Goal: Transaction & Acquisition: Purchase product/service

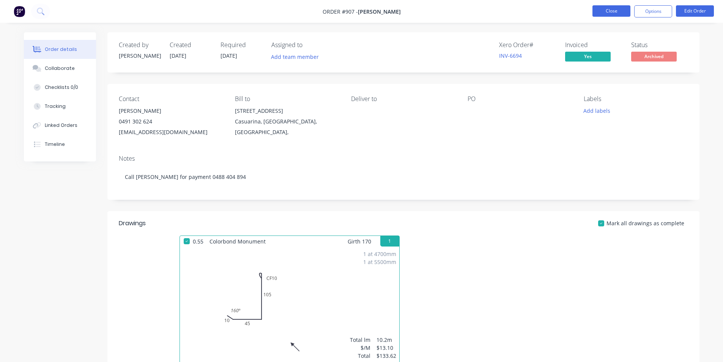
click at [598, 11] on button "Close" at bounding box center [611, 10] width 38 height 11
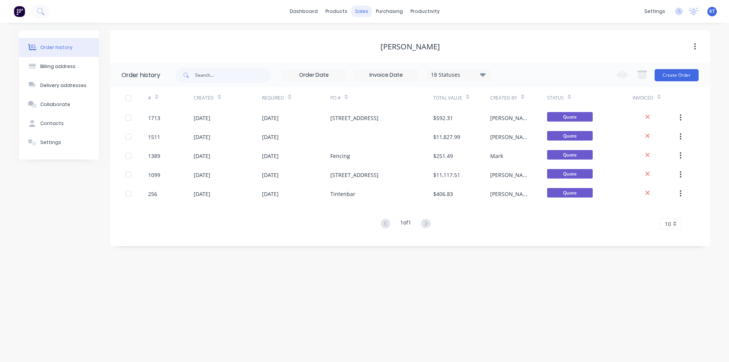
click at [358, 10] on div "sales" at bounding box center [361, 11] width 21 height 11
click at [358, 11] on div "sales" at bounding box center [361, 11] width 21 height 11
click at [367, 30] on link "Sales Orders" at bounding box center [401, 35] width 101 height 15
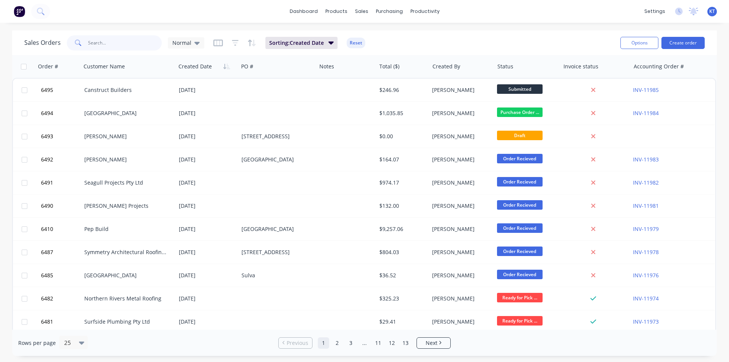
click at [103, 44] on input "text" at bounding box center [125, 42] width 74 height 15
type input "c"
type input "mcfadden"
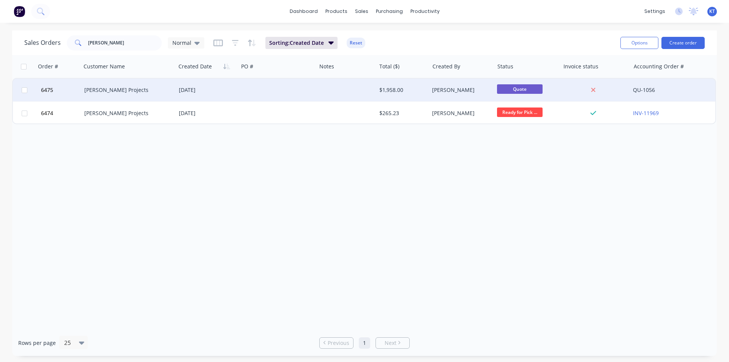
click at [155, 95] on div "[PERSON_NAME] Projects" at bounding box center [128, 90] width 95 height 23
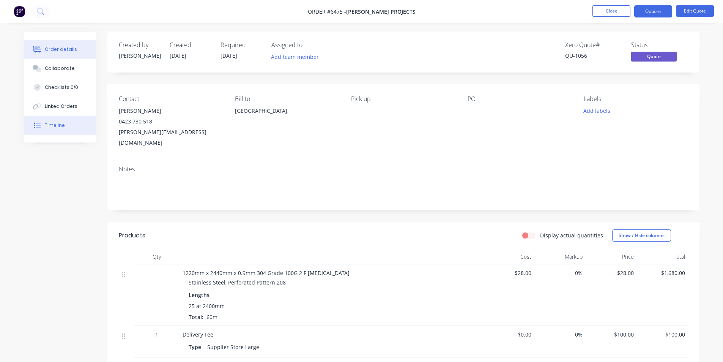
click at [51, 123] on div "Timeline" at bounding box center [55, 125] width 20 height 7
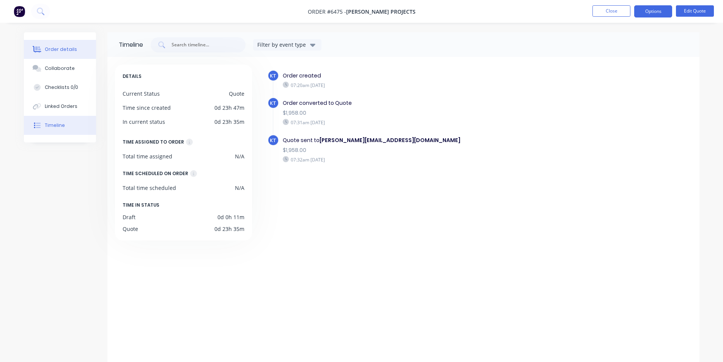
click at [83, 48] on button "Order details" at bounding box center [60, 49] width 72 height 19
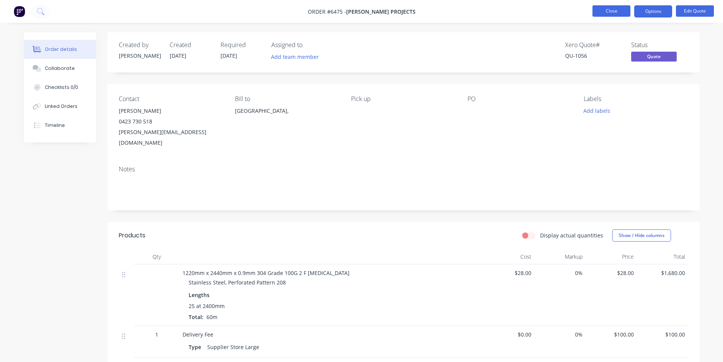
click at [613, 9] on button "Close" at bounding box center [611, 10] width 38 height 11
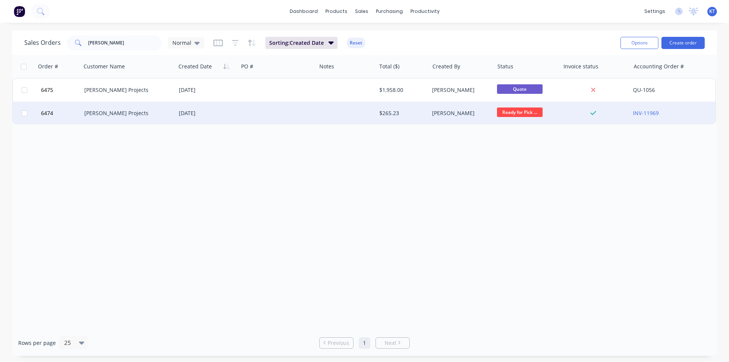
click at [120, 115] on div "[PERSON_NAME] Projects" at bounding box center [126, 113] width 84 height 8
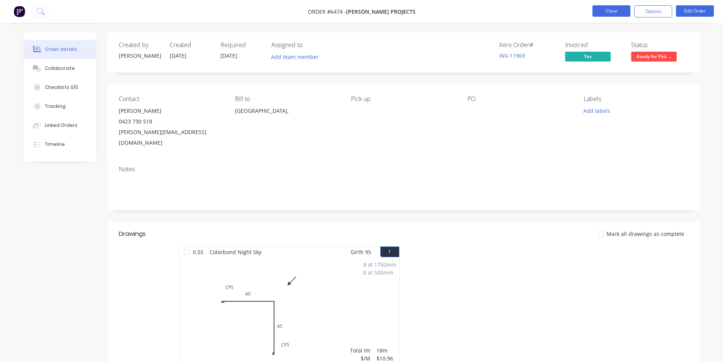
click at [623, 14] on button "Close" at bounding box center [611, 10] width 38 height 11
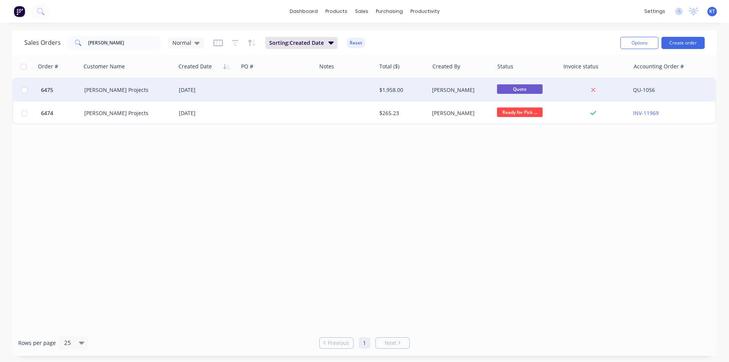
click at [129, 90] on div "[PERSON_NAME] Projects" at bounding box center [126, 90] width 84 height 8
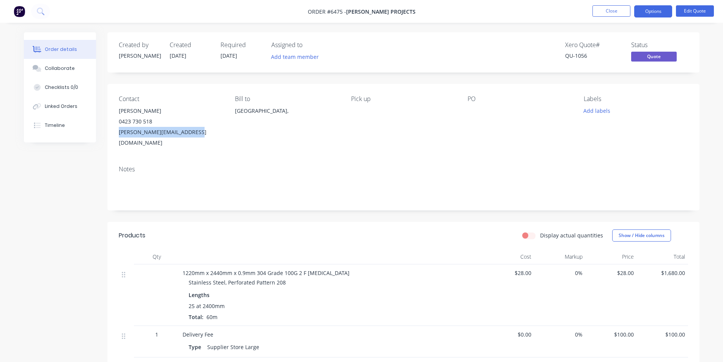
drag, startPoint x: 203, startPoint y: 132, endPoint x: 118, endPoint y: 139, distance: 84.5
click at [118, 139] on div "Contact Tom McFadden 0423 730 518 tom@mcfaddenprojects.com.au Bill to Australia…" at bounding box center [403, 122] width 592 height 76
click at [74, 127] on button "Timeline" at bounding box center [60, 125] width 72 height 19
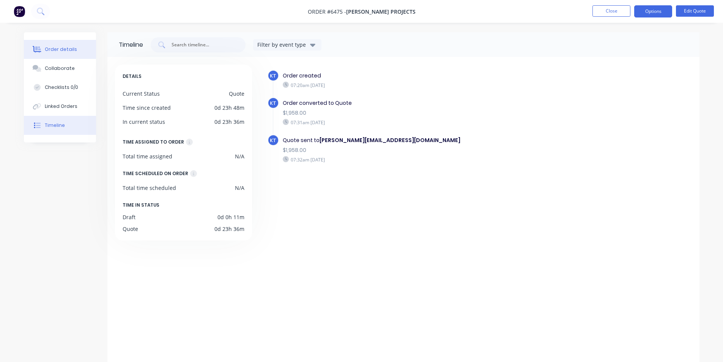
click at [81, 48] on button "Order details" at bounding box center [60, 49] width 72 height 19
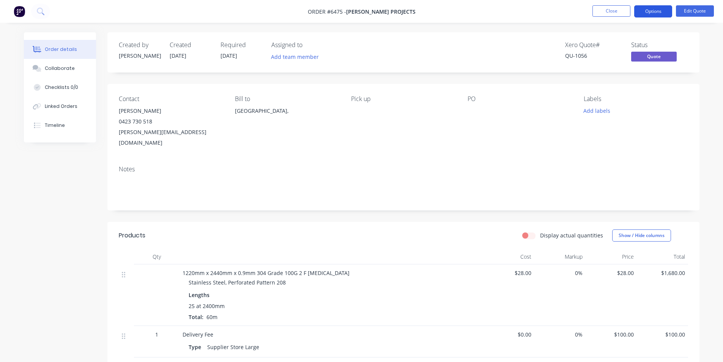
click at [655, 15] on button "Options" at bounding box center [653, 11] width 38 height 12
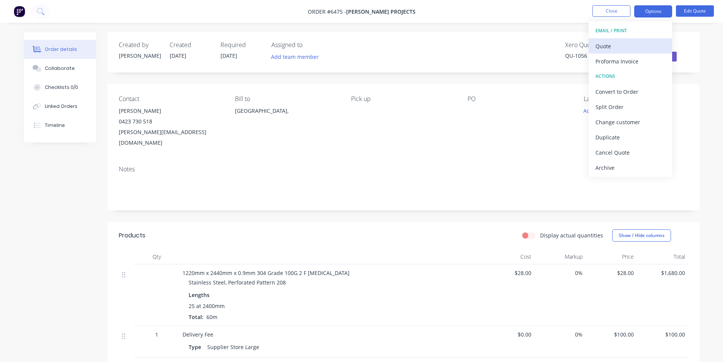
click at [640, 46] on div "Quote" at bounding box center [631, 46] width 70 height 11
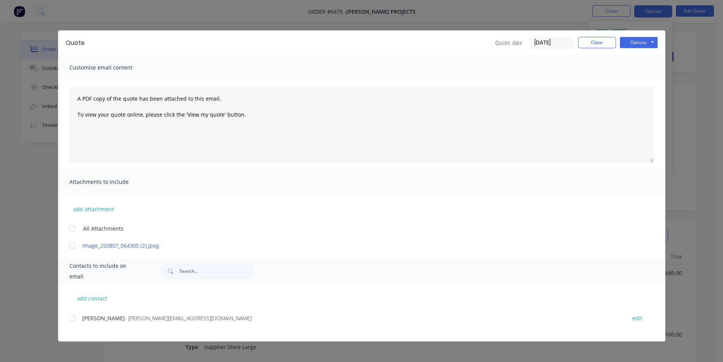
click at [74, 321] on div at bounding box center [72, 317] width 15 height 15
click at [641, 38] on button "Options" at bounding box center [639, 42] width 38 height 11
click at [630, 83] on button "Email" at bounding box center [644, 81] width 49 height 13
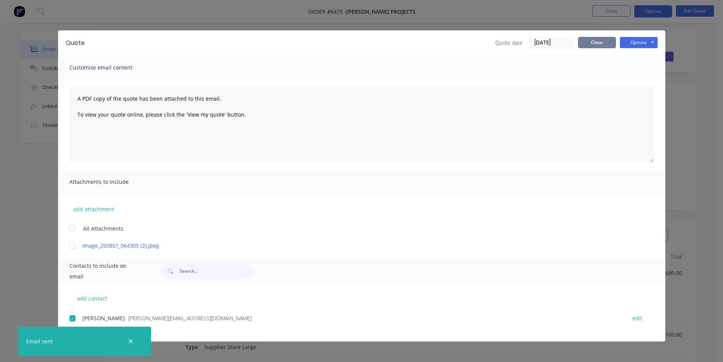
click at [588, 43] on button "Close" at bounding box center [597, 42] width 38 height 11
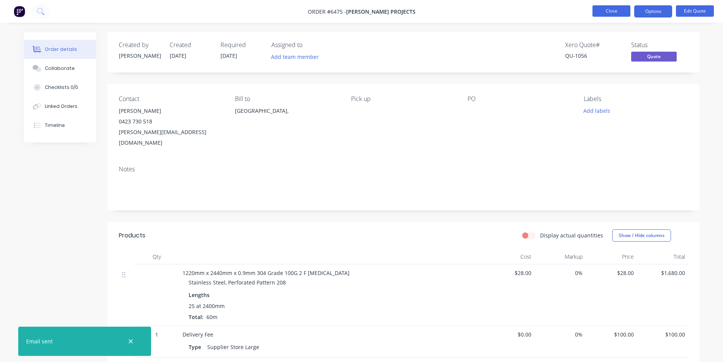
click at [600, 10] on button "Close" at bounding box center [611, 10] width 38 height 11
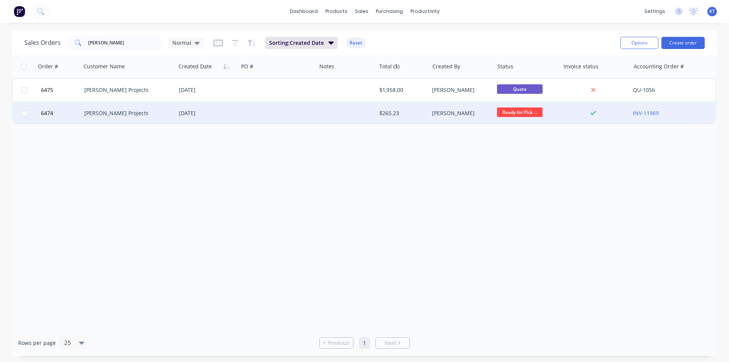
click at [98, 107] on div "[PERSON_NAME] Projects" at bounding box center [128, 113] width 95 height 23
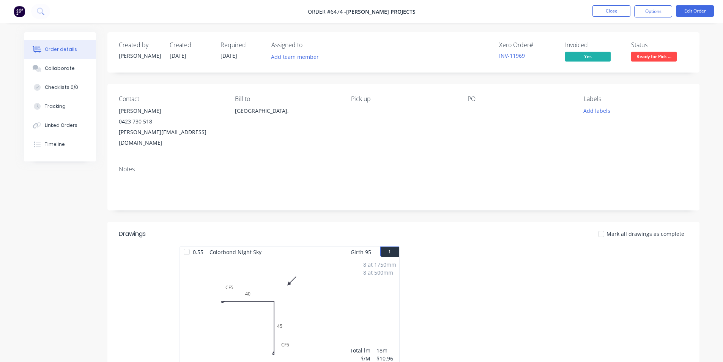
click at [648, 51] on div "Status Ready for Pick ..." at bounding box center [659, 52] width 57 height 22
click at [656, 52] on span "Ready for Pick ..." at bounding box center [654, 56] width 46 height 9
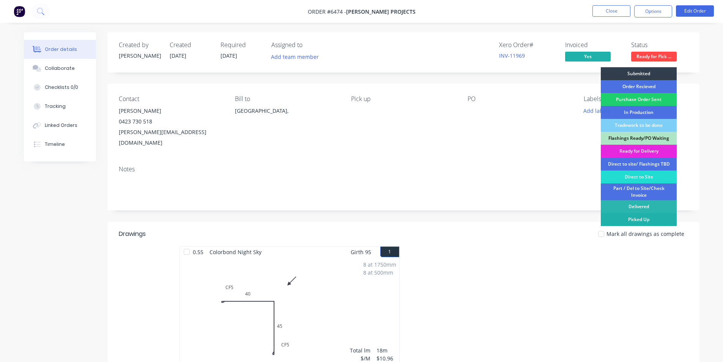
click at [662, 219] on div "Picked Up" at bounding box center [639, 219] width 76 height 13
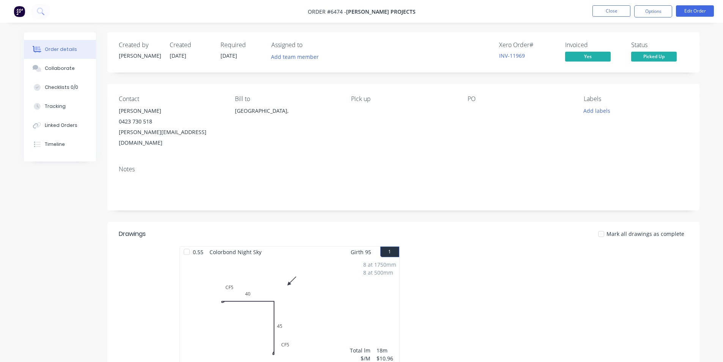
click at [608, 226] on div at bounding box center [601, 233] width 15 height 15
click at [656, 6] on button "Options" at bounding box center [653, 11] width 38 height 12
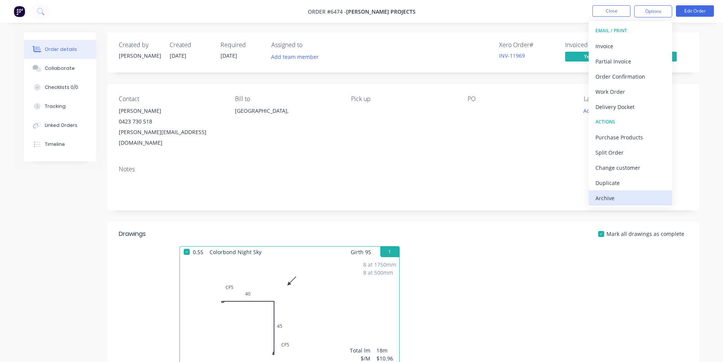
click at [604, 202] on div "Archive" at bounding box center [631, 197] width 70 height 11
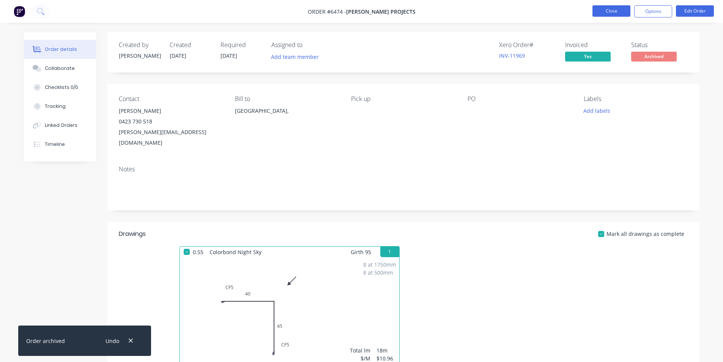
click at [615, 12] on button "Close" at bounding box center [611, 10] width 38 height 11
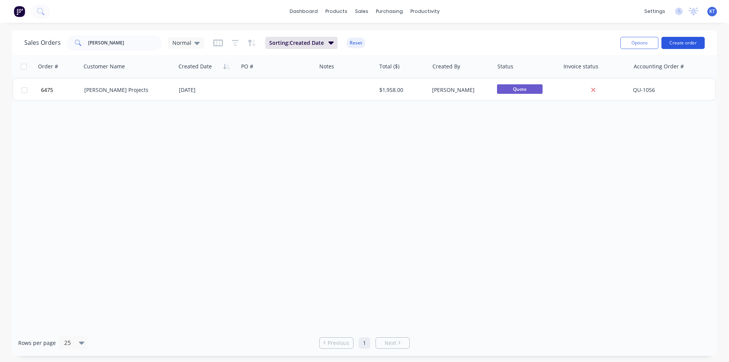
click at [680, 41] on button "Create order" at bounding box center [682, 43] width 43 height 12
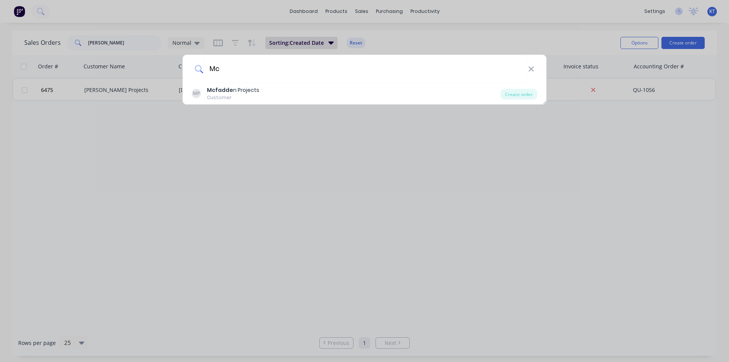
type input "M"
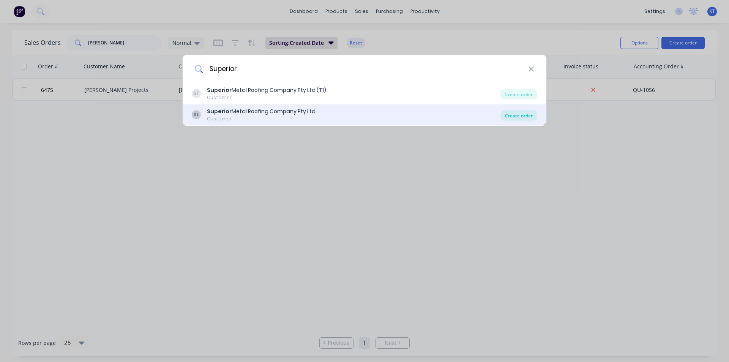
type input "Superior"
click at [529, 115] on div "Create order" at bounding box center [518, 115] width 37 height 11
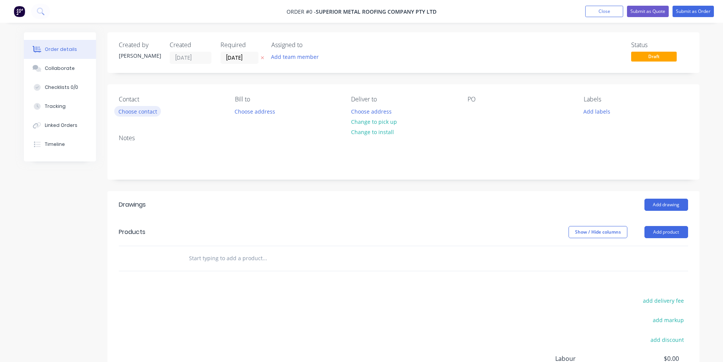
click at [147, 112] on button "Choose contact" at bounding box center [137, 111] width 47 height 10
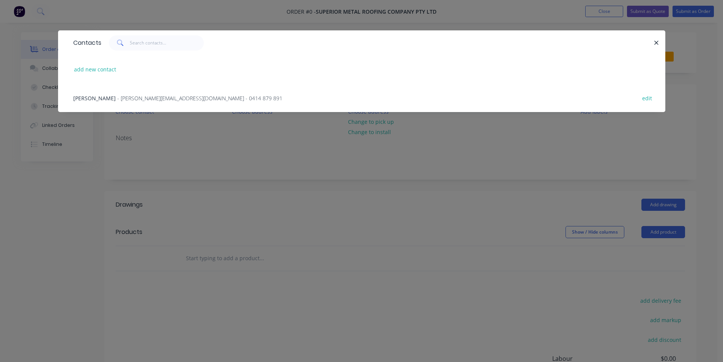
click at [117, 97] on span "- mitch@superiormetalroofing.co - 0414 879 891" at bounding box center [199, 98] width 165 height 7
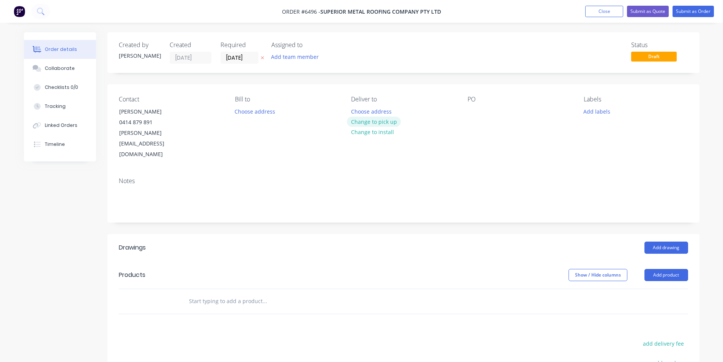
click at [386, 123] on button "Change to pick up" at bounding box center [374, 122] width 54 height 10
click at [475, 109] on div at bounding box center [474, 111] width 12 height 11
click at [393, 123] on button "Change to delivery" at bounding box center [374, 122] width 55 height 10
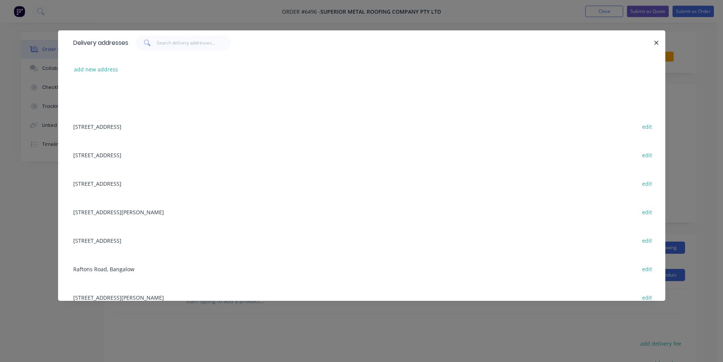
click at [103, 70] on button "add new address" at bounding box center [96, 69] width 52 height 10
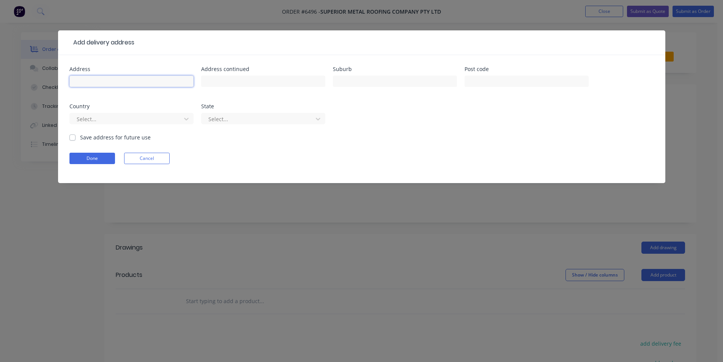
click at [166, 83] on input "text" at bounding box center [131, 81] width 124 height 11
type input "130 Crystal Creek Circuit"
click at [392, 77] on input "text" at bounding box center [395, 81] width 124 height 11
type input "Coorabell"
click at [76, 137] on div "Save address for future use" at bounding box center [109, 137] width 81 height 8
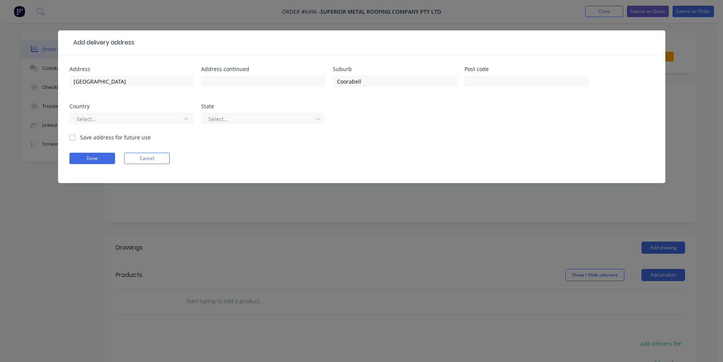
click at [73, 141] on form "Address 130 Crystal Creek Circuit Address continued Suburb Coorabell Post code …" at bounding box center [361, 124] width 585 height 117
click at [80, 137] on label "Save address for future use" at bounding box center [115, 137] width 71 height 8
click at [73, 137] on input "Save address for future use" at bounding box center [72, 136] width 6 height 7
checkbox input "true"
click at [87, 161] on button "Done" at bounding box center [92, 158] width 46 height 11
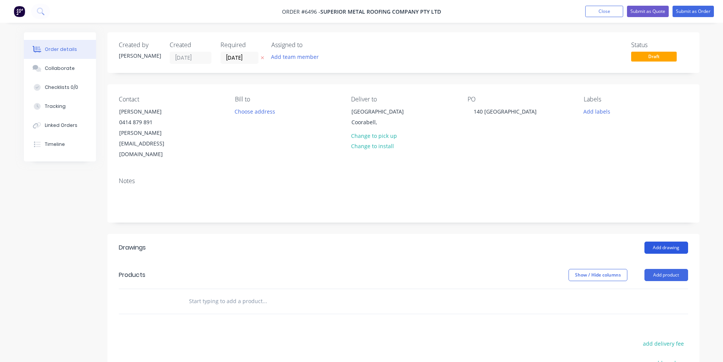
click at [673, 241] on button "Add drawing" at bounding box center [666, 247] width 44 height 12
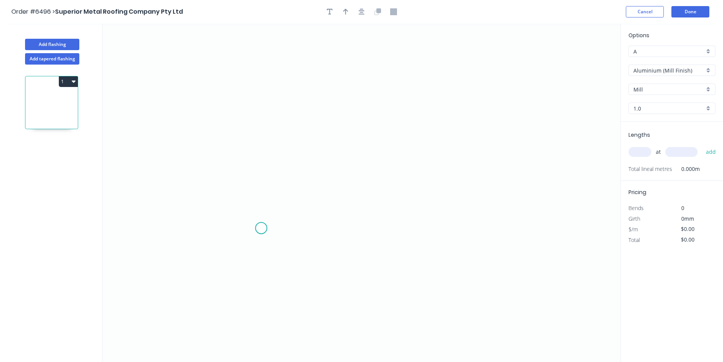
click at [263, 230] on icon "0" at bounding box center [361, 193] width 518 height 338
click at [250, 214] on icon "0" at bounding box center [361, 193] width 518 height 338
click at [245, 145] on icon at bounding box center [247, 179] width 5 height 68
drag, startPoint x: 391, startPoint y: 120, endPoint x: 493, endPoint y: 170, distance: 113.7
click at [390, 120] on icon "0 ? ? ? º" at bounding box center [361, 193] width 518 height 338
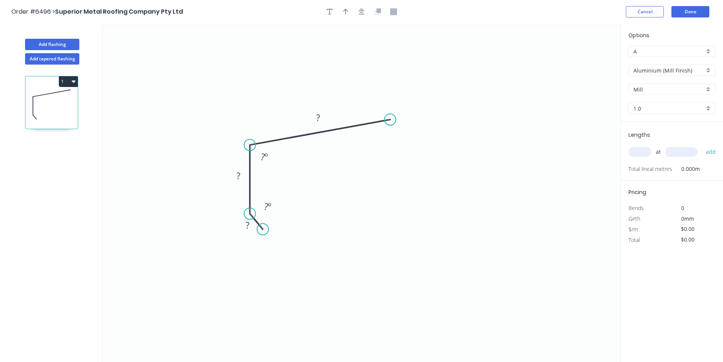
drag, startPoint x: 246, startPoint y: 147, endPoint x: 253, endPoint y: 145, distance: 7.2
click at [253, 145] on circle at bounding box center [249, 144] width 11 height 11
click at [403, 157] on div "Open Hook" at bounding box center [424, 158] width 76 height 16
click at [397, 98] on tspan "OH" at bounding box center [392, 98] width 14 height 13
type input "$1.00"
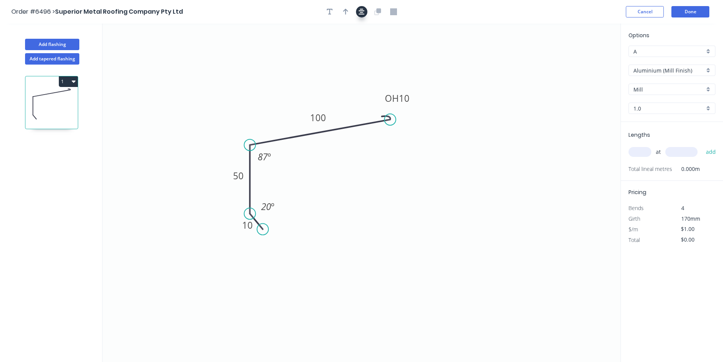
click at [359, 11] on icon "button" at bounding box center [362, 11] width 6 height 7
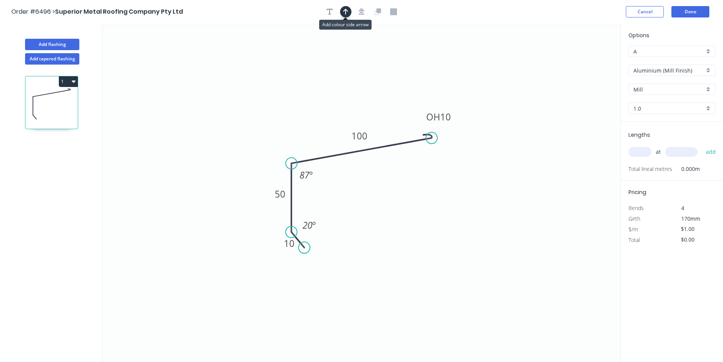
click at [345, 8] on icon "button" at bounding box center [345, 11] width 5 height 7
drag, startPoint x: 581, startPoint y: 59, endPoint x: 302, endPoint y: 132, distance: 288.8
click at [302, 132] on icon at bounding box center [302, 122] width 7 height 24
click at [702, 70] on input "Aluminium (Mill Finish)" at bounding box center [668, 70] width 71 height 8
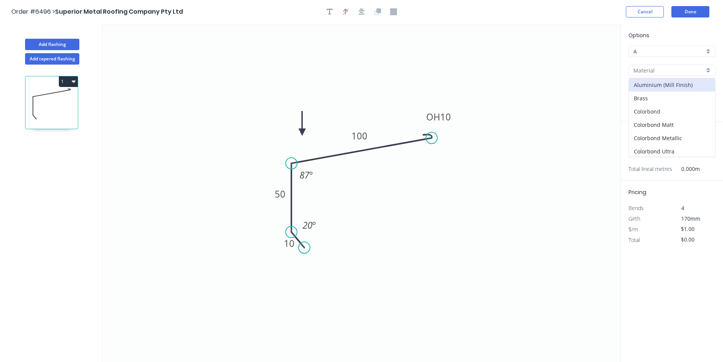
click at [664, 115] on div "Colorbond" at bounding box center [672, 111] width 86 height 13
type input "Colorbond"
type input "Basalt"
type input "0.55"
type input "$10.11"
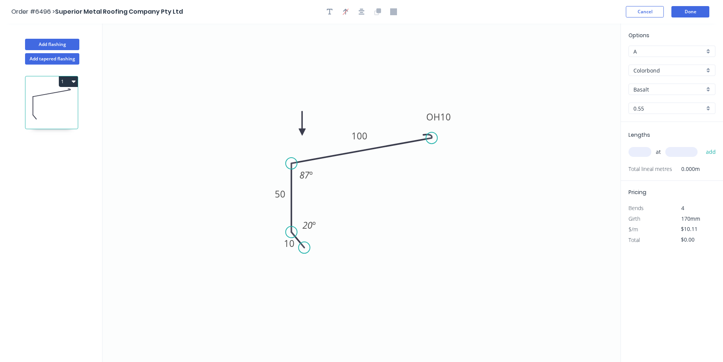
click at [664, 91] on input "Basalt" at bounding box center [668, 89] width 71 height 8
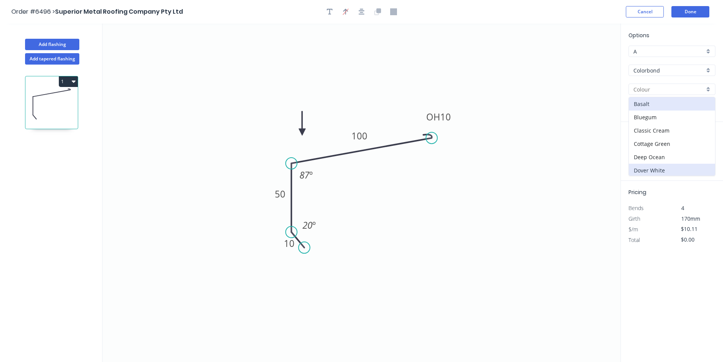
scroll to position [38, 0]
click at [651, 142] on div "Dune" at bounding box center [672, 145] width 86 height 13
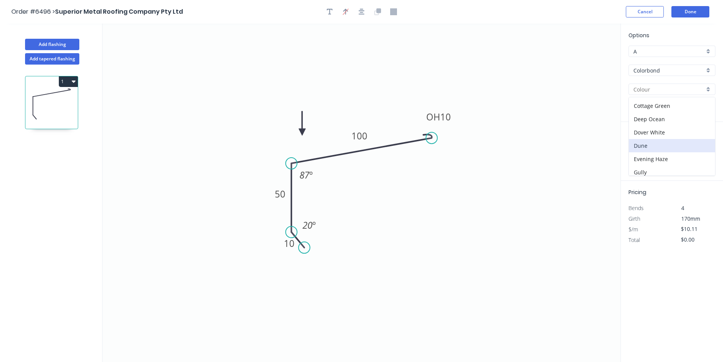
type input "Dune"
click at [643, 152] on input "text" at bounding box center [640, 152] width 23 height 10
type input "2"
type input "5600"
click at [702, 145] on button "add" at bounding box center [711, 151] width 18 height 13
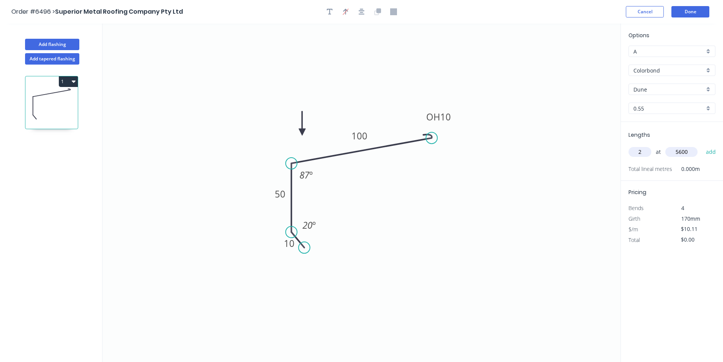
type input "$113.23"
click at [47, 40] on button "Add flashing" at bounding box center [52, 44] width 54 height 11
type input "$0.00"
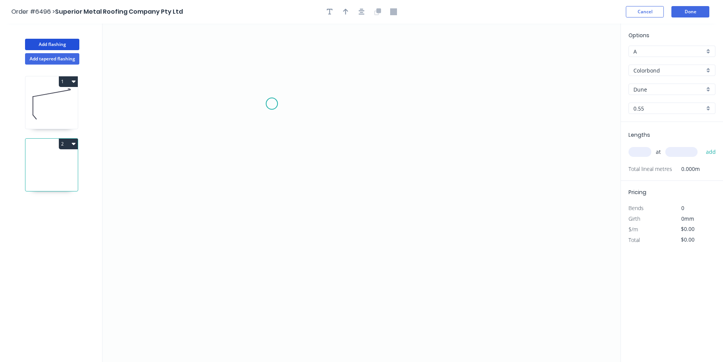
click at [272, 104] on icon "0" at bounding box center [361, 193] width 518 height 338
click at [276, 227] on icon "0" at bounding box center [361, 193] width 518 height 338
click at [353, 226] on icon "0 ?" at bounding box center [361, 193] width 518 height 338
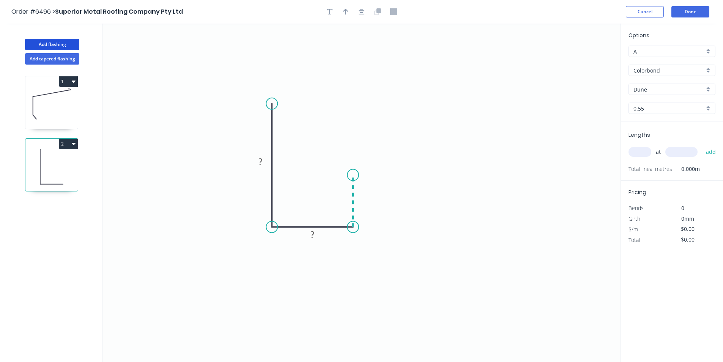
click at [352, 175] on icon "0 ? ?" at bounding box center [361, 193] width 518 height 338
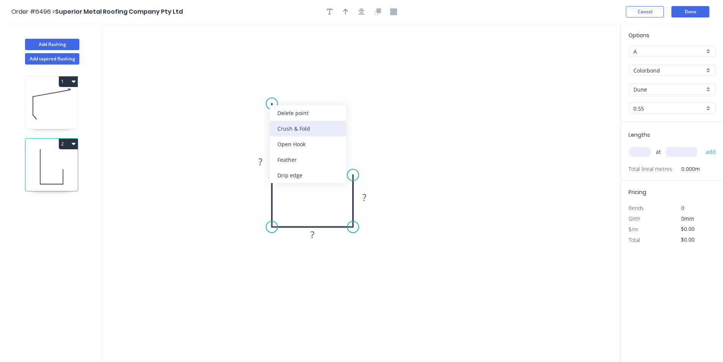
click at [319, 124] on div "Crush & Fold" at bounding box center [308, 129] width 76 height 16
click at [265, 163] on rect at bounding box center [260, 162] width 15 height 11
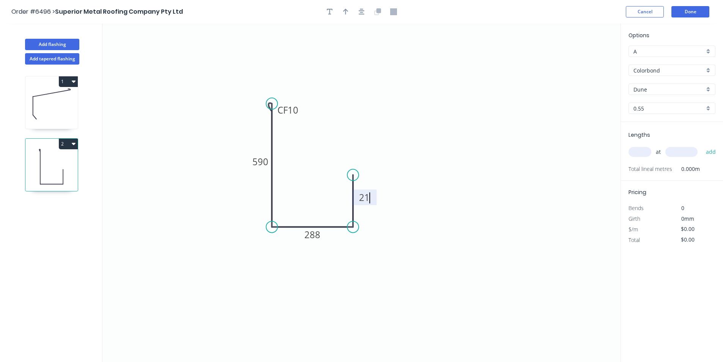
type input "$37.54"
click at [359, 10] on icon "button" at bounding box center [362, 11] width 6 height 7
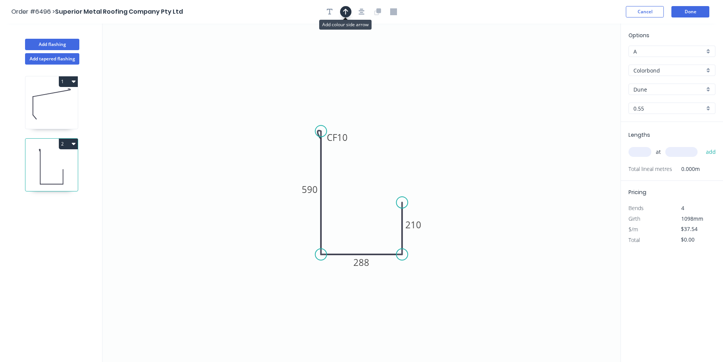
click at [341, 12] on button "button" at bounding box center [345, 11] width 11 height 11
click at [581, 58] on icon at bounding box center [582, 53] width 7 height 24
drag, startPoint x: 582, startPoint y: 62, endPoint x: 355, endPoint y: 218, distance: 274.9
click at [355, 218] on icon at bounding box center [364, 208] width 22 height 22
click at [643, 152] on input "text" at bounding box center [640, 152] width 23 height 10
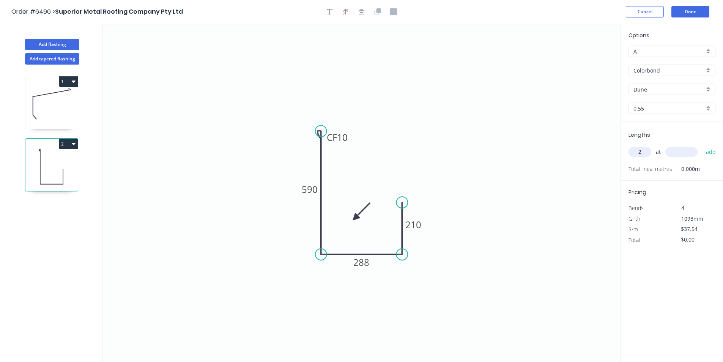
type input "2"
type input "6200"
click at [702, 145] on button "add" at bounding box center [711, 151] width 18 height 13
type input "$465.50"
click at [675, 15] on button "Done" at bounding box center [690, 11] width 38 height 11
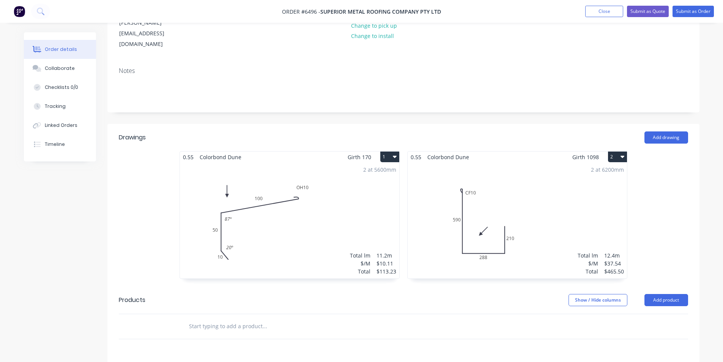
scroll to position [114, 0]
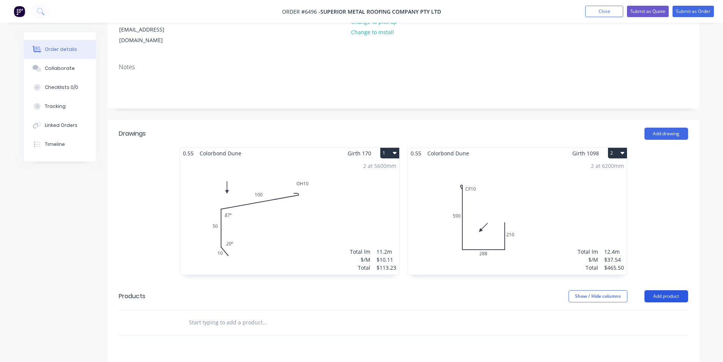
click at [664, 290] on button "Add product" at bounding box center [666, 296] width 44 height 12
click at [647, 310] on div "Product catalogue" at bounding box center [652, 315] width 58 height 11
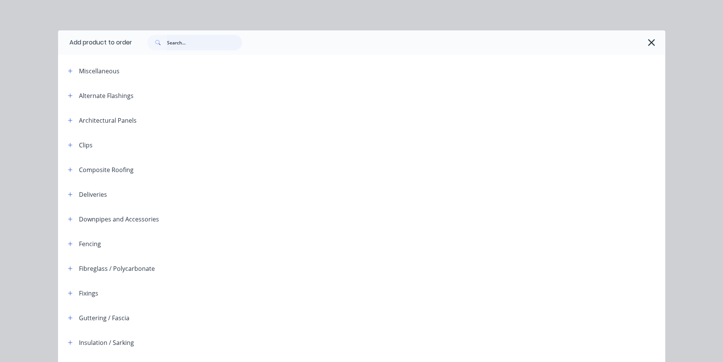
click at [226, 37] on input "text" at bounding box center [204, 42] width 75 height 15
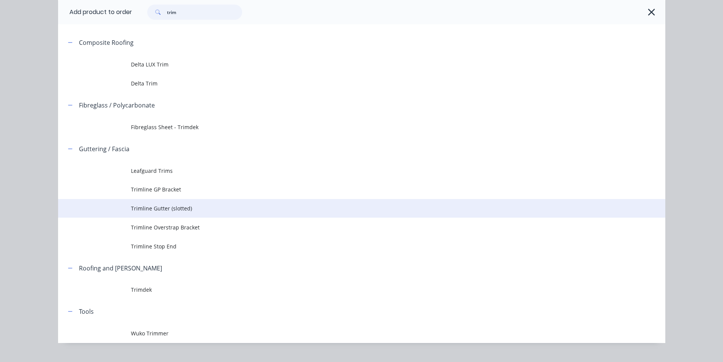
scroll to position [86, 0]
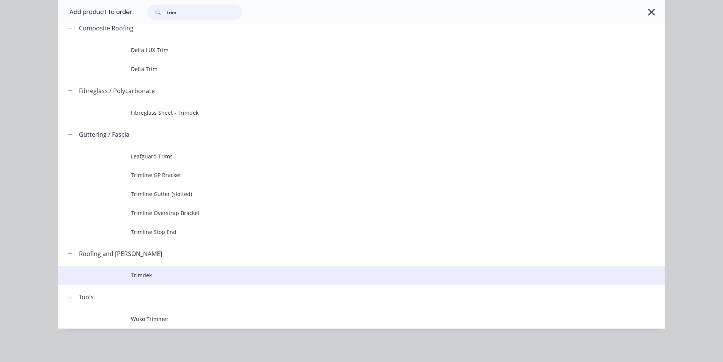
type input "trim"
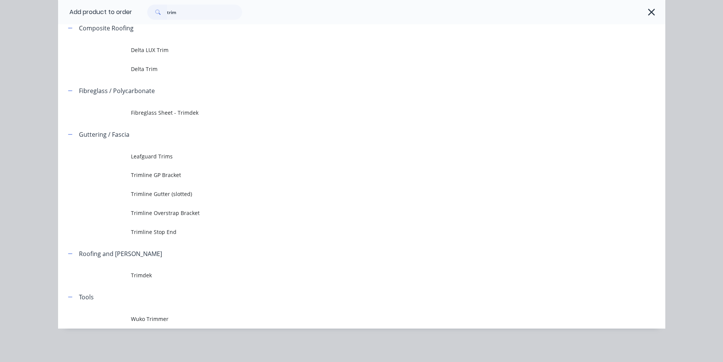
click at [135, 269] on td "Trimdek" at bounding box center [398, 275] width 534 height 19
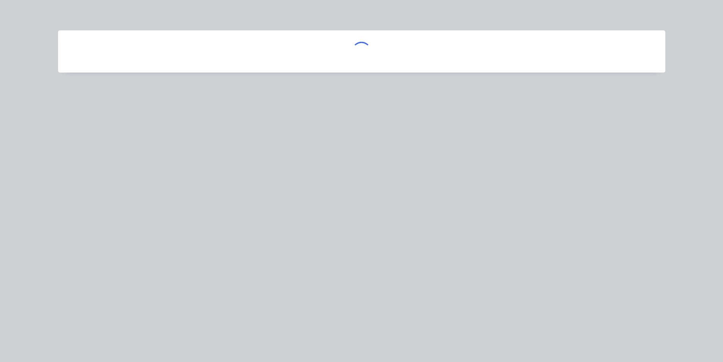
scroll to position [0, 0]
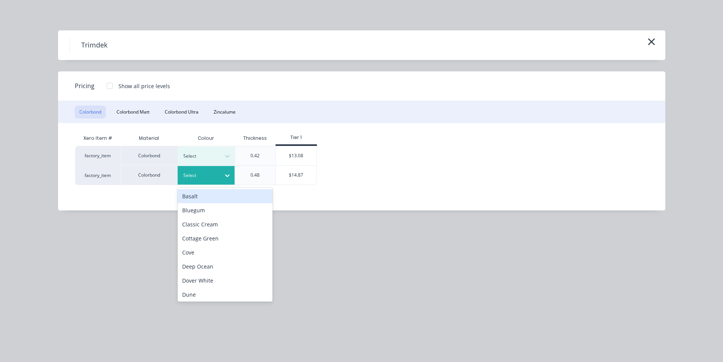
click at [231, 171] on div at bounding box center [228, 175] width 14 height 12
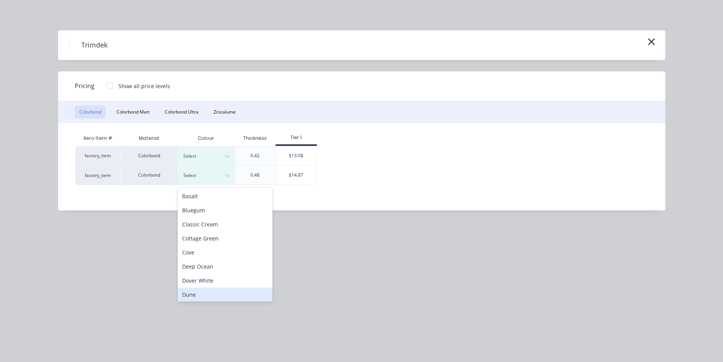
click at [199, 288] on div "Dune" at bounding box center [225, 294] width 95 height 14
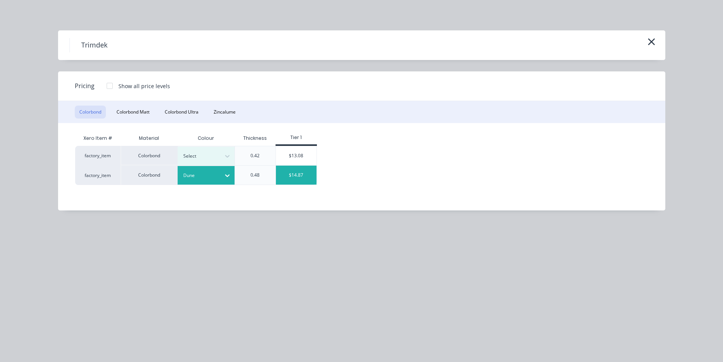
click at [294, 172] on div "$14.87" at bounding box center [296, 174] width 41 height 19
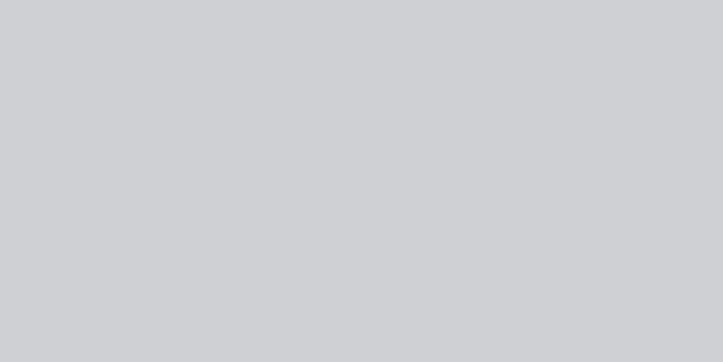
type input "$14.87"
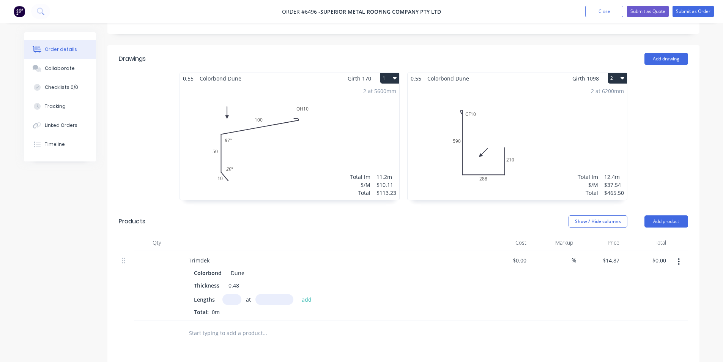
scroll to position [190, 0]
click at [232, 279] on div "0.48" at bounding box center [233, 284] width 17 height 11
click at [232, 293] on input "text" at bounding box center [231, 298] width 19 height 11
type input "15"
type input "6750"
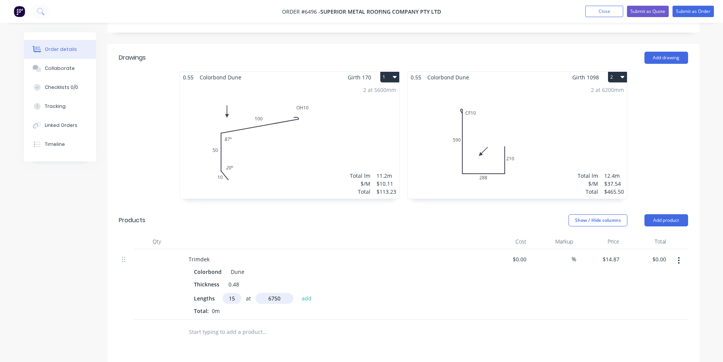
click at [298, 293] on button "add" at bounding box center [307, 298] width 18 height 10
type input "$1,505.59"
click at [666, 214] on button "Add product" at bounding box center [666, 220] width 44 height 12
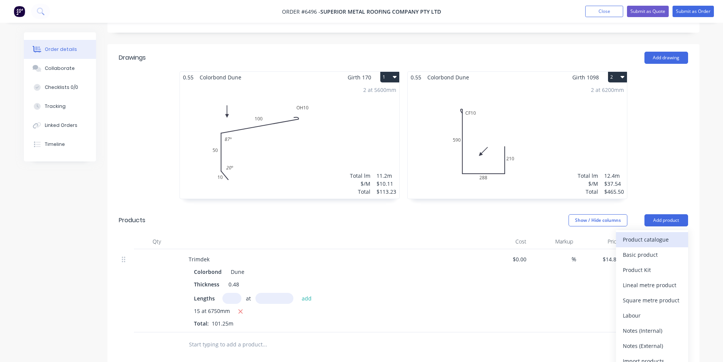
click at [669, 234] on div "Product catalogue" at bounding box center [652, 239] width 58 height 11
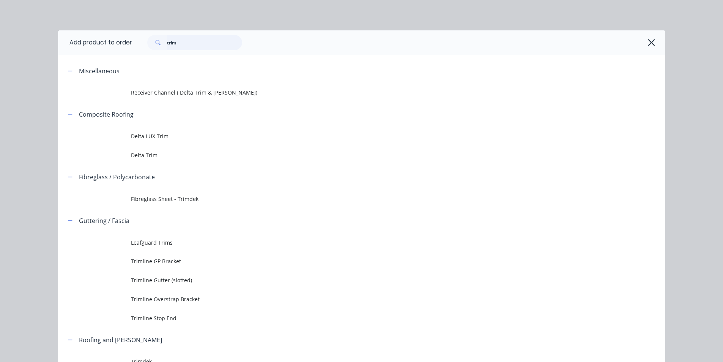
click at [187, 41] on input "trim" at bounding box center [204, 42] width 75 height 15
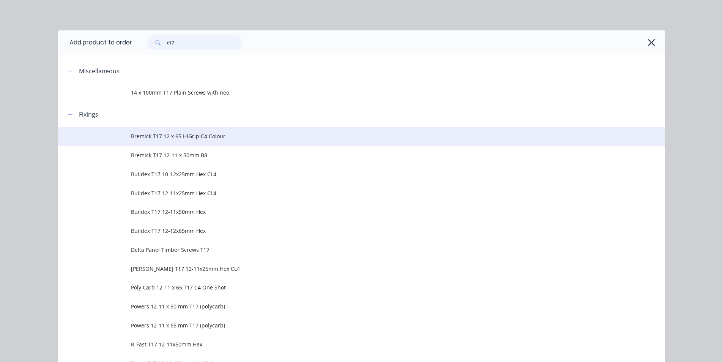
type input "t17"
click at [215, 138] on span "Bremick T17 12 x 65 HiGrip C4 Colour" at bounding box center [344, 136] width 427 height 8
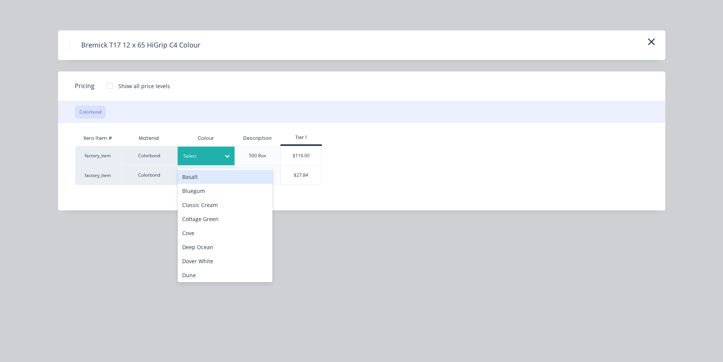
click at [208, 154] on div at bounding box center [200, 156] width 34 height 8
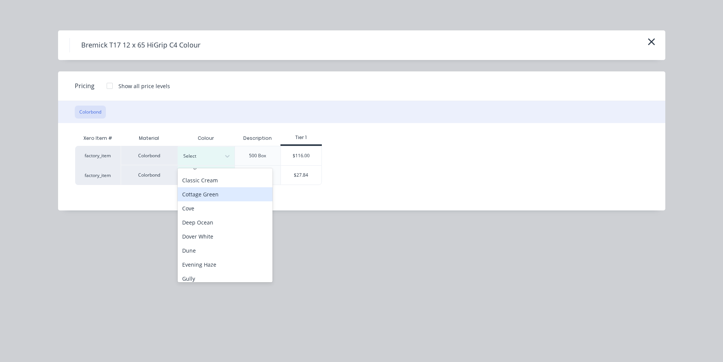
scroll to position [38, 0]
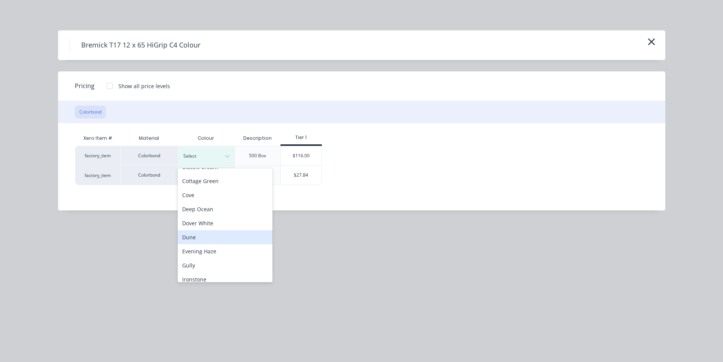
click at [213, 235] on div "Dune" at bounding box center [225, 237] width 95 height 14
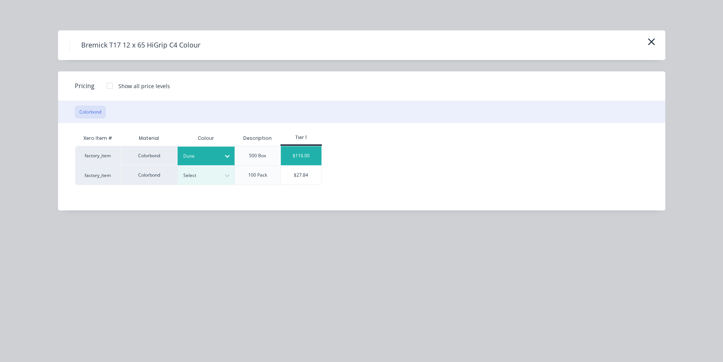
click at [312, 158] on div "$116.00" at bounding box center [301, 155] width 41 height 19
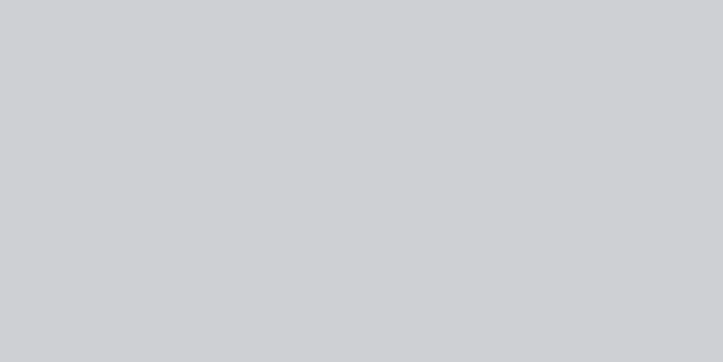
type input "$116.00"
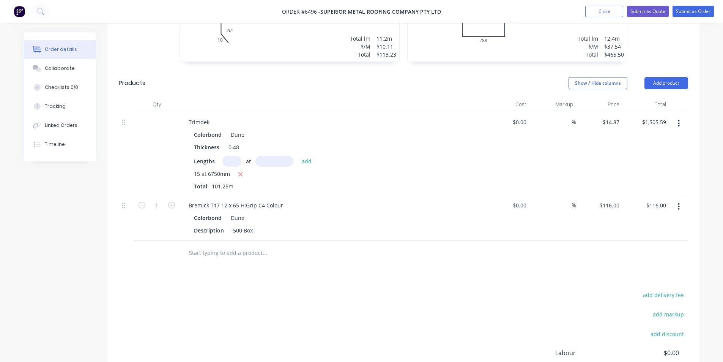
scroll to position [342, 0]
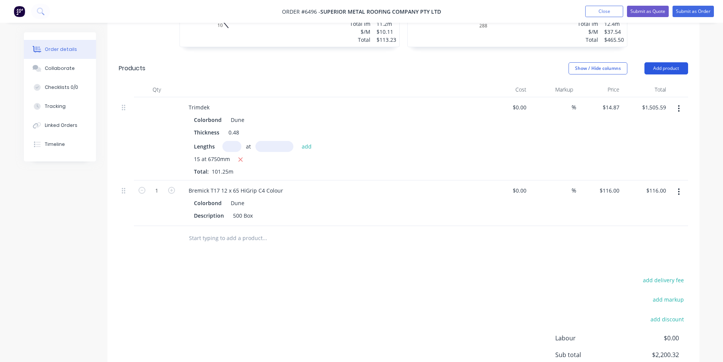
click at [685, 62] on button "Add product" at bounding box center [666, 68] width 44 height 12
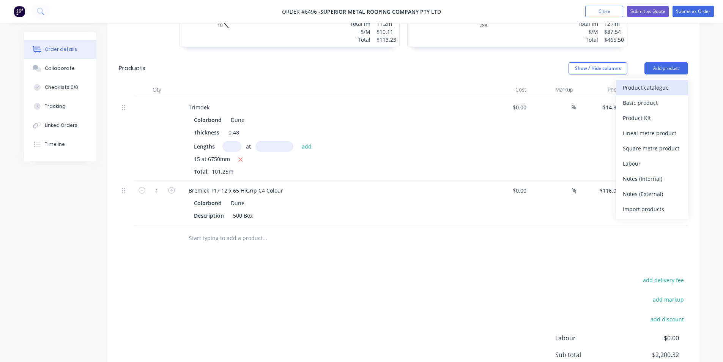
click at [652, 82] on div "Product catalogue" at bounding box center [652, 87] width 58 height 11
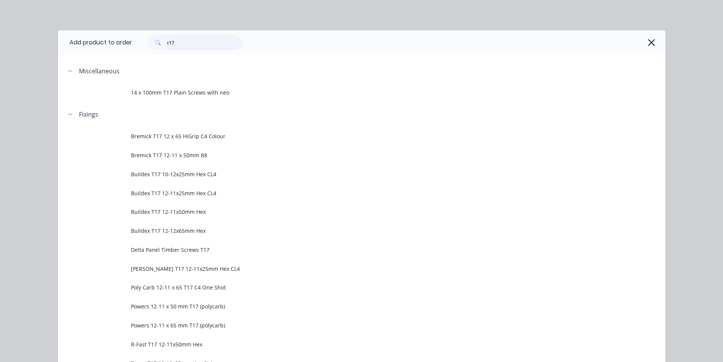
click at [191, 46] on input "t17" at bounding box center [204, 42] width 75 height 15
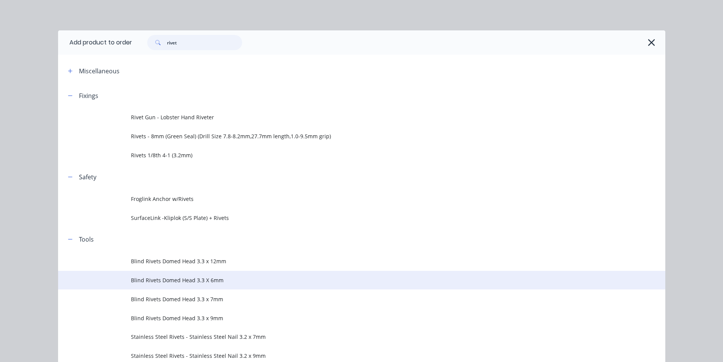
scroll to position [37, 0]
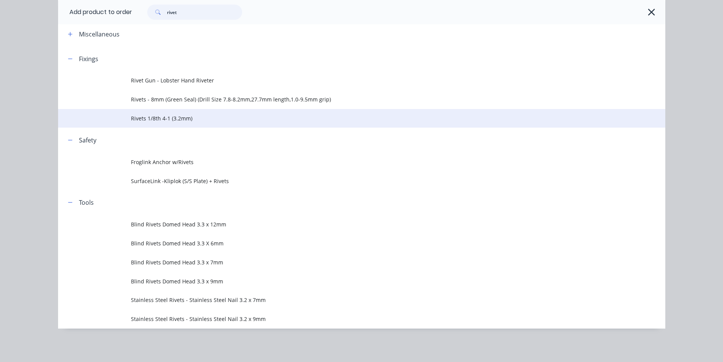
type input "rivet"
click at [171, 122] on td "Rivets 1/8th 4-1 (3.2mm)" at bounding box center [398, 118] width 534 height 19
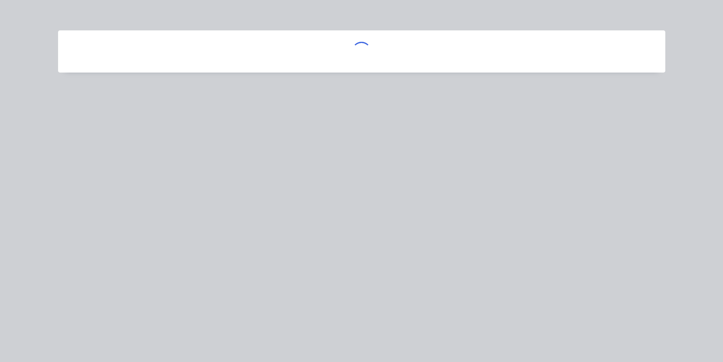
scroll to position [0, 0]
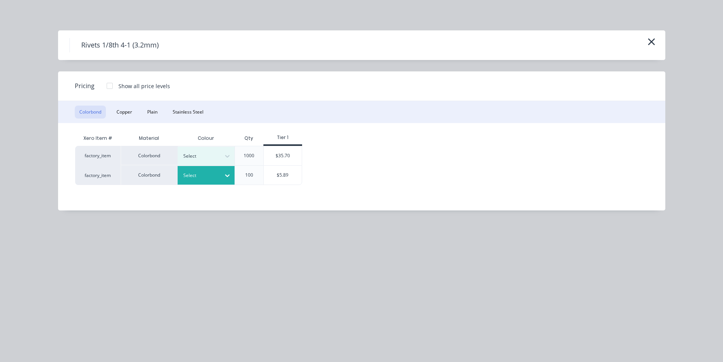
click at [230, 174] on icon at bounding box center [228, 176] width 8 height 8
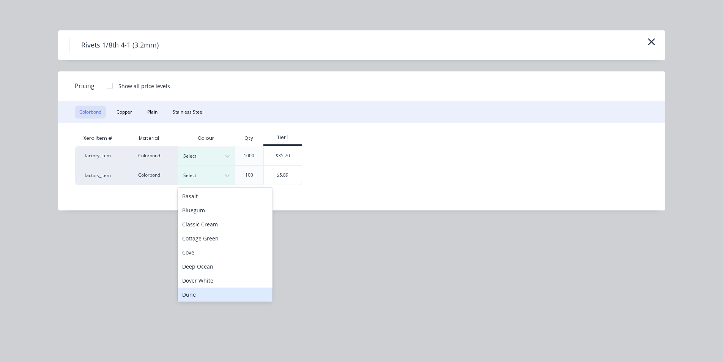
click at [219, 289] on div "Dune" at bounding box center [225, 294] width 95 height 14
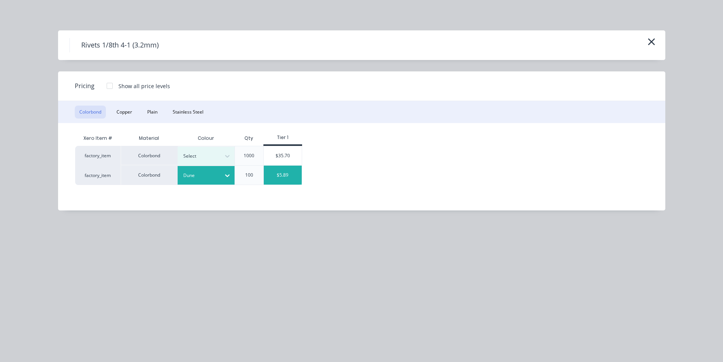
click at [296, 172] on div "$5.89" at bounding box center [283, 174] width 38 height 19
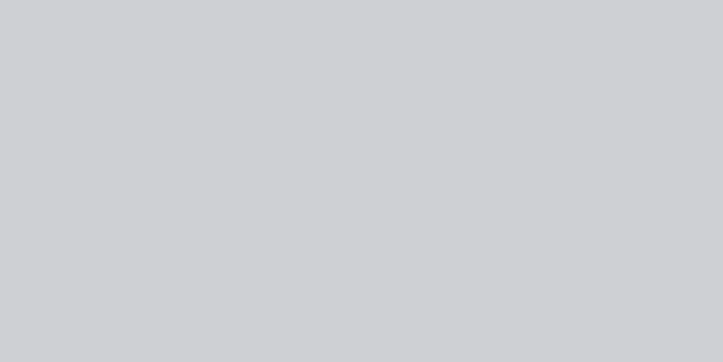
type input "$5.89"
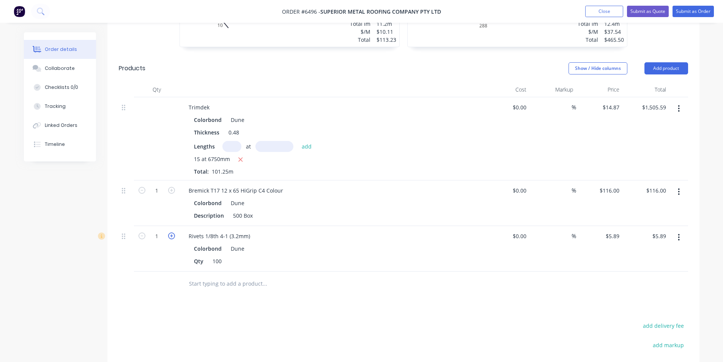
click at [170, 232] on icon "button" at bounding box center [171, 235] width 7 height 7
type input "2"
type input "$11.78"
click at [170, 232] on icon "button" at bounding box center [171, 235] width 7 height 7
type input "3"
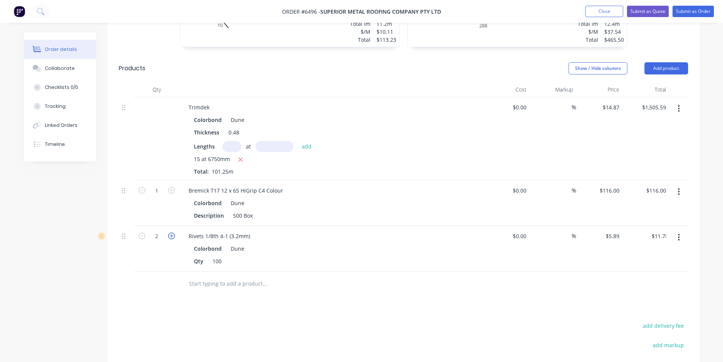
type input "$17.67"
click at [170, 232] on icon "button" at bounding box center [171, 235] width 7 height 7
type input "4"
type input "$23.56"
click at [669, 62] on button "Add product" at bounding box center [666, 68] width 44 height 12
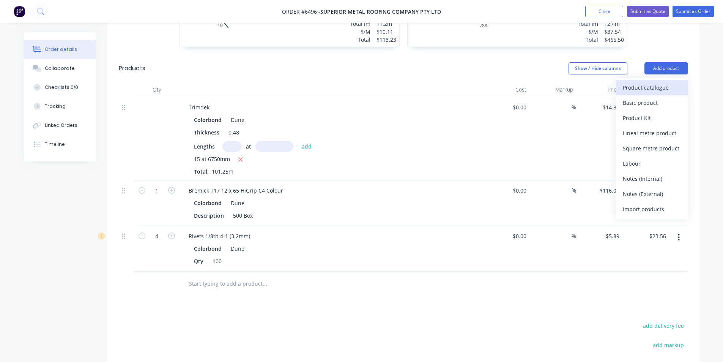
click at [655, 82] on div "Product catalogue" at bounding box center [652, 87] width 58 height 11
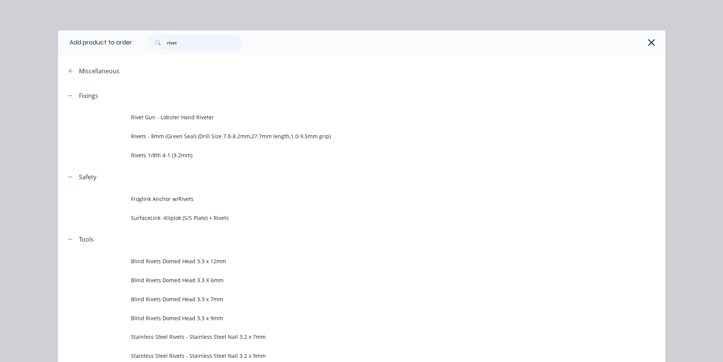
click at [199, 49] on input "rivet" at bounding box center [204, 42] width 75 height 15
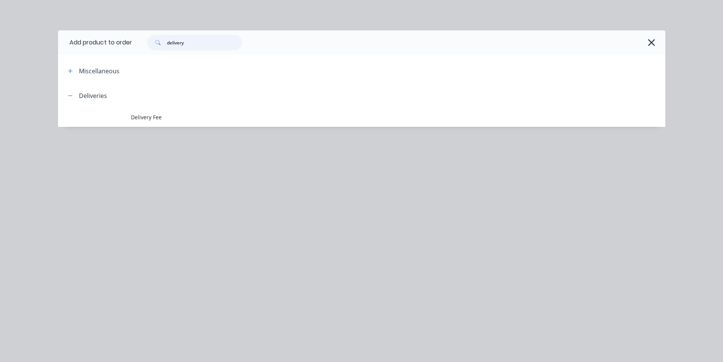
type input "delivery"
click at [175, 115] on span "Delivery Fee" at bounding box center [344, 117] width 427 height 8
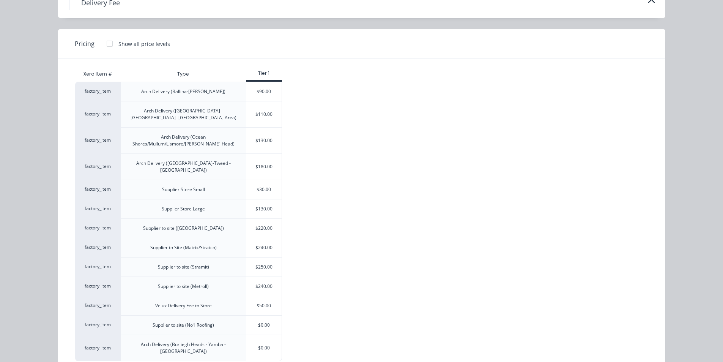
scroll to position [43, 0]
click at [271, 218] on div "$220.00" at bounding box center [264, 227] width 36 height 19
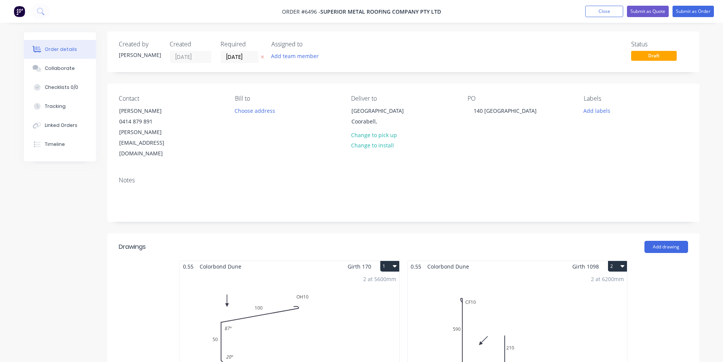
scroll to position [0, 0]
click at [80, 68] on button "Collaborate" at bounding box center [60, 68] width 72 height 19
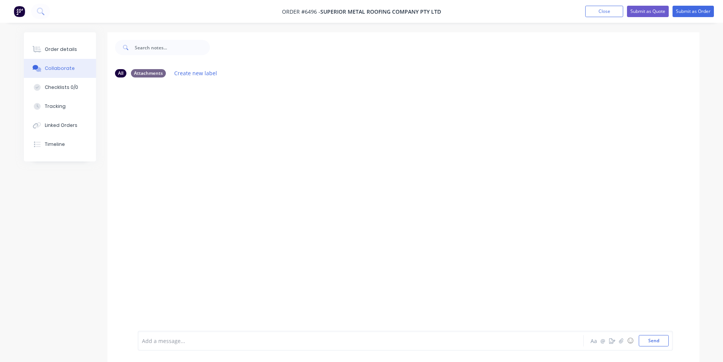
click at [717, 356] on div at bounding box center [717, 356] width 0 height 0
click at [619, 341] on icon "button" at bounding box center [621, 340] width 5 height 5
click at [660, 342] on button "Send" at bounding box center [654, 340] width 30 height 11
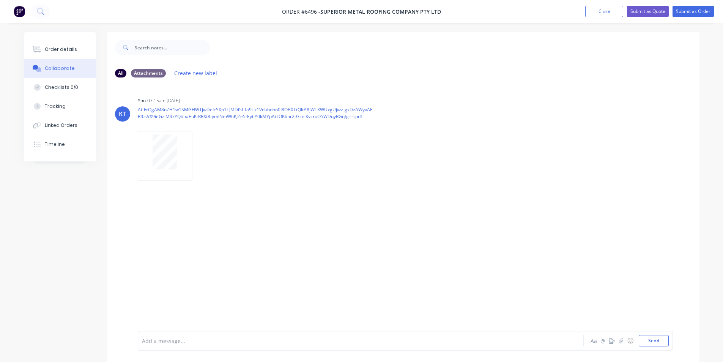
drag, startPoint x: 62, startPoint y: 52, endPoint x: 144, endPoint y: 2, distance: 95.8
click at [62, 52] on div "Order details" at bounding box center [61, 49] width 32 height 7
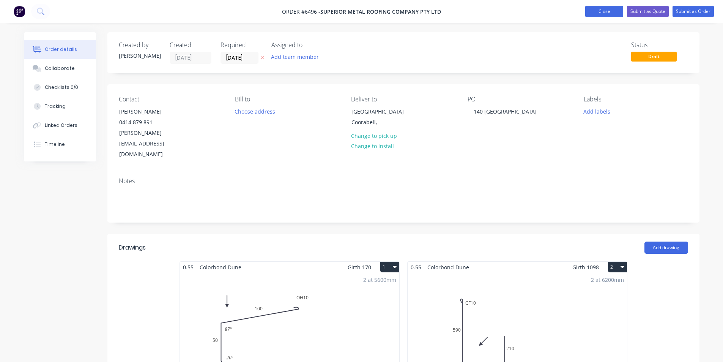
click at [609, 16] on button "Close" at bounding box center [604, 11] width 38 height 11
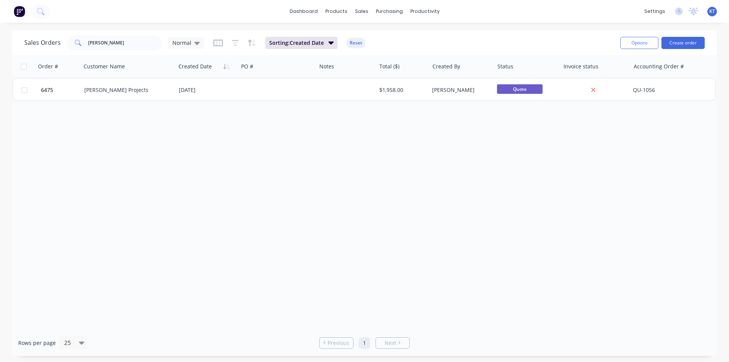
click at [145, 52] on div "Sales Orders mcfadden Normal Sorting: Created Date Reset" at bounding box center [319, 42] width 590 height 19
click at [144, 46] on input "mcfadden" at bounding box center [125, 42] width 74 height 15
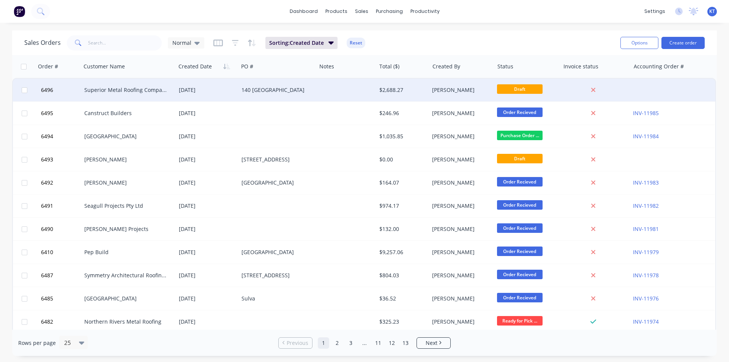
click at [232, 93] on div "[DATE]" at bounding box center [207, 90] width 57 height 8
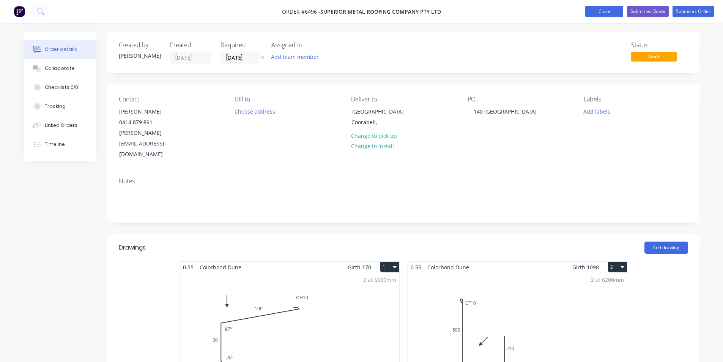
click at [607, 12] on button "Close" at bounding box center [604, 11] width 38 height 11
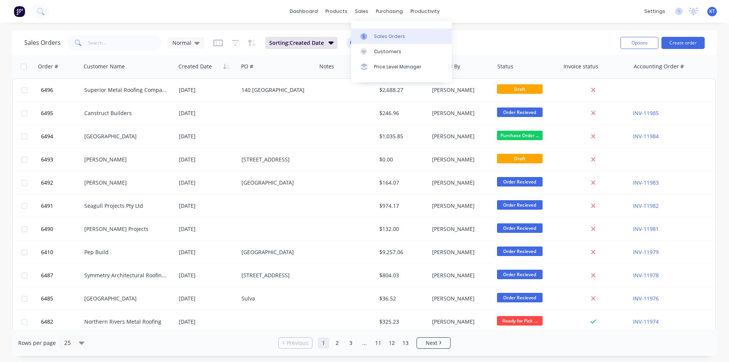
click at [370, 42] on link "Sales Orders" at bounding box center [401, 35] width 101 height 15
click at [671, 41] on button "Create order" at bounding box center [682, 43] width 43 height 12
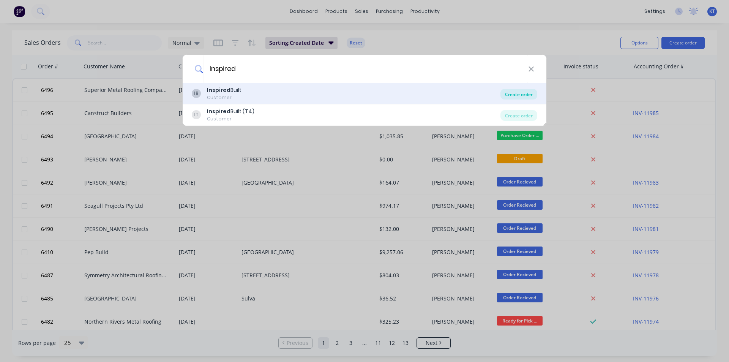
type input "Inspired"
click at [517, 92] on div "Create order" at bounding box center [518, 94] width 37 height 11
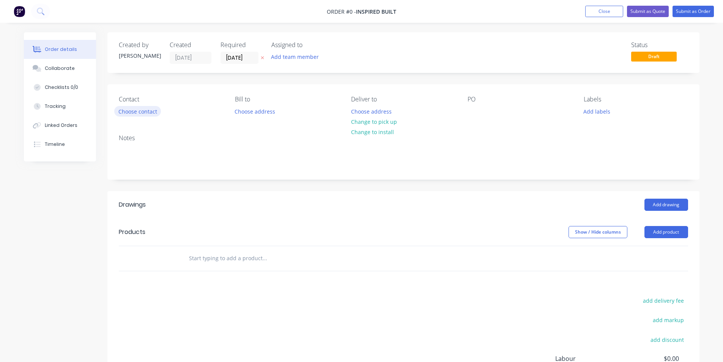
click at [151, 113] on button "Choose contact" at bounding box center [137, 111] width 47 height 10
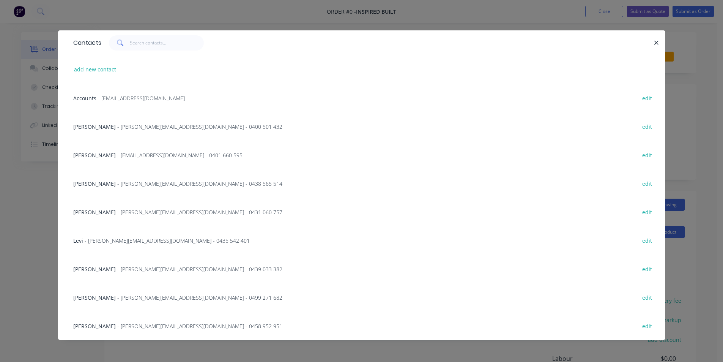
click at [119, 331] on div "Billy Bailey - billy@b2bentertainment.com.au - 0458 952 951 edit" at bounding box center [361, 325] width 585 height 28
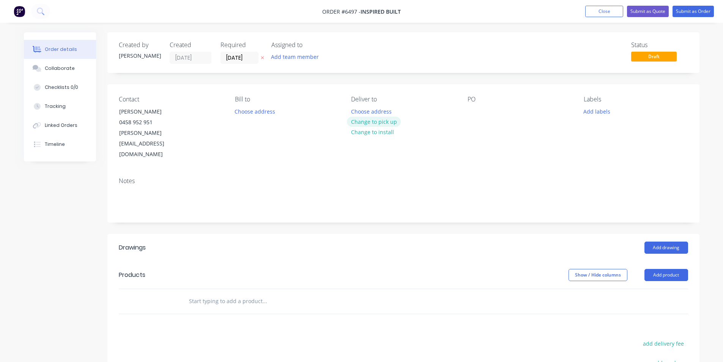
click at [389, 121] on button "Change to pick up" at bounding box center [374, 122] width 54 height 10
click at [477, 114] on div at bounding box center [474, 111] width 12 height 11
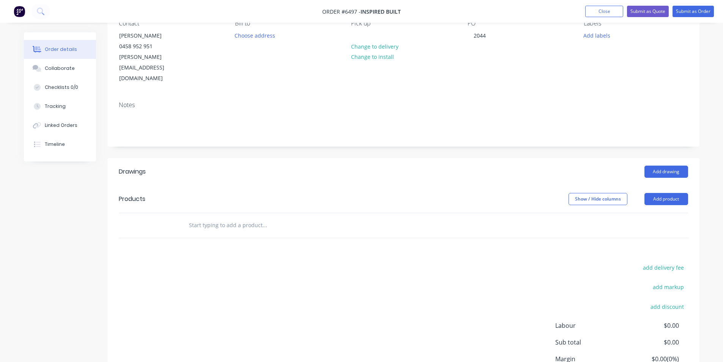
click at [694, 158] on header "Drawings Add drawing" at bounding box center [403, 171] width 592 height 27
click at [677, 165] on button "Add drawing" at bounding box center [666, 171] width 44 height 12
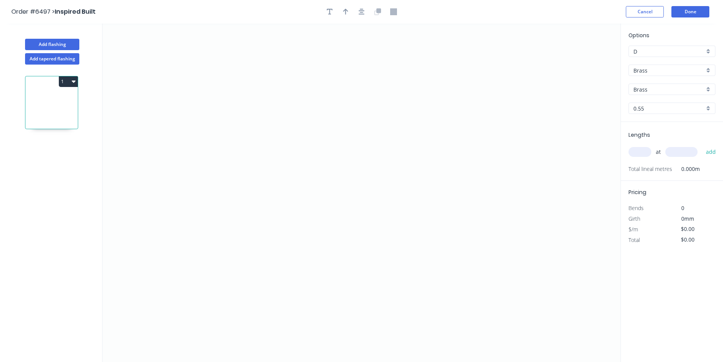
click at [663, 69] on input "Brass" at bounding box center [668, 70] width 71 height 8
click at [649, 102] on div "Colorbond" at bounding box center [672, 97] width 86 height 13
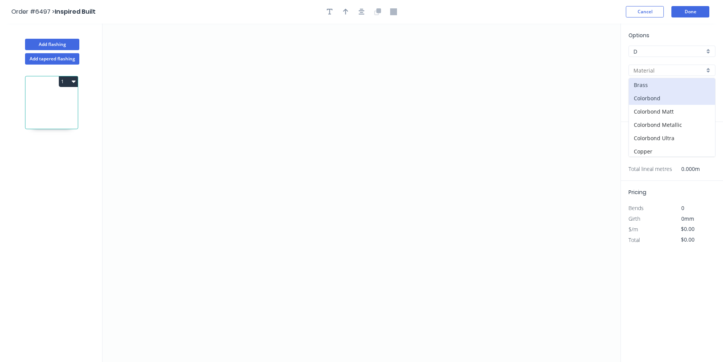
type input "Colorbond"
type input "Basalt"
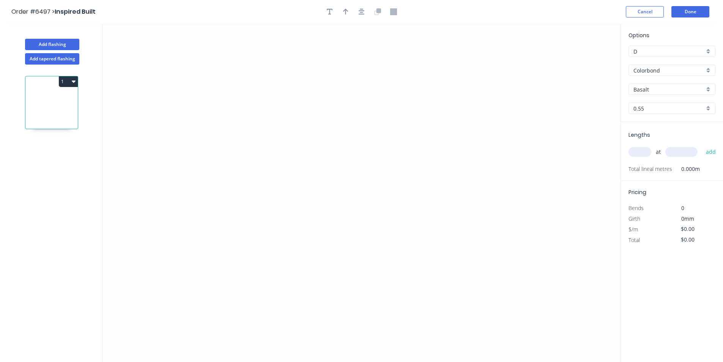
click at [650, 96] on div "Options D D Colorbond Colorbond Colorbond Matt Colorbond Metallic Colorbond Ult…" at bounding box center [672, 76] width 102 height 91
click at [651, 91] on input "Basalt" at bounding box center [668, 89] width 71 height 8
click at [658, 128] on div "Dover White" at bounding box center [672, 132] width 86 height 13
type input "Dover White"
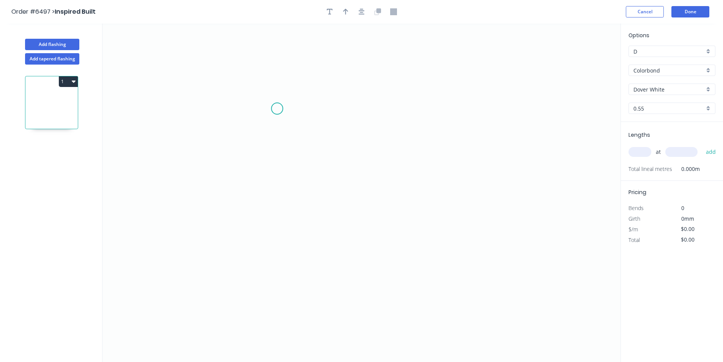
click at [277, 109] on icon "0" at bounding box center [361, 193] width 518 height 338
click at [279, 171] on icon "0" at bounding box center [361, 193] width 518 height 338
click at [379, 184] on icon "0 ?" at bounding box center [361, 193] width 518 height 338
click at [378, 211] on icon "0 ? ? ? º" at bounding box center [361, 193] width 518 height 338
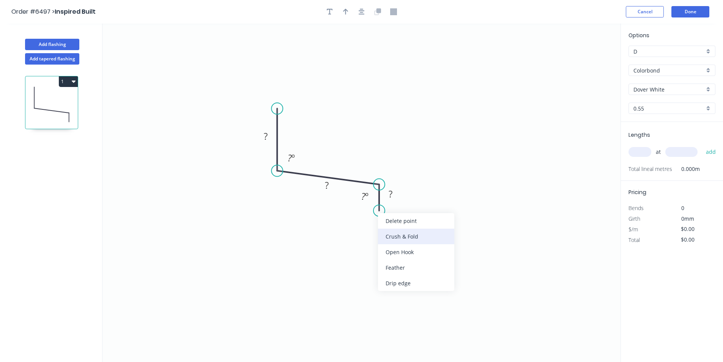
click at [394, 238] on div "Crush & Fold" at bounding box center [416, 236] width 76 height 16
click at [384, 235] on div "Flip bend" at bounding box center [415, 240] width 76 height 16
drag, startPoint x: 406, startPoint y: 208, endPoint x: 377, endPoint y: 239, distance: 42.2
click at [377, 239] on rect at bounding box center [366, 233] width 30 height 16
click at [395, 192] on rect at bounding box center [390, 194] width 15 height 11
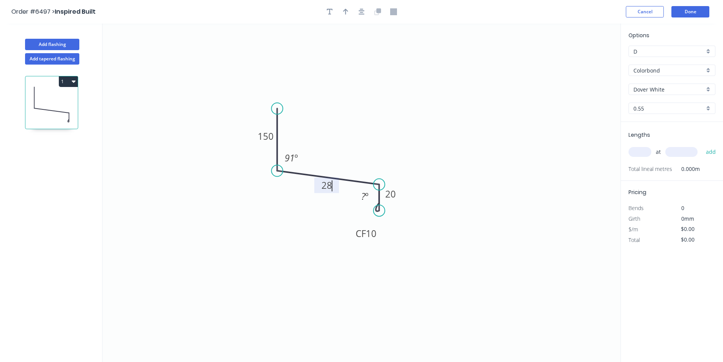
type input "$17.39"
click at [644, 156] on input "text" at bounding box center [640, 152] width 23 height 10
type input "1"
type input "2050"
click at [702, 145] on button "add" at bounding box center [711, 151] width 18 height 13
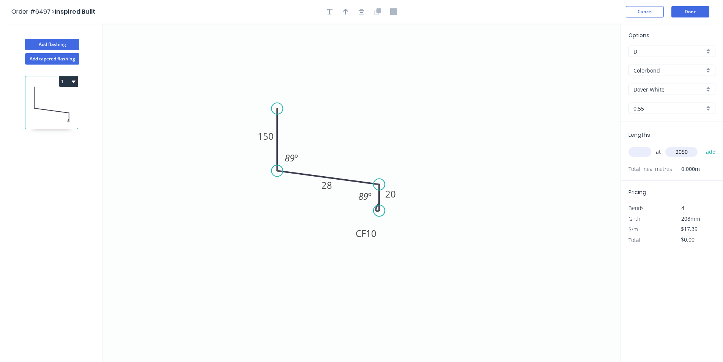
type input "."
type input "$35.65"
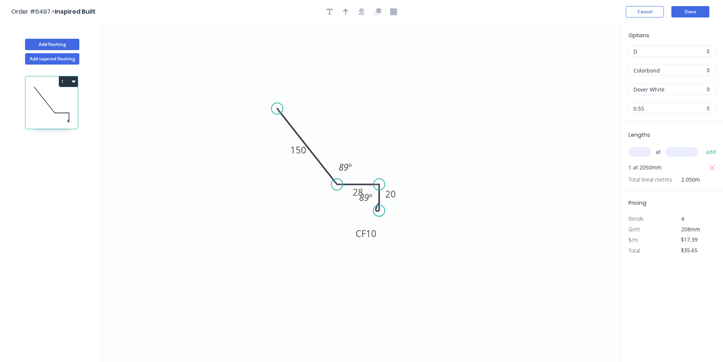
drag, startPoint x: 279, startPoint y: 171, endPoint x: 337, endPoint y: 183, distance: 59.7
click at [337, 183] on circle at bounding box center [336, 184] width 11 height 11
drag, startPoint x: 277, startPoint y: 106, endPoint x: 329, endPoint y: 96, distance: 52.2
click at [329, 96] on circle at bounding box center [328, 95] width 11 height 11
click at [366, 7] on div at bounding box center [362, 11] width 80 height 11
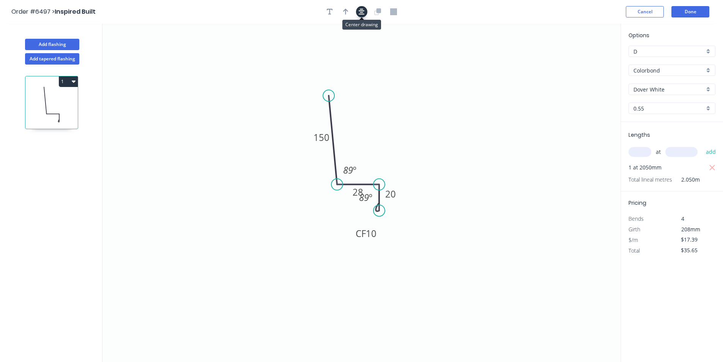
click at [364, 9] on icon "button" at bounding box center [362, 11] width 6 height 7
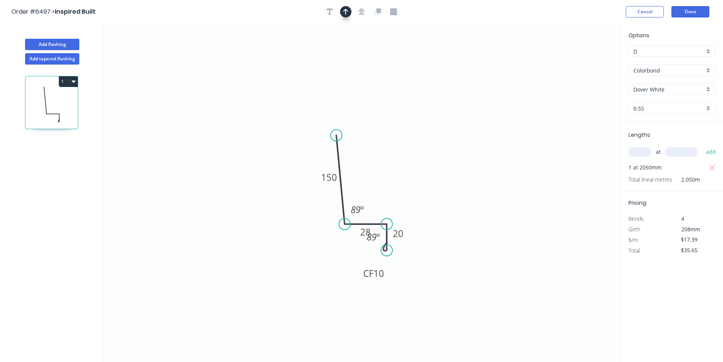
click at [347, 14] on icon "button" at bounding box center [345, 11] width 5 height 7
click at [582, 60] on icon at bounding box center [582, 53] width 7 height 24
drag, startPoint x: 582, startPoint y: 60, endPoint x: 374, endPoint y: 188, distance: 244.6
click at [374, 188] on icon at bounding box center [380, 182] width 22 height 22
click at [694, 12] on button "Done" at bounding box center [690, 11] width 38 height 11
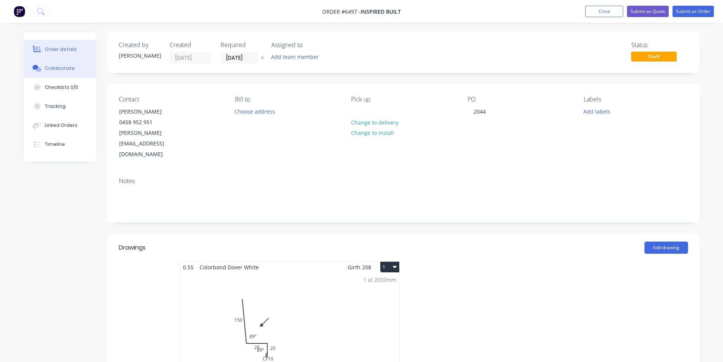
click at [64, 63] on button "Collaborate" at bounding box center [60, 68] width 72 height 19
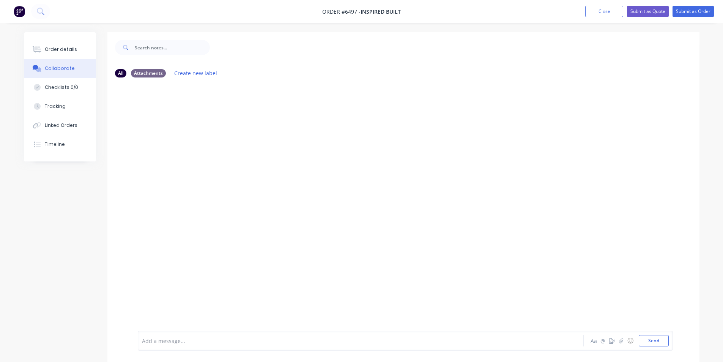
click at [717, 356] on div at bounding box center [717, 356] width 0 height 0
click at [622, 340] on icon "button" at bounding box center [621, 340] width 4 height 5
click at [660, 336] on button "Send" at bounding box center [654, 340] width 30 height 11
click at [87, 46] on button "Order details" at bounding box center [60, 49] width 72 height 19
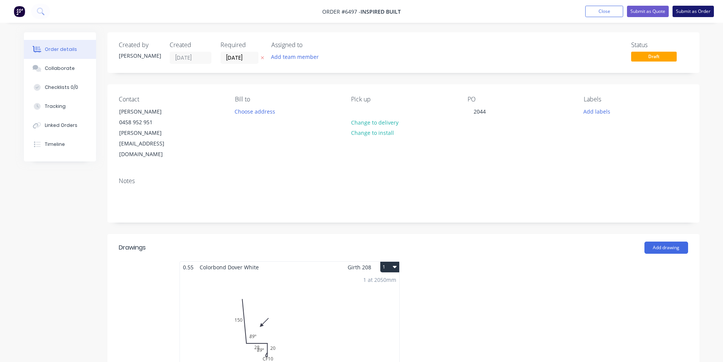
click at [687, 12] on button "Submit as Order" at bounding box center [693, 11] width 41 height 11
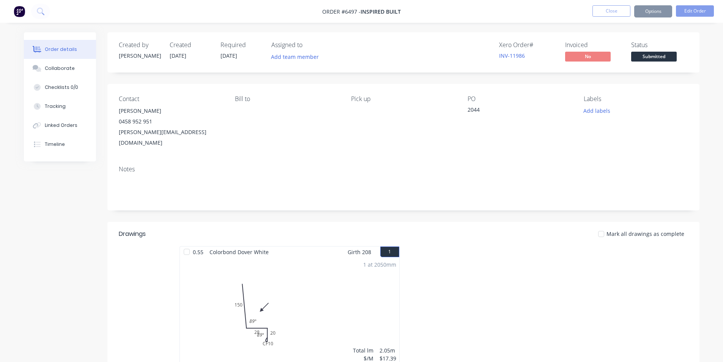
click at [649, 61] on span "Submitted" at bounding box center [654, 56] width 46 height 9
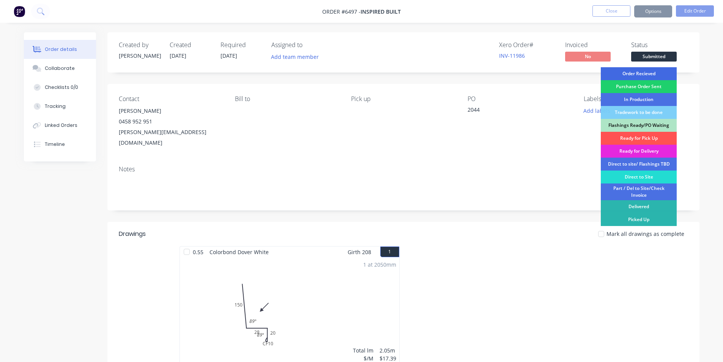
click at [644, 74] on div "Order Recieved" at bounding box center [639, 73] width 76 height 13
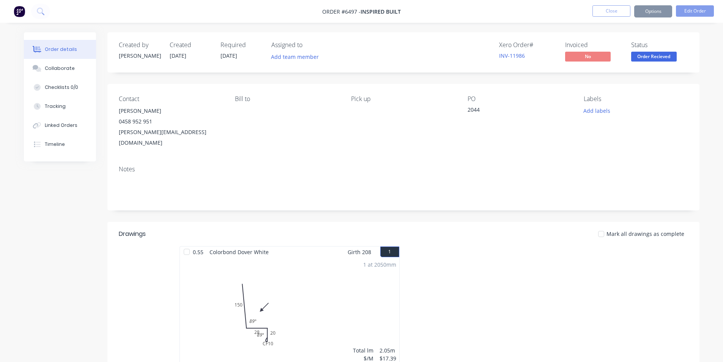
click at [657, 1] on nav "Order #6497 - Inspired Built Close Options Edit Order" at bounding box center [361, 11] width 723 height 23
click at [657, 11] on button "Options" at bounding box center [653, 11] width 38 height 12
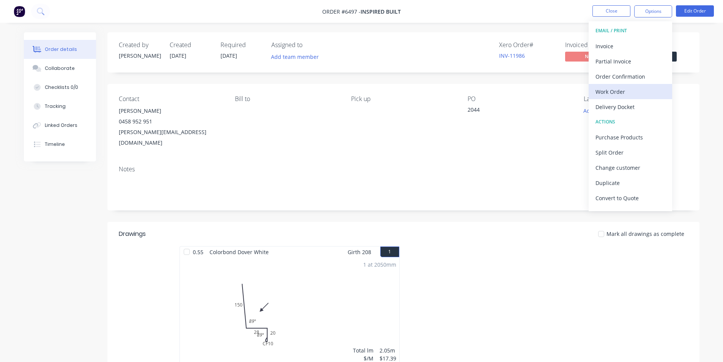
click at [606, 95] on div "Work Order" at bounding box center [631, 91] width 70 height 11
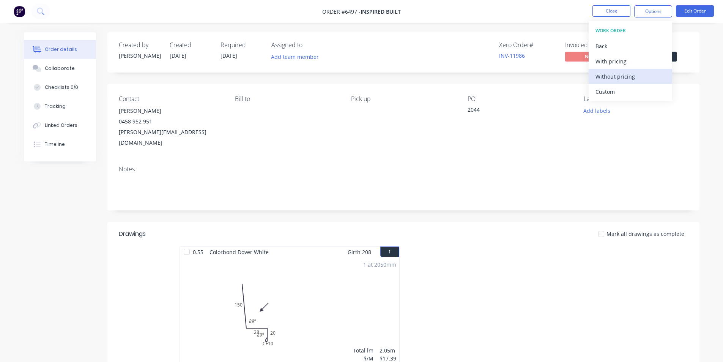
click at [632, 76] on div "Without pricing" at bounding box center [631, 76] width 70 height 11
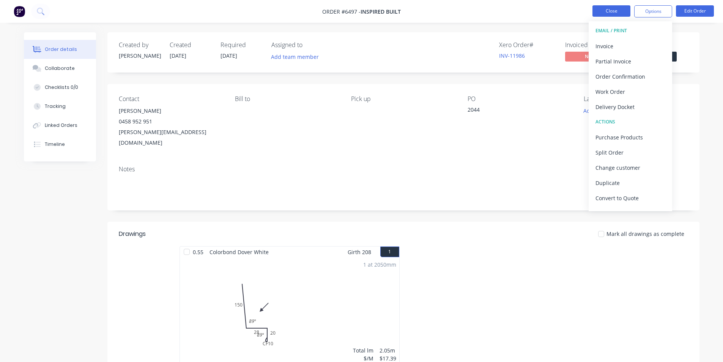
click at [609, 9] on button "Close" at bounding box center [611, 10] width 38 height 11
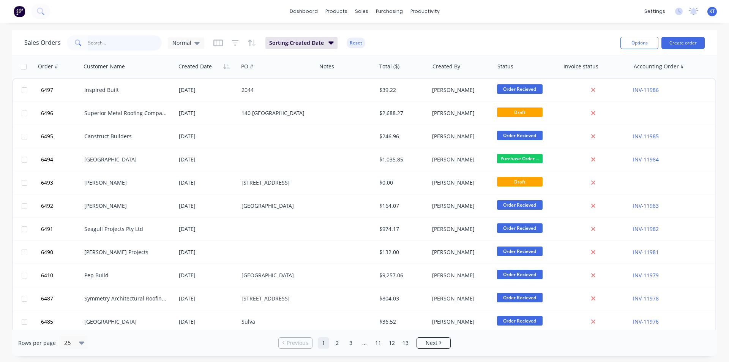
click at [141, 47] on input "text" at bounding box center [125, 42] width 74 height 15
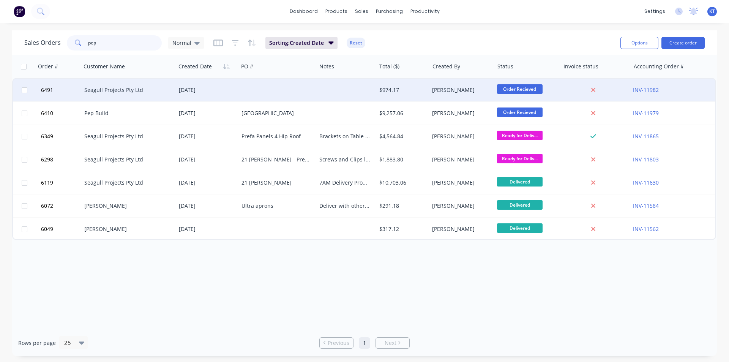
type input "pep"
click at [97, 92] on div "Seagull Projects Pty Ltd" at bounding box center [126, 90] width 84 height 8
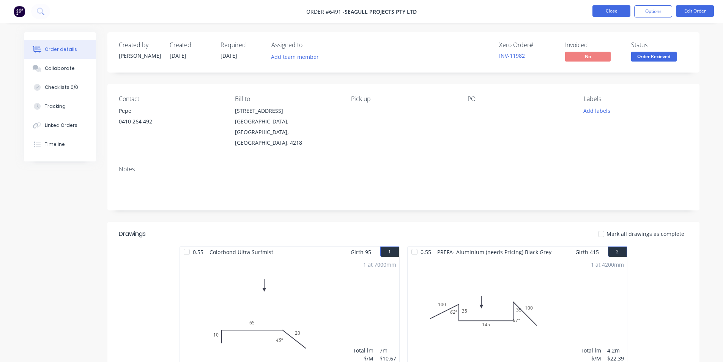
click at [599, 16] on button "Close" at bounding box center [611, 10] width 38 height 11
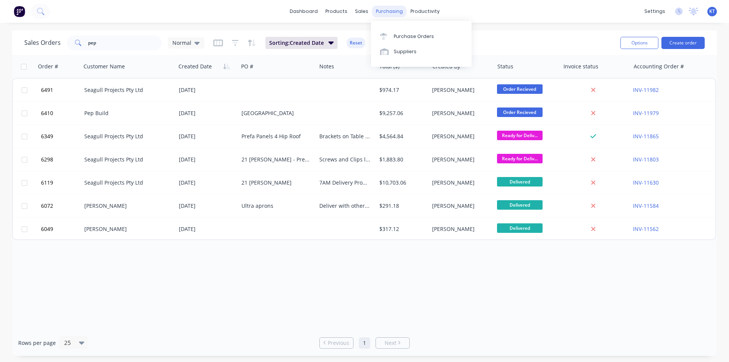
click at [383, 15] on div "purchasing" at bounding box center [389, 11] width 35 height 11
click at [388, 38] on div at bounding box center [385, 36] width 11 height 7
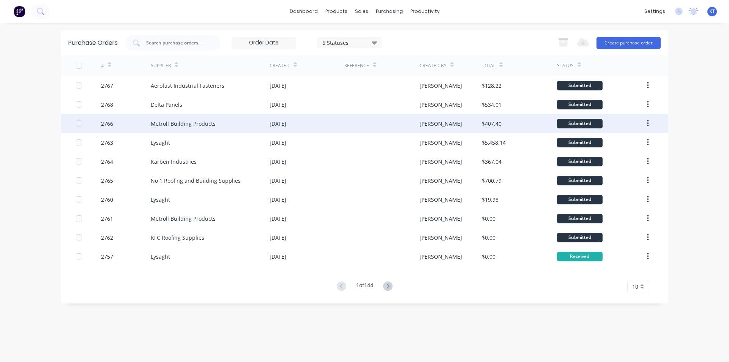
click at [134, 121] on div "2766" at bounding box center [126, 123] width 50 height 19
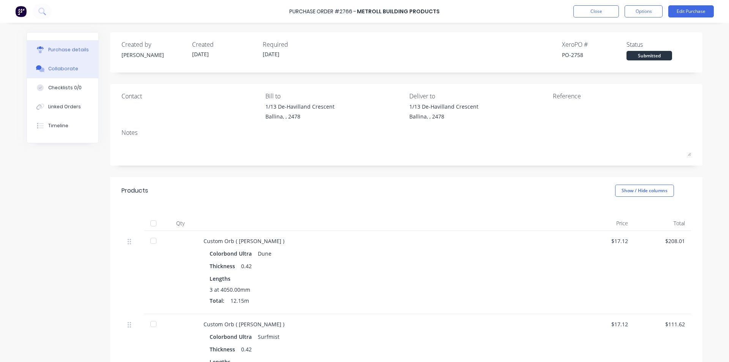
click at [65, 75] on button "Collaborate" at bounding box center [62, 68] width 71 height 19
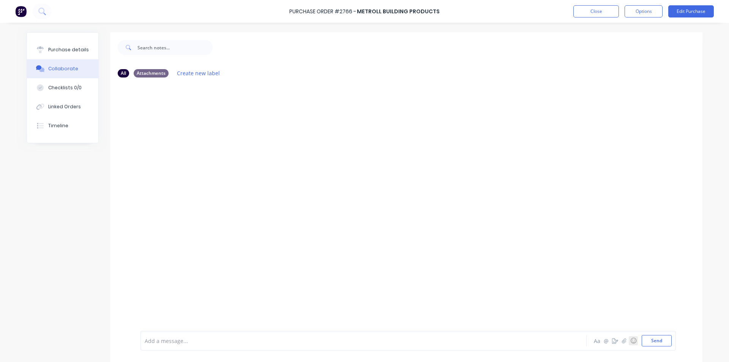
click at [629, 339] on button "☺" at bounding box center [633, 340] width 9 height 9
click at [620, 340] on div "Aa @ ☺ Send" at bounding box center [631, 340] width 79 height 11
click at [622, 340] on icon "button" at bounding box center [624, 340] width 5 height 5
click at [648, 340] on button "Send" at bounding box center [656, 340] width 30 height 11
click at [583, 13] on button "Close" at bounding box center [596, 11] width 46 height 12
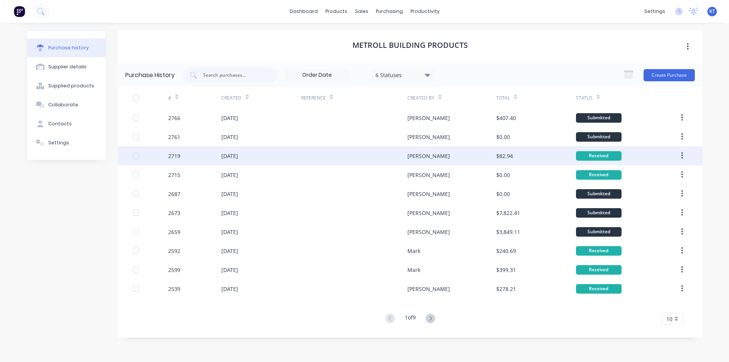
click at [235, 152] on div "25 Jul 2025" at bounding box center [229, 156] width 17 height 8
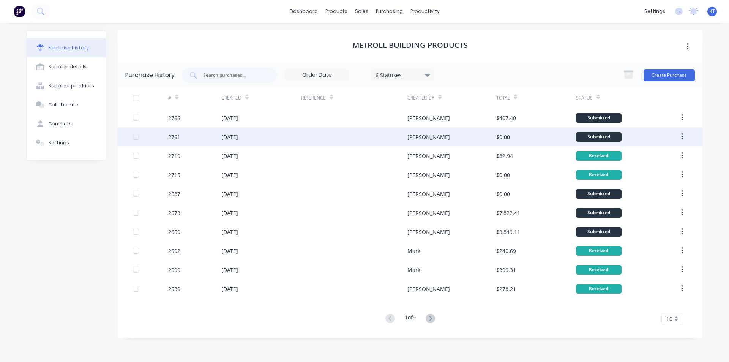
click at [261, 140] on div "[DATE]" at bounding box center [261, 136] width 80 height 19
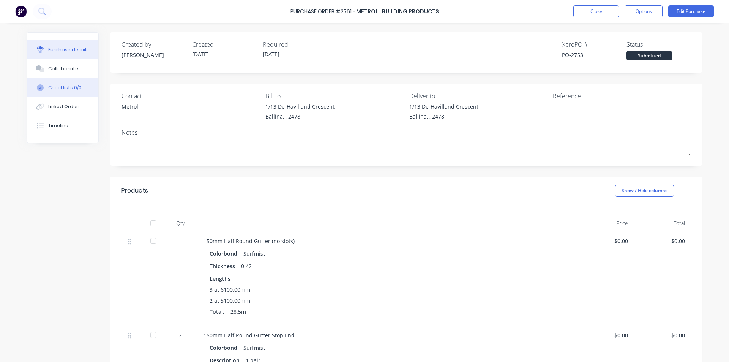
click at [80, 79] on button "Checklists 0/0" at bounding box center [62, 87] width 71 height 19
type textarea "x"
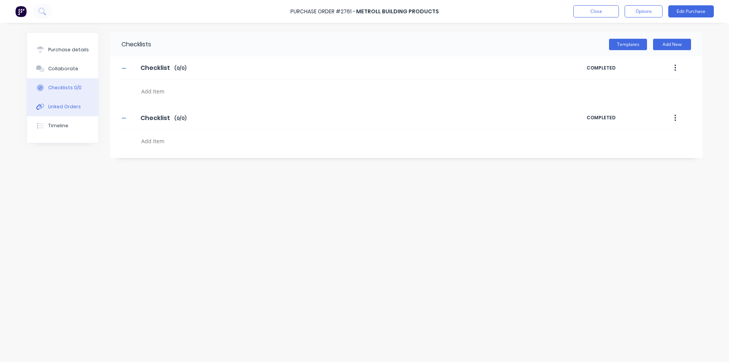
click at [79, 102] on button "Linked Orders" at bounding box center [62, 106] width 71 height 19
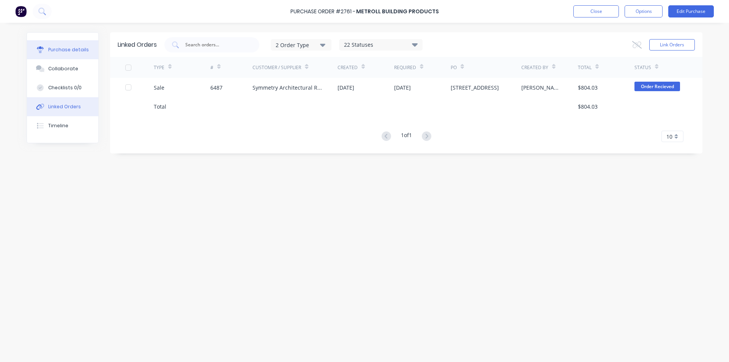
click at [74, 56] on button "Purchase details" at bounding box center [62, 49] width 71 height 19
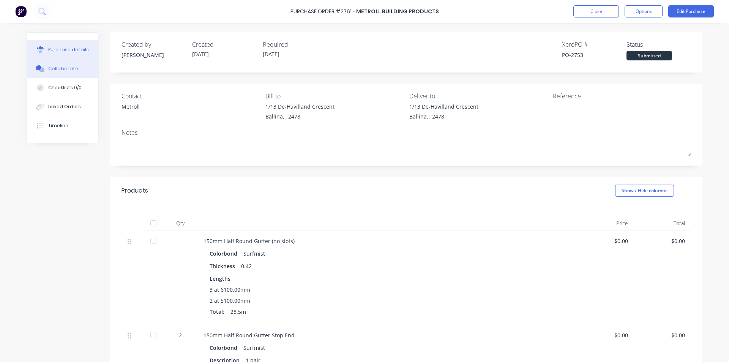
click at [74, 65] on button "Collaborate" at bounding box center [62, 68] width 71 height 19
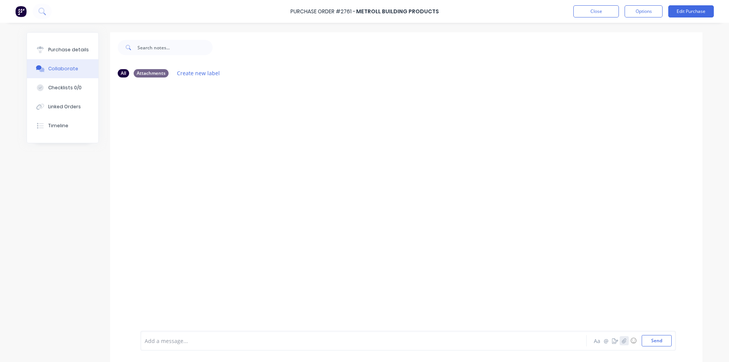
click at [624, 339] on button "button" at bounding box center [623, 340] width 9 height 9
click at [664, 342] on button "Send" at bounding box center [656, 340] width 30 height 11
click at [61, 40] on div "Purchase details Collaborate Checklists 0/0 Linked Orders Timeline" at bounding box center [62, 88] width 71 height 110
click at [60, 48] on div "Purchase details" at bounding box center [68, 49] width 41 height 7
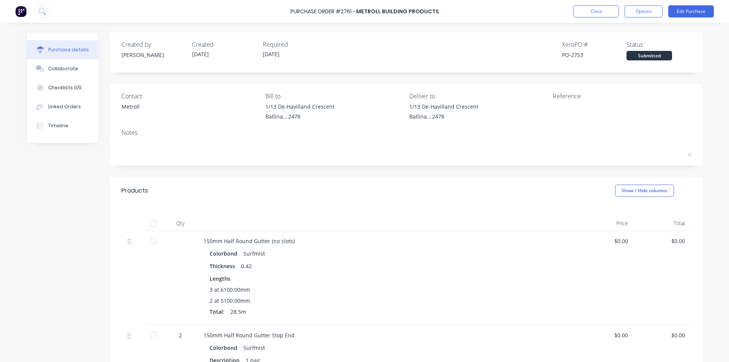
click at [597, 17] on div "Purchase Order #2761 - Metroll Building Products Close Options Edit Purchase" at bounding box center [364, 11] width 729 height 23
click at [601, 15] on button "Close" at bounding box center [596, 11] width 46 height 12
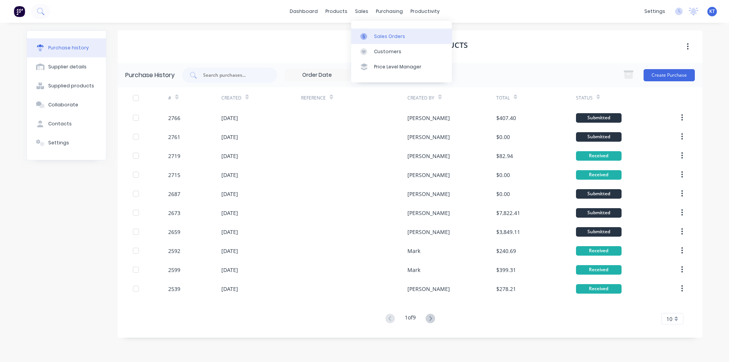
click at [375, 37] on div "Sales Orders" at bounding box center [389, 36] width 31 height 7
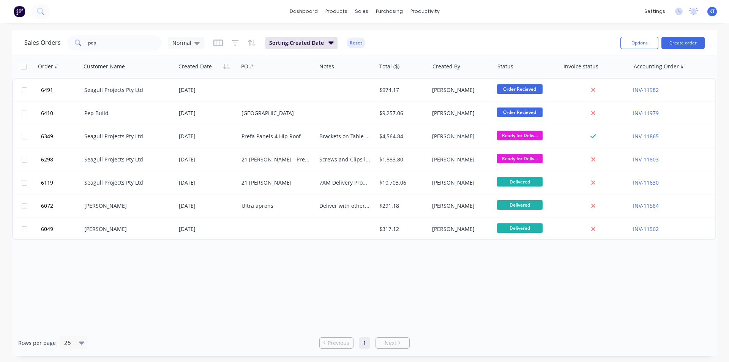
click at [109, 30] on div "dashboard products sales purchasing productivity dashboard products Product Cat…" at bounding box center [364, 181] width 729 height 362
click at [109, 37] on input "pep" at bounding box center [125, 42] width 74 height 15
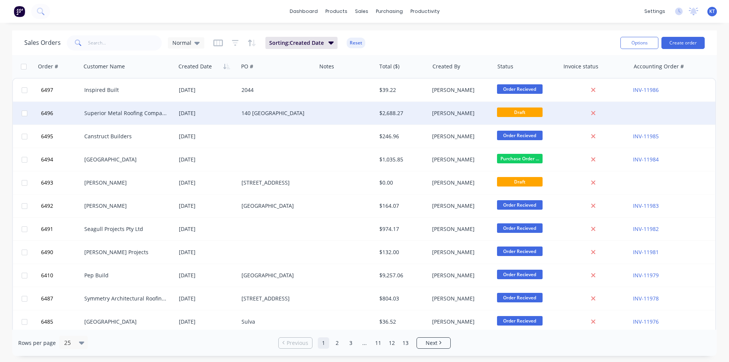
click at [87, 108] on div "Superior Metal Roofing Company Pty Ltd" at bounding box center [128, 113] width 95 height 23
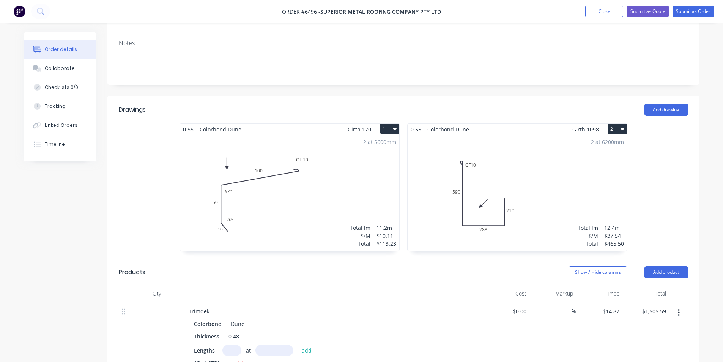
scroll to position [76, 0]
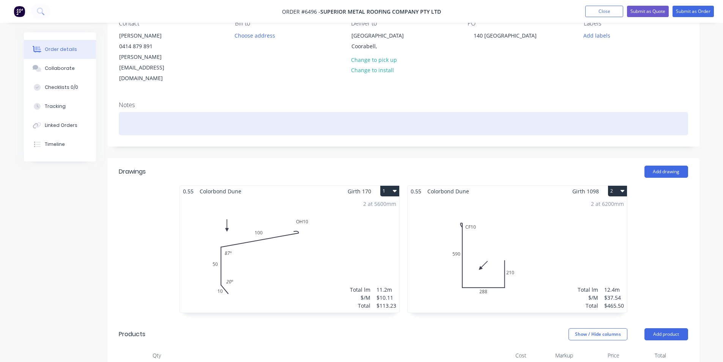
click at [421, 112] on div at bounding box center [403, 123] width 569 height 23
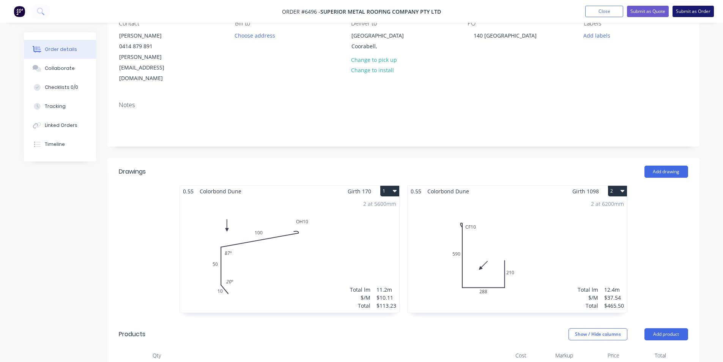
click at [681, 16] on button "Submit as Order" at bounding box center [693, 11] width 41 height 11
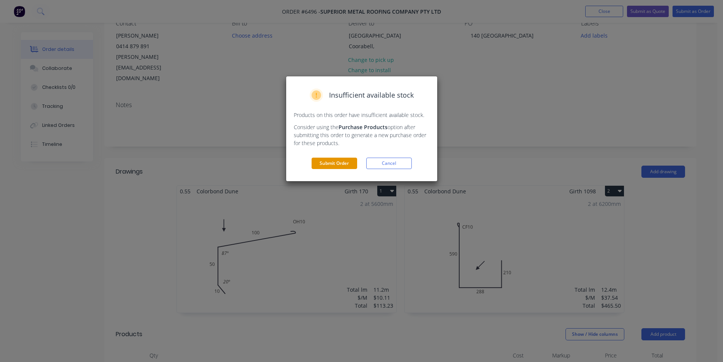
click at [329, 163] on button "Submit Order" at bounding box center [335, 163] width 46 height 11
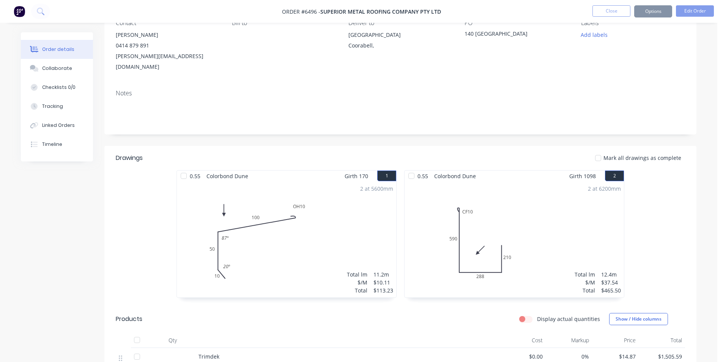
scroll to position [76, 0]
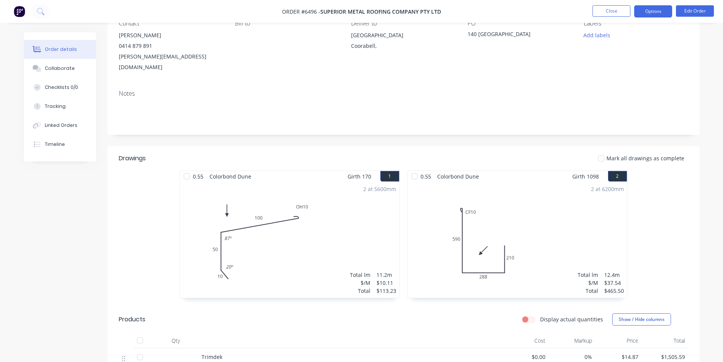
click at [660, 13] on button "Options" at bounding box center [653, 11] width 38 height 12
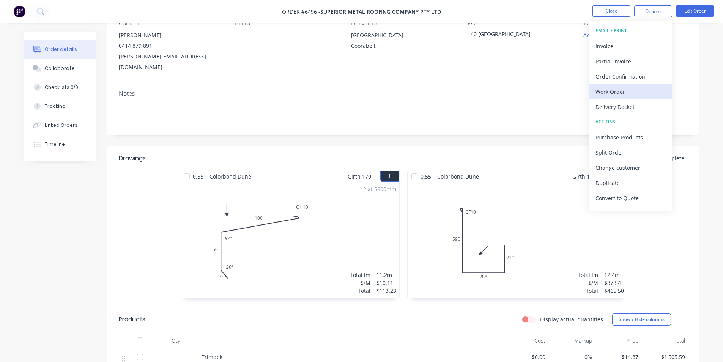
click at [643, 93] on div "Work Order" at bounding box center [631, 91] width 70 height 11
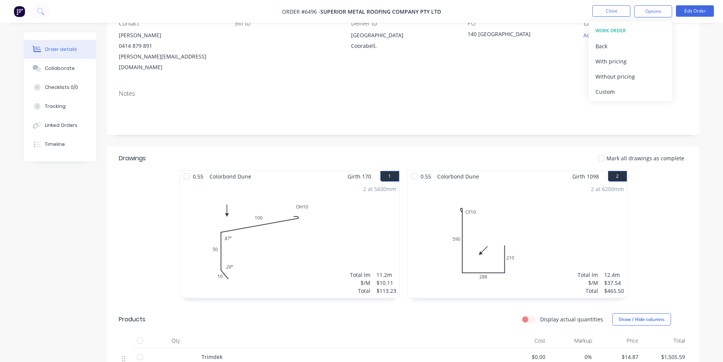
click at [643, 93] on div "Custom" at bounding box center [631, 91] width 70 height 11
click at [633, 44] on div "Back" at bounding box center [631, 46] width 70 height 11
click at [651, 9] on button "Options" at bounding box center [653, 11] width 38 height 12
click at [655, 9] on button "Options" at bounding box center [653, 11] width 38 height 12
click at [630, 45] on div "Back" at bounding box center [631, 46] width 70 height 11
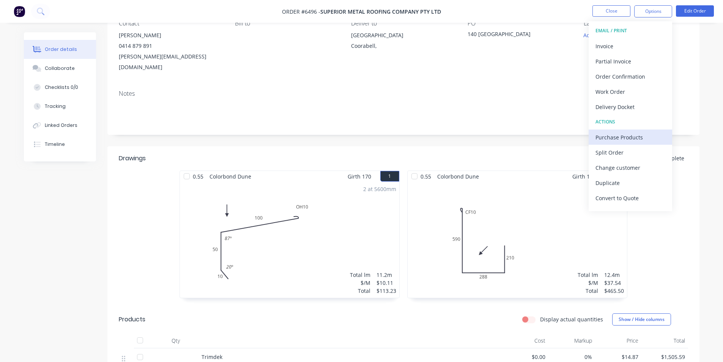
click at [641, 140] on div "Purchase Products" at bounding box center [631, 137] width 70 height 11
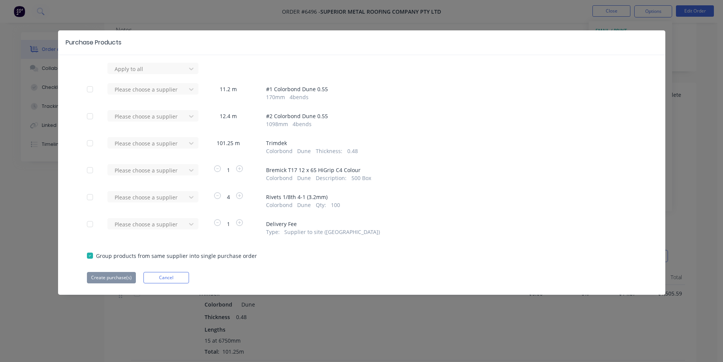
scroll to position [189, 0]
click at [189, 72] on icon at bounding box center [191, 69] width 8 height 8
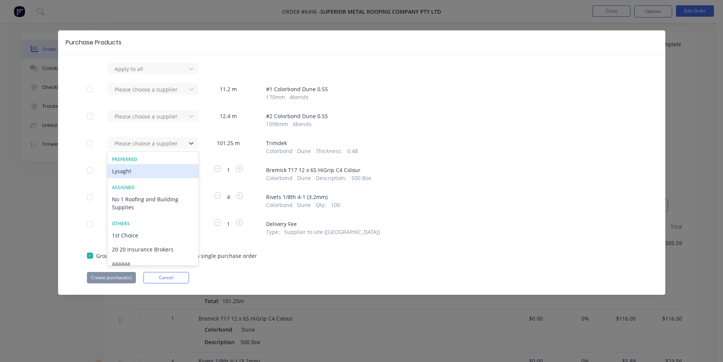
click at [172, 172] on div "Lysaght" at bounding box center [152, 171] width 91 height 14
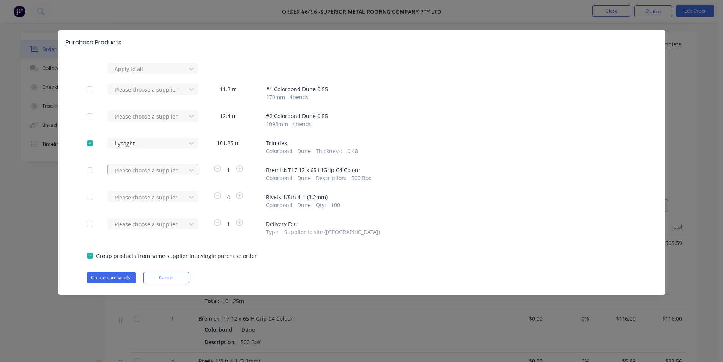
click at [182, 74] on div "Please choose a supplier" at bounding box center [148, 68] width 73 height 11
click at [183, 172] on div "Please choose a supplier" at bounding box center [148, 169] width 73 height 11
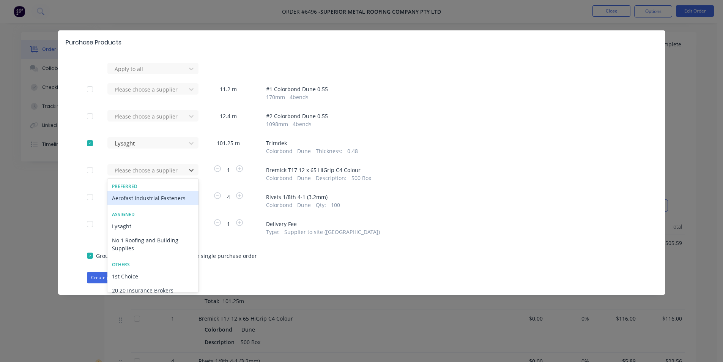
click at [179, 202] on div "Aerofast Industrial Fasteners" at bounding box center [152, 198] width 91 height 14
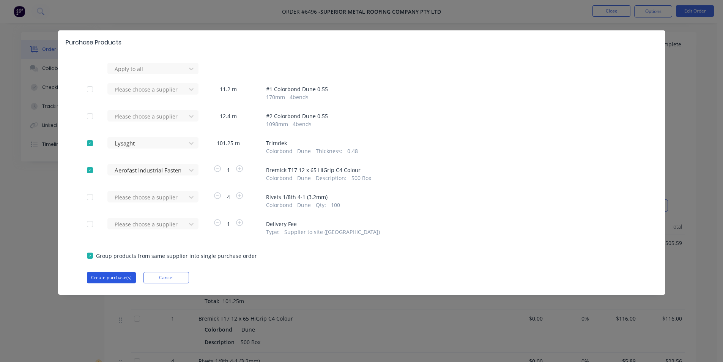
click at [127, 282] on button "Create purchase(s)" at bounding box center [111, 277] width 49 height 11
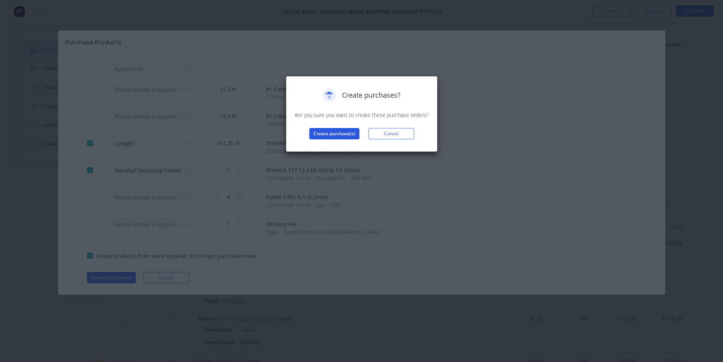
click at [320, 136] on button "Create purchase(s)" at bounding box center [334, 133] width 50 height 11
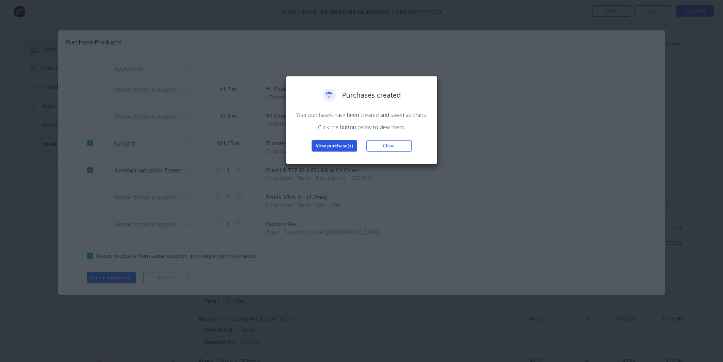
click at [321, 142] on button "View purchase(s)" at bounding box center [335, 145] width 46 height 11
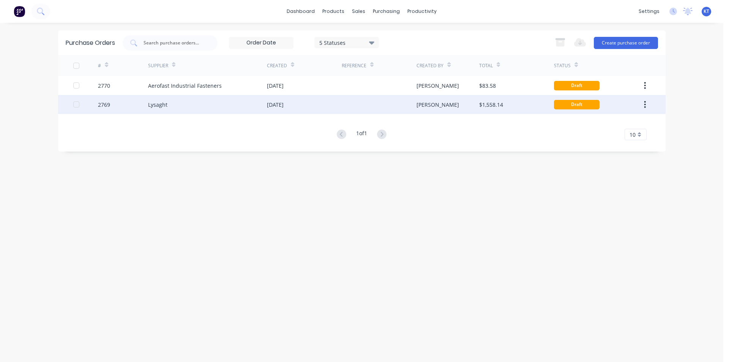
click at [414, 110] on div at bounding box center [379, 104] width 75 height 19
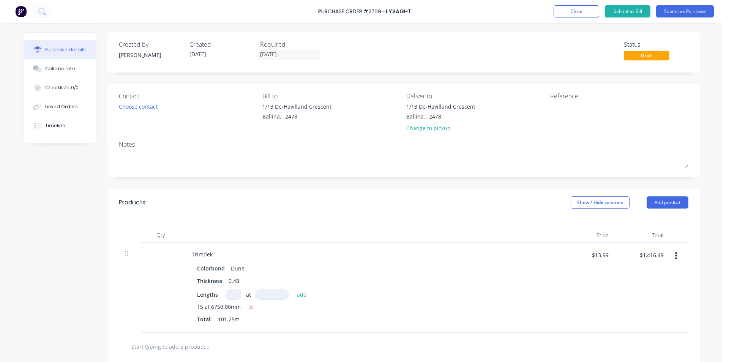
click at [162, 108] on div "Choose contact" at bounding box center [188, 106] width 138 height 8
click at [135, 110] on div "Choose contact" at bounding box center [138, 106] width 39 height 8
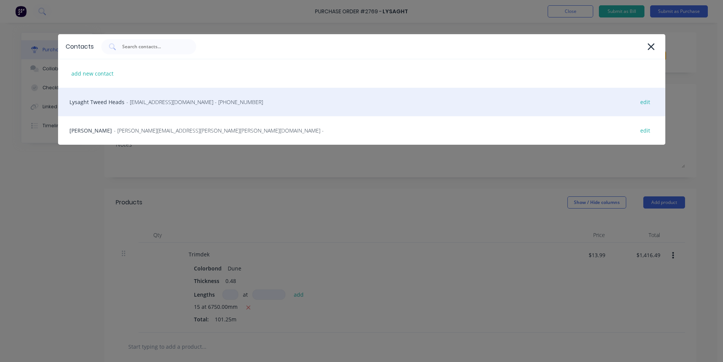
click at [140, 107] on div "Lysaght Tweed Heads - gcnsales@lysaght.com - (02) 6674 7100 edit" at bounding box center [361, 102] width 607 height 28
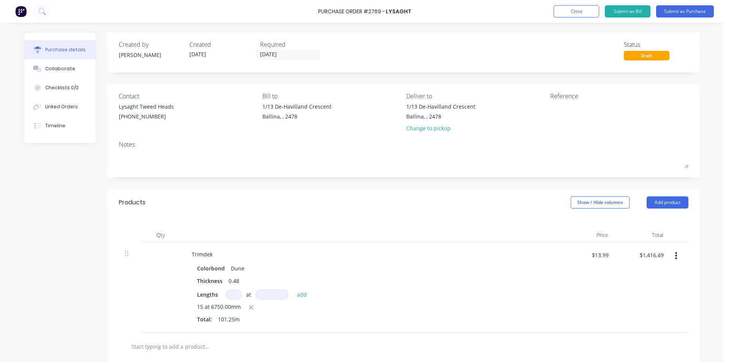
click at [720, 13] on div "Purchase Order #2769 - Lysaght Add product Close Submit as Bill Submit as Purch…" at bounding box center [364, 11] width 729 height 23
click at [704, 14] on button "Submit as Purchase" at bounding box center [685, 11] width 58 height 12
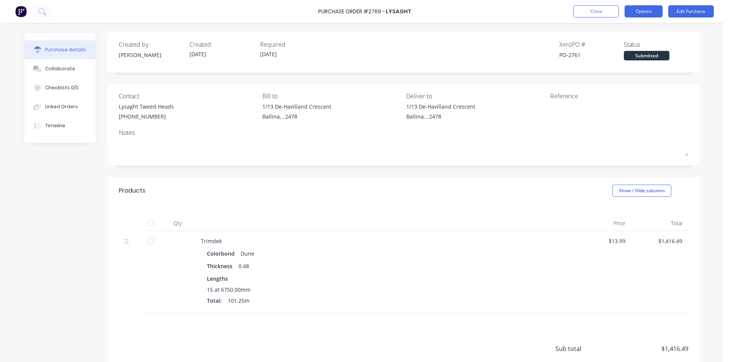
click at [633, 9] on button "Options" at bounding box center [643, 11] width 38 height 12
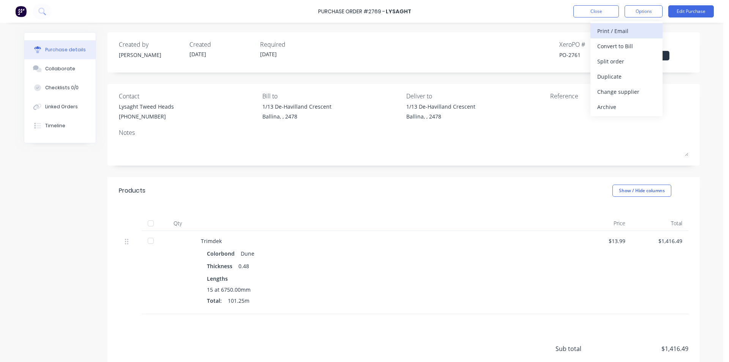
click at [625, 34] on div "Print / Email" at bounding box center [626, 30] width 58 height 11
click at [627, 63] on div "Without pricing" at bounding box center [626, 61] width 58 height 11
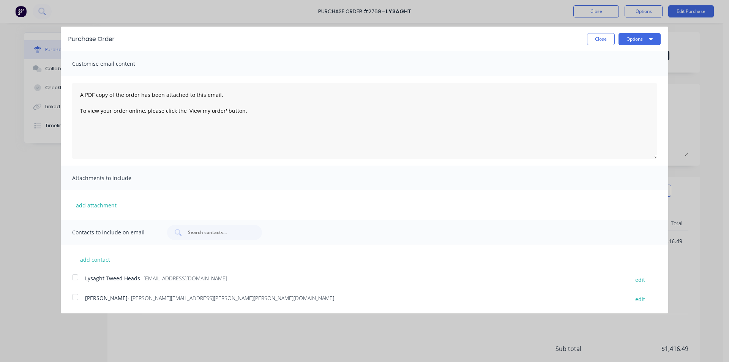
click at [76, 278] on div at bounding box center [75, 276] width 15 height 15
click at [660, 41] on button "Options" at bounding box center [639, 39] width 42 height 12
click at [645, 70] on div "Email" at bounding box center [624, 73] width 58 height 11
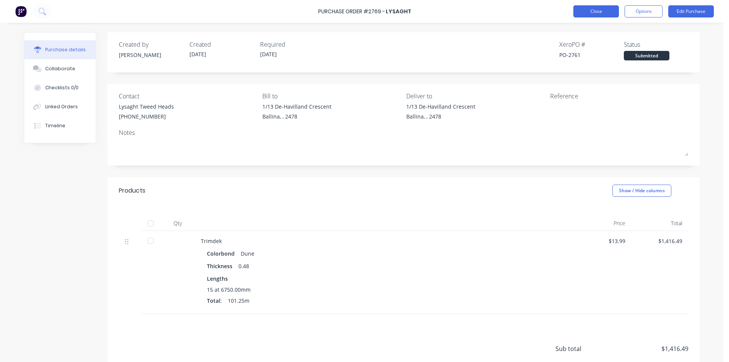
click at [594, 13] on button "Close" at bounding box center [596, 11] width 46 height 12
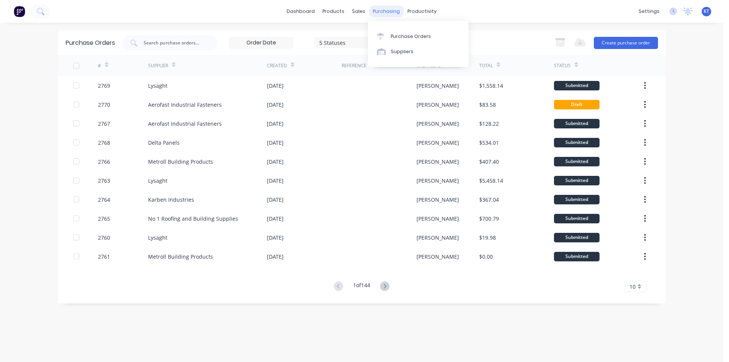
click at [386, 11] on div "purchasing" at bounding box center [386, 11] width 35 height 11
click at [408, 34] on div "Purchase Orders" at bounding box center [411, 36] width 40 height 7
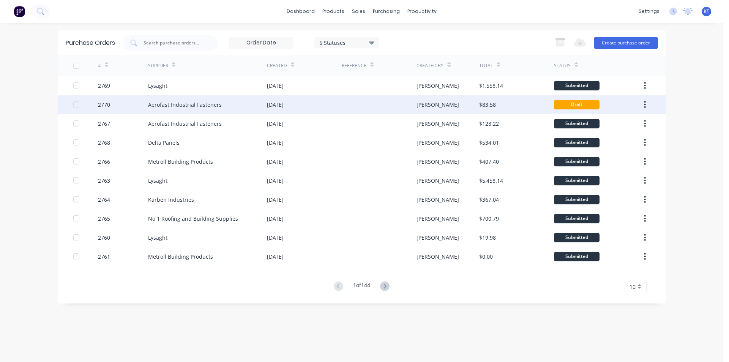
click at [228, 110] on div "Aerofast Industrial Fasteners" at bounding box center [207, 104] width 119 height 19
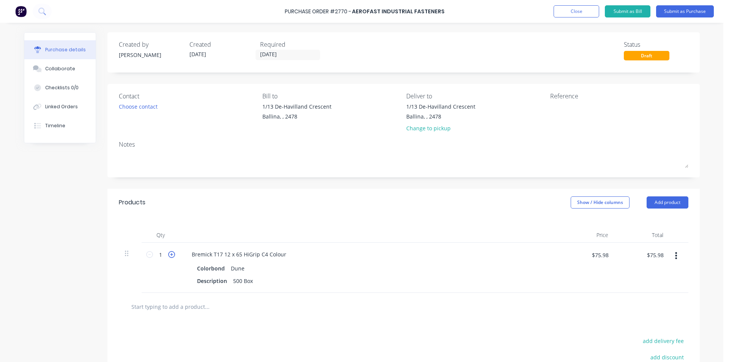
click at [168, 255] on icon at bounding box center [171, 254] width 7 height 7
type input "2"
type input "$151.96"
click at [650, 202] on button "Add product" at bounding box center [667, 202] width 42 height 12
click at [649, 218] on div "Product catalogue" at bounding box center [652, 221] width 58 height 11
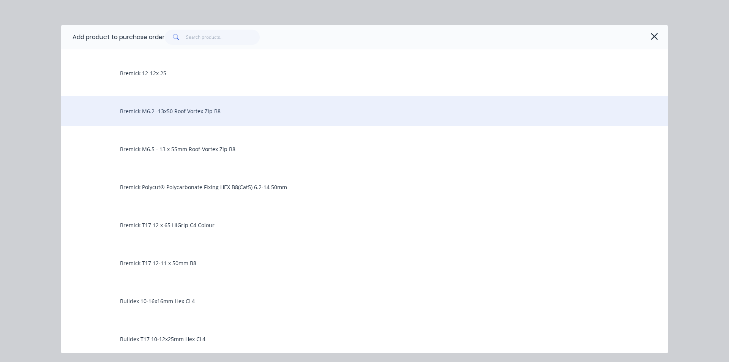
scroll to position [152, 0]
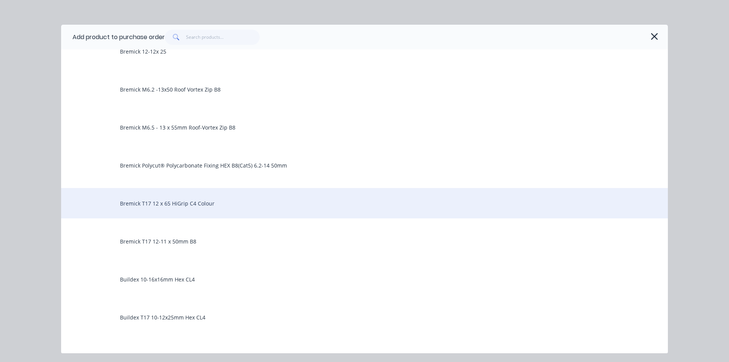
click at [186, 206] on div "Bremick T17 12 x 65 HiGrip C4 Colour" at bounding box center [364, 203] width 607 height 30
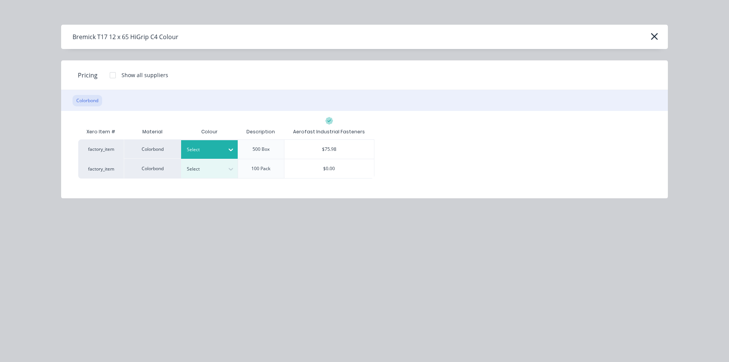
click at [227, 150] on icon at bounding box center [231, 150] width 8 height 8
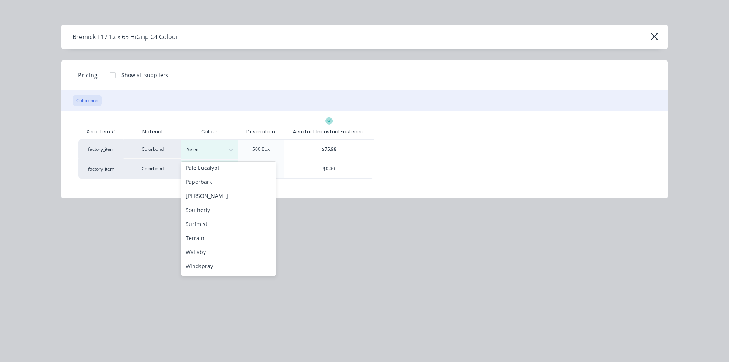
scroll to position [240, 0]
click at [200, 209] on div "Surfmist" at bounding box center [228, 211] width 95 height 14
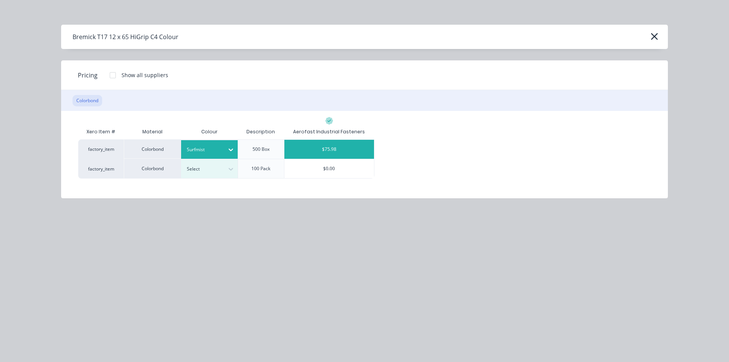
click at [335, 142] on div "$75.98" at bounding box center [329, 149] width 90 height 19
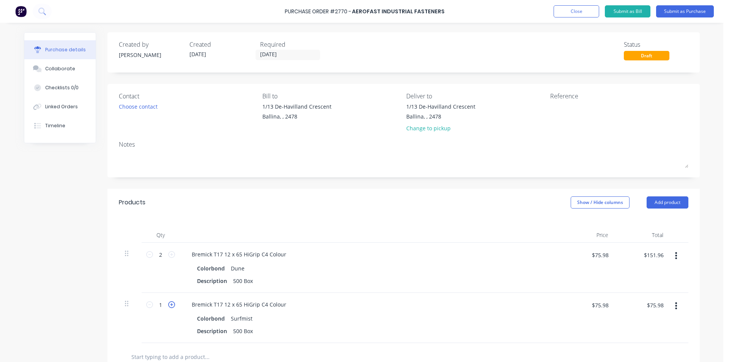
click at [170, 304] on icon at bounding box center [171, 304] width 7 height 7
type input "2"
type input "$151.96"
click at [657, 206] on button "Add product" at bounding box center [667, 202] width 42 height 12
click at [650, 221] on div "Product catalogue" at bounding box center [652, 221] width 58 height 11
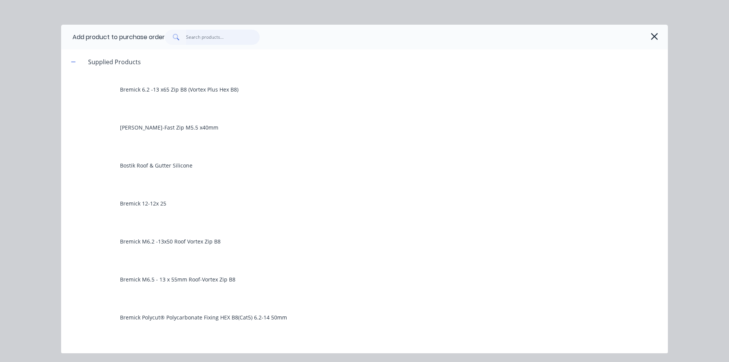
click at [238, 43] on input "text" at bounding box center [223, 37] width 74 height 15
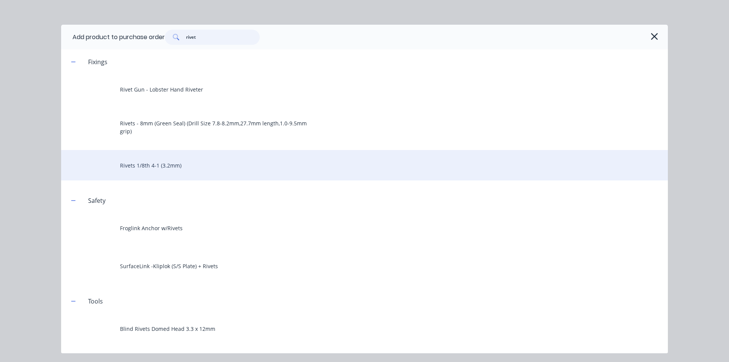
type input "rivet"
click at [154, 168] on div "Rivets 1/8th 4-1 (3.2mm)" at bounding box center [364, 165] width 607 height 30
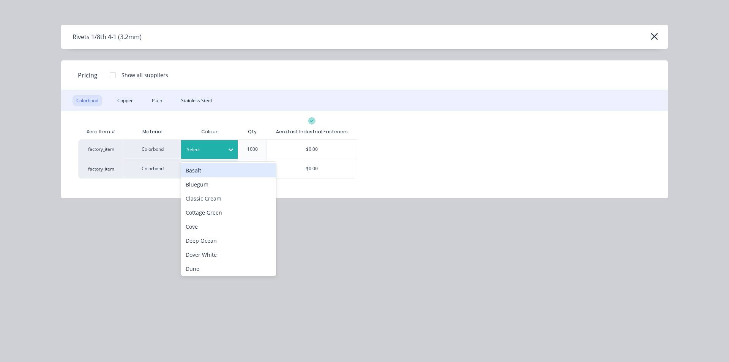
click at [228, 154] on div at bounding box center [231, 149] width 14 height 12
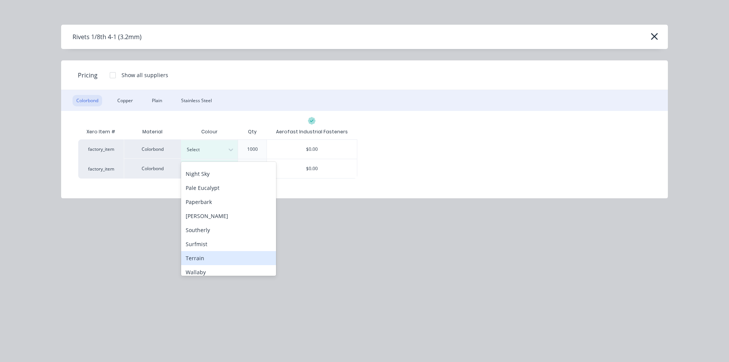
scroll to position [202, 0]
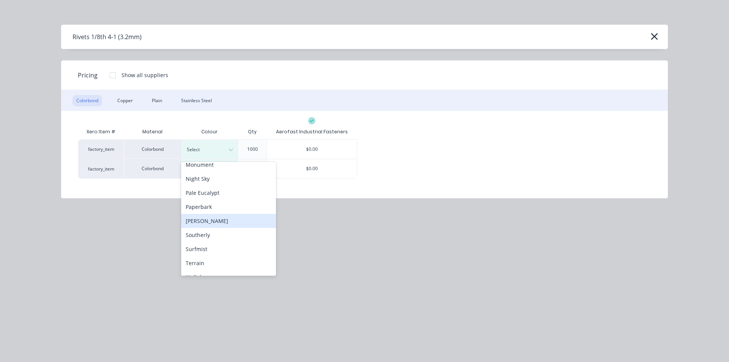
click at [209, 224] on div "Shale Grey" at bounding box center [228, 221] width 95 height 14
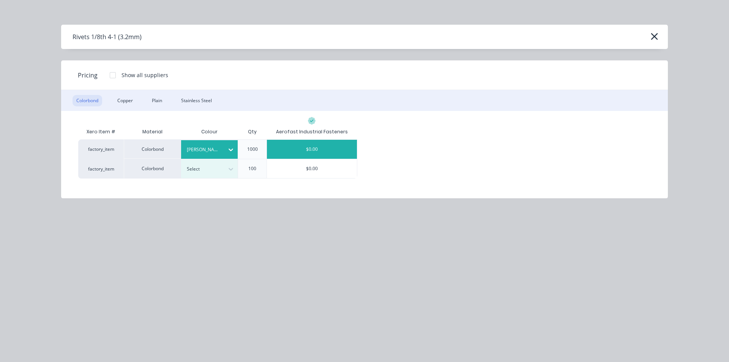
click at [332, 153] on div "$0.00" at bounding box center [312, 149] width 90 height 19
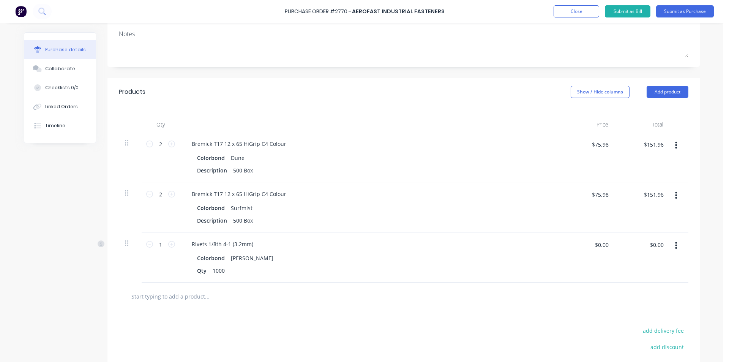
scroll to position [114, 0]
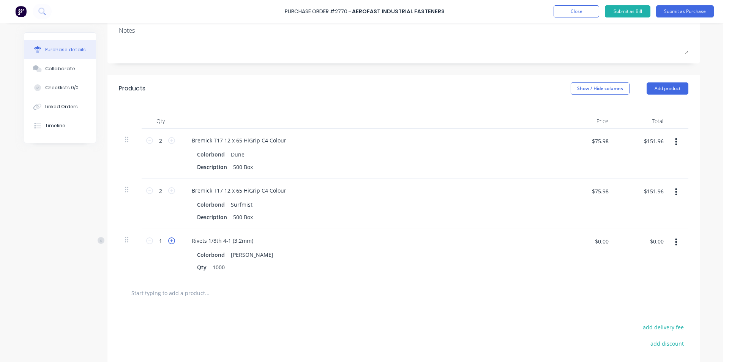
click at [168, 242] on icon at bounding box center [171, 240] width 7 height 7
click at [146, 241] on icon at bounding box center [149, 240] width 7 height 7
type input "3"
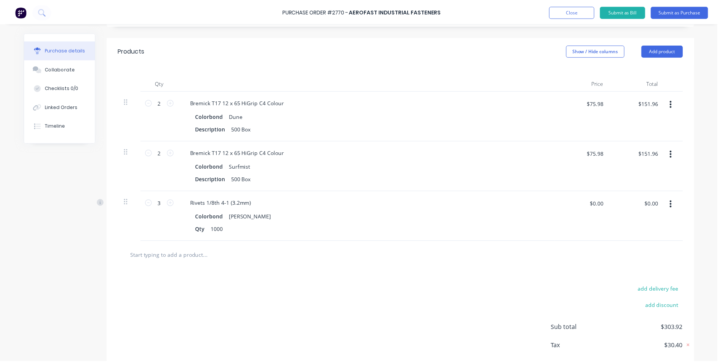
scroll to position [0, 0]
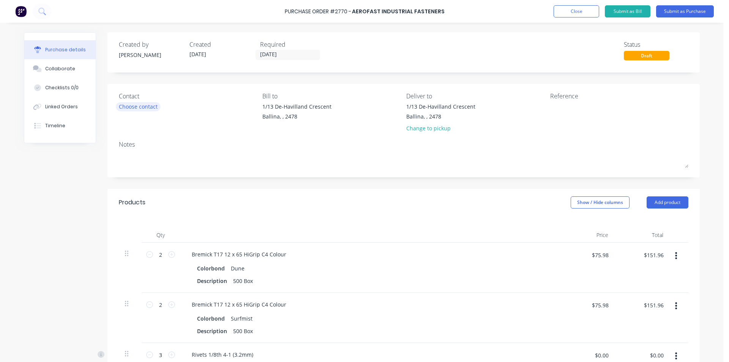
click at [156, 105] on div "Choose contact" at bounding box center [138, 106] width 39 height 8
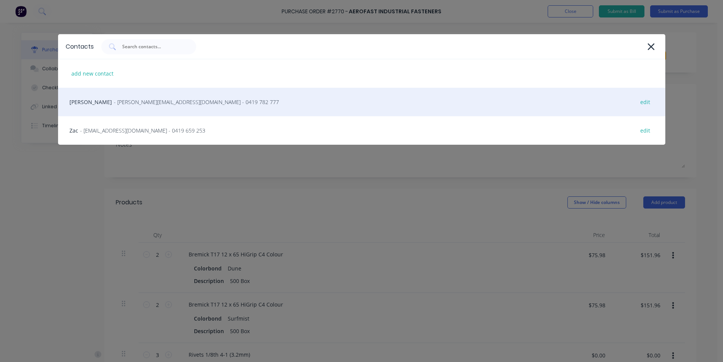
click at [146, 107] on div "Michael Woods - woods@aerofast.com.au - 0419 782 777 edit" at bounding box center [361, 102] width 607 height 28
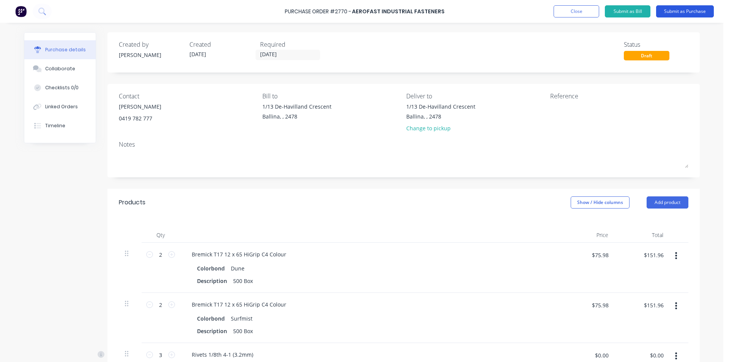
click at [682, 8] on button "Submit as Purchase" at bounding box center [685, 11] width 58 height 12
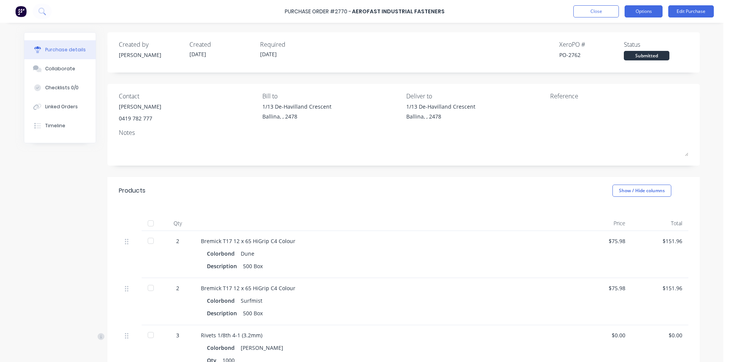
click at [657, 12] on button "Options" at bounding box center [643, 11] width 38 height 12
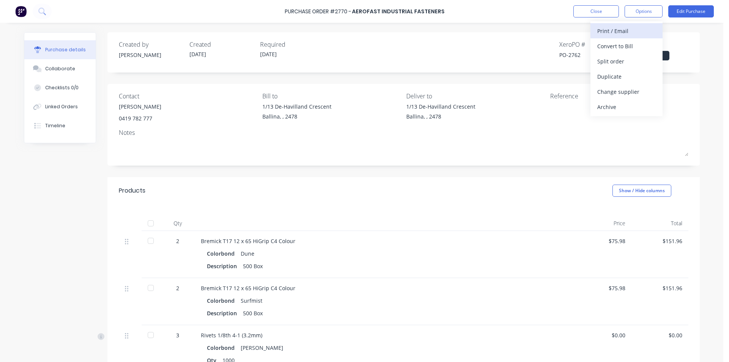
click at [654, 32] on div "Print / Email" at bounding box center [626, 30] width 58 height 11
click at [631, 63] on div "Without pricing" at bounding box center [626, 61] width 58 height 11
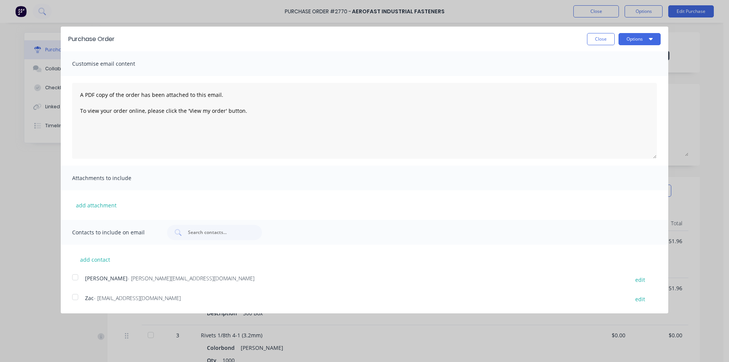
click at [76, 280] on div at bounding box center [75, 276] width 15 height 15
click at [650, 42] on button "Options" at bounding box center [639, 39] width 42 height 12
click at [647, 77] on div "Email" at bounding box center [624, 73] width 58 height 11
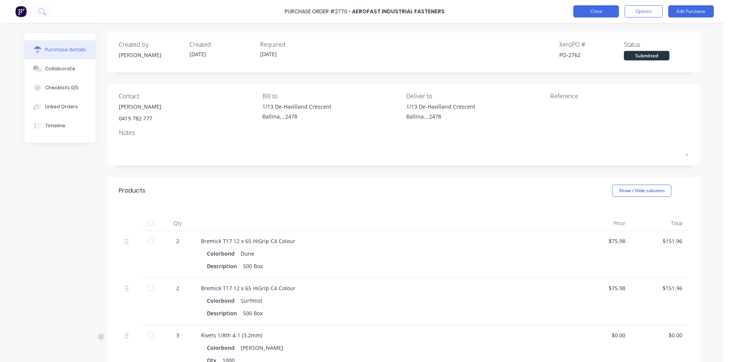
click at [586, 10] on button "Close" at bounding box center [596, 11] width 46 height 12
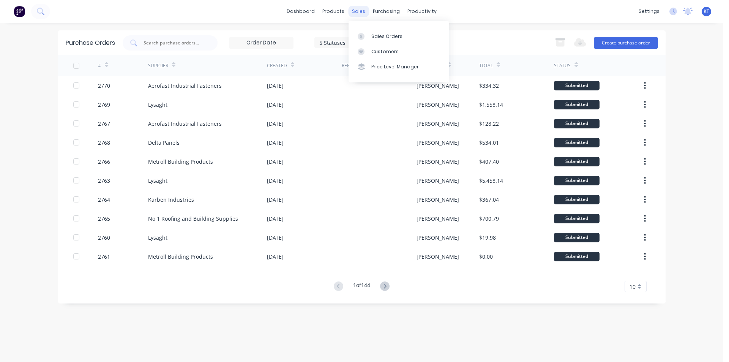
click at [356, 10] on div "sales" at bounding box center [358, 11] width 21 height 11
click at [380, 41] on link "Sales Orders" at bounding box center [398, 35] width 101 height 15
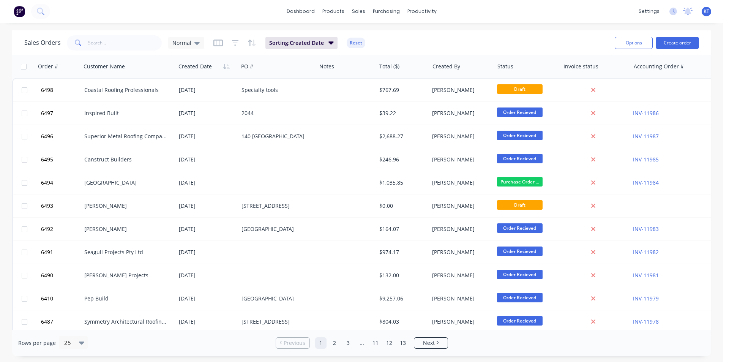
click at [132, 52] on div "Sales Orders Normal Sorting: Created Date Reset" at bounding box center [316, 42] width 584 height 19
click at [135, 47] on input "text" at bounding box center [125, 42] width 74 height 15
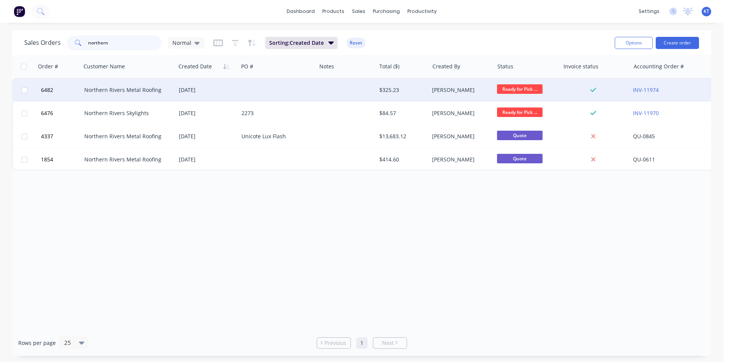
type input "northern"
click at [236, 85] on div "[DATE]" at bounding box center [207, 90] width 63 height 23
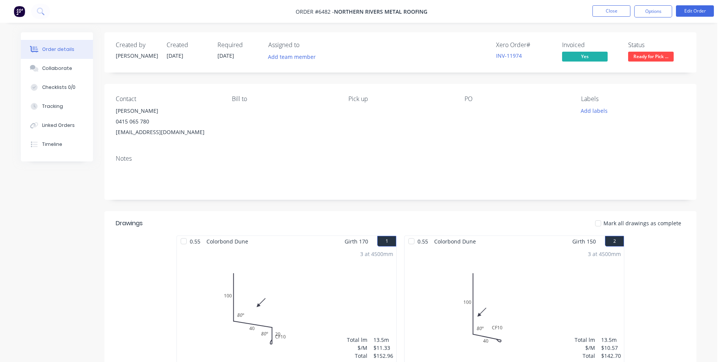
click at [604, 225] on div at bounding box center [598, 223] width 15 height 15
click at [646, 54] on span "Ready for Pick ..." at bounding box center [651, 56] width 46 height 9
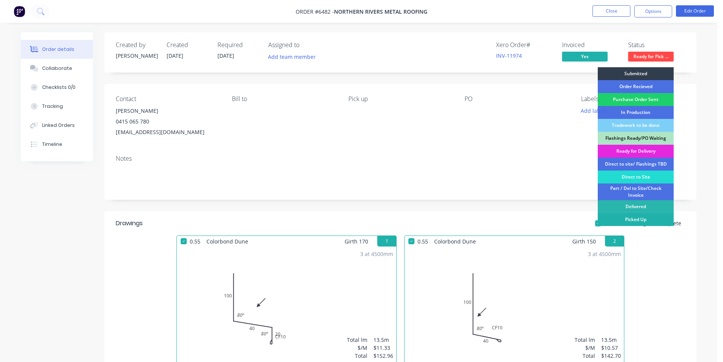
click at [639, 219] on div "Picked Up" at bounding box center [636, 219] width 76 height 13
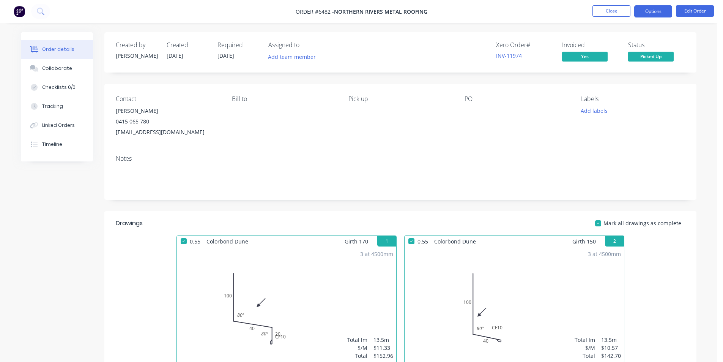
click at [657, 13] on button "Options" at bounding box center [653, 11] width 38 height 12
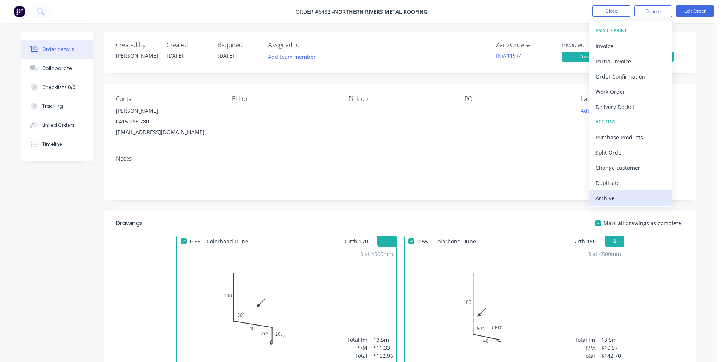
click at [644, 201] on div "Archive" at bounding box center [631, 197] width 70 height 11
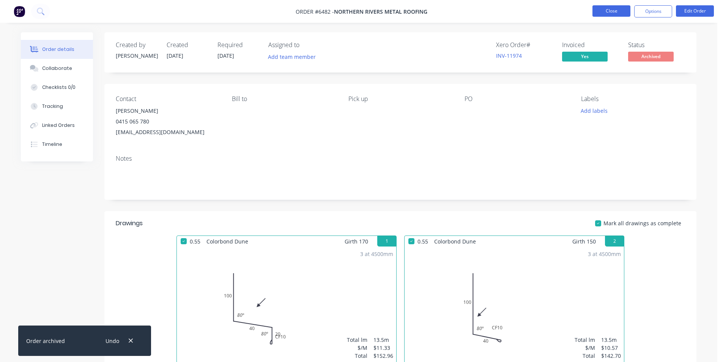
click at [603, 11] on button "Close" at bounding box center [611, 10] width 38 height 11
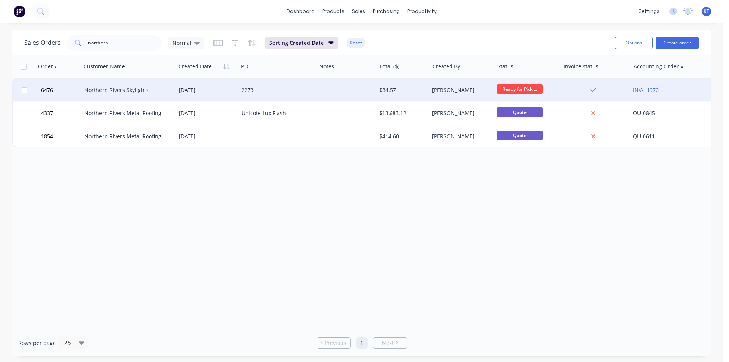
click at [244, 88] on div "2273" at bounding box center [275, 90] width 68 height 8
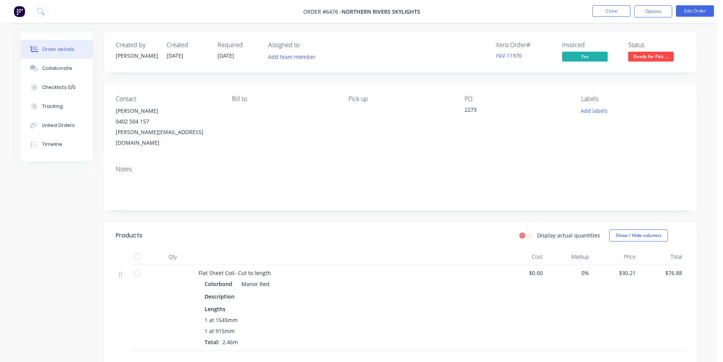
click at [635, 54] on span "Ready for Pick ..." at bounding box center [651, 56] width 46 height 9
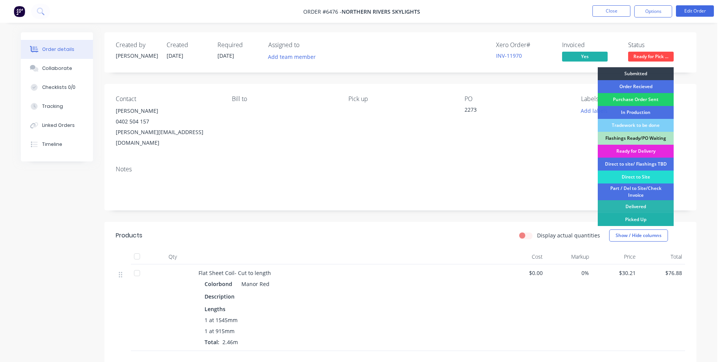
click at [643, 220] on div "Picked Up" at bounding box center [636, 219] width 76 height 13
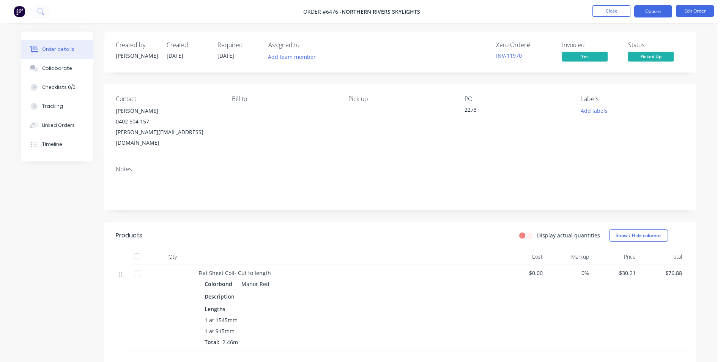
click at [659, 14] on button "Options" at bounding box center [653, 11] width 38 height 12
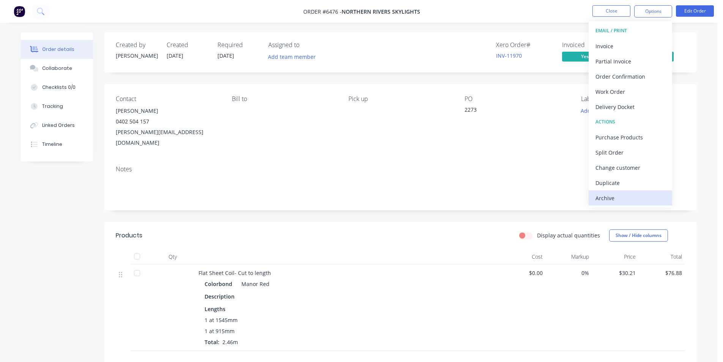
click at [611, 197] on div "Archive" at bounding box center [631, 197] width 70 height 11
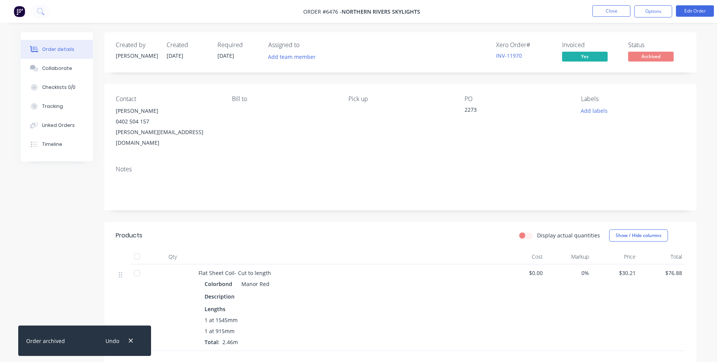
click at [137, 249] on div at bounding box center [136, 256] width 15 height 15
click at [620, 11] on button "Close" at bounding box center [611, 10] width 38 height 11
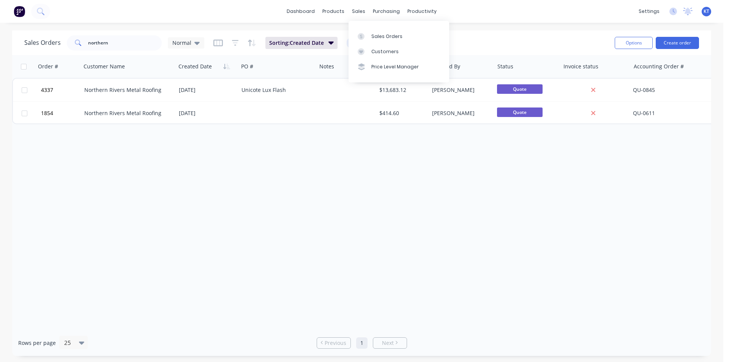
drag, startPoint x: 356, startPoint y: 14, endPoint x: 360, endPoint y: 27, distance: 13.7
click at [357, 19] on body "dashboard products sales purchasing productivity dashboard products Product Cat…" at bounding box center [364, 181] width 729 height 362
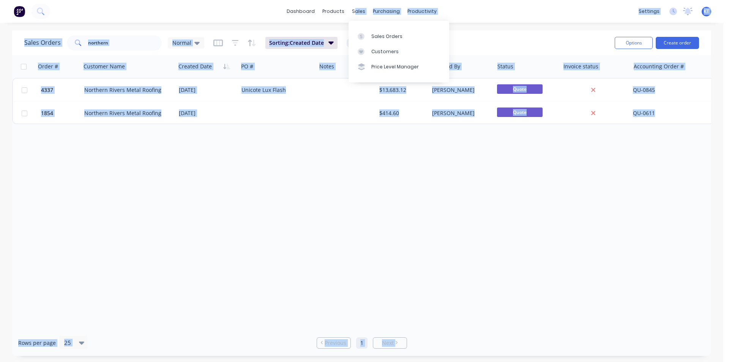
click at [589, 28] on div "dashboard products sales purchasing productivity dashboard products Product Cat…" at bounding box center [361, 181] width 723 height 362
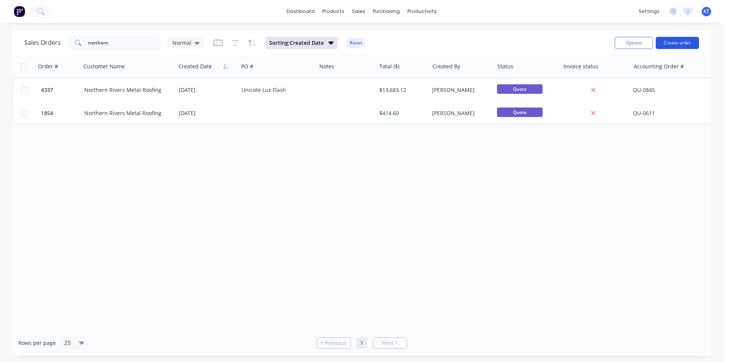
click at [680, 43] on button "Create order" at bounding box center [676, 43] width 43 height 12
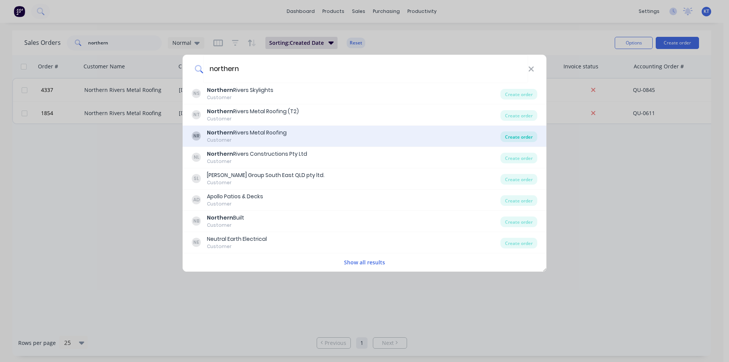
type input "northern"
click at [525, 136] on div "Create order" at bounding box center [518, 136] width 37 height 11
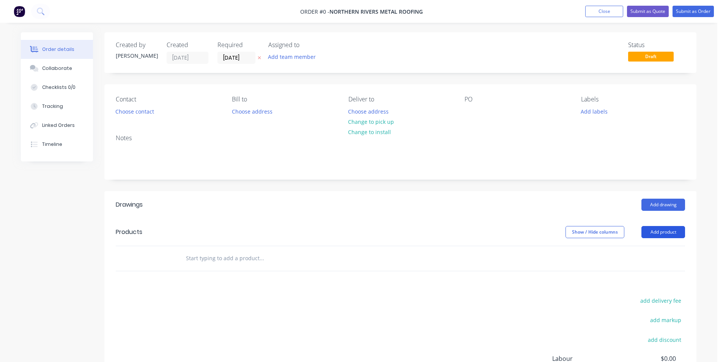
click at [679, 235] on button "Add product" at bounding box center [663, 232] width 44 height 12
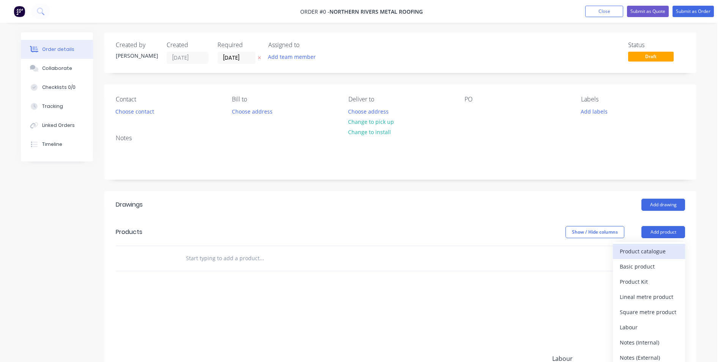
click at [641, 252] on div "Product catalogue" at bounding box center [649, 251] width 58 height 11
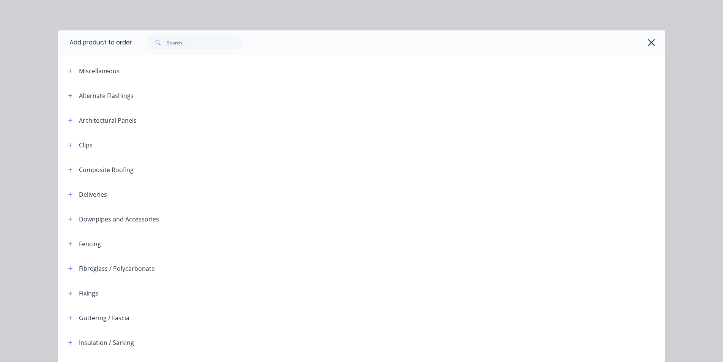
click at [178, 53] on div at bounding box center [398, 42] width 533 height 24
click at [187, 46] on input "text" at bounding box center [204, 42] width 75 height 15
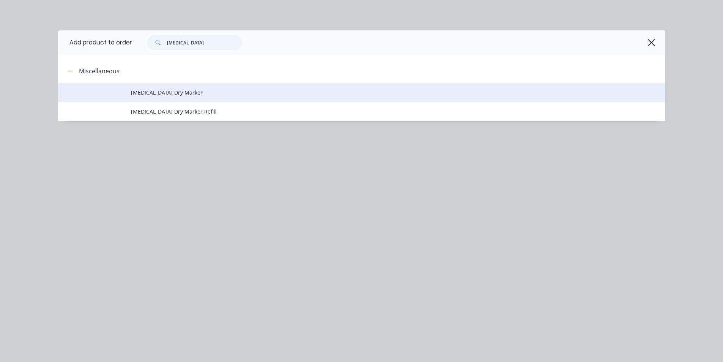
type input "pica"
click at [163, 86] on td "Pica Dry Marker" at bounding box center [398, 92] width 534 height 19
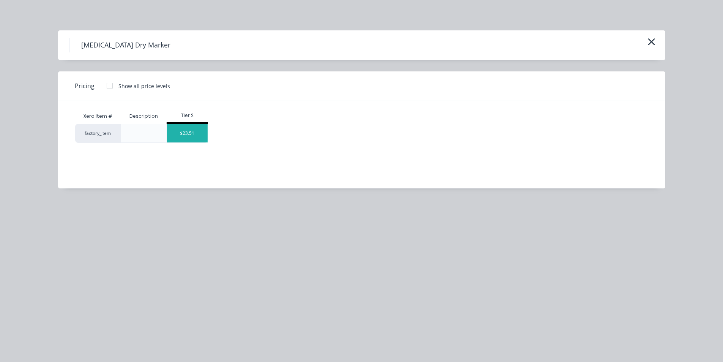
click at [199, 138] on div "$23.51" at bounding box center [187, 133] width 41 height 18
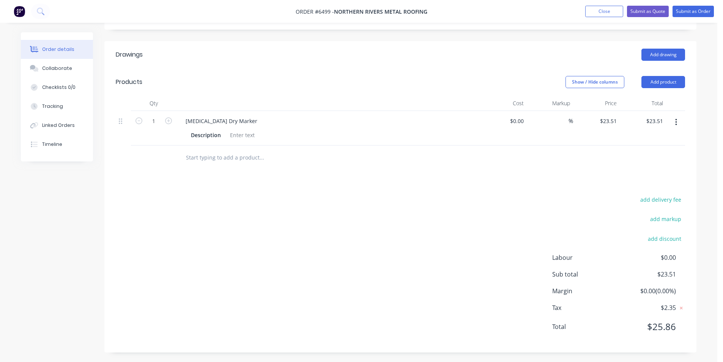
scroll to position [152, 0]
click at [166, 121] on icon "button" at bounding box center [168, 118] width 7 height 7
type input "2"
type input "$47.02"
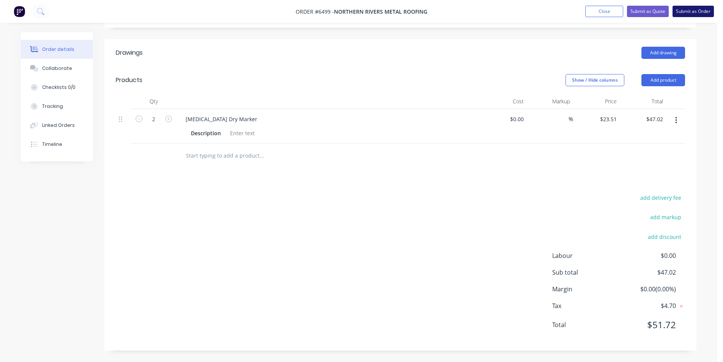
click at [681, 9] on button "Submit as Order" at bounding box center [693, 11] width 41 height 11
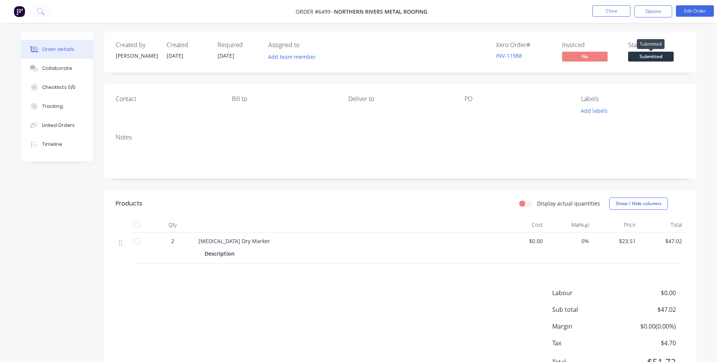
click at [663, 58] on span "Submitted" at bounding box center [651, 56] width 46 height 9
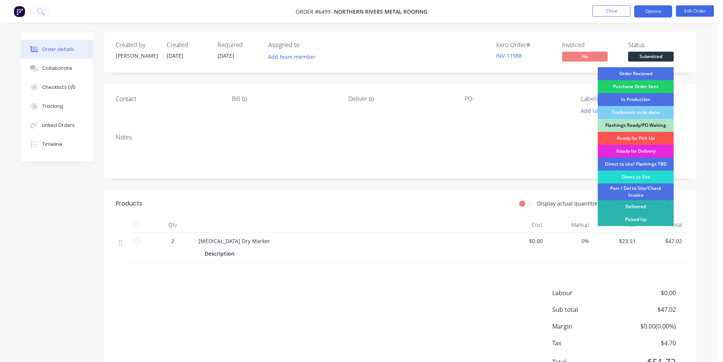
click at [667, 15] on button "Options" at bounding box center [653, 11] width 38 height 12
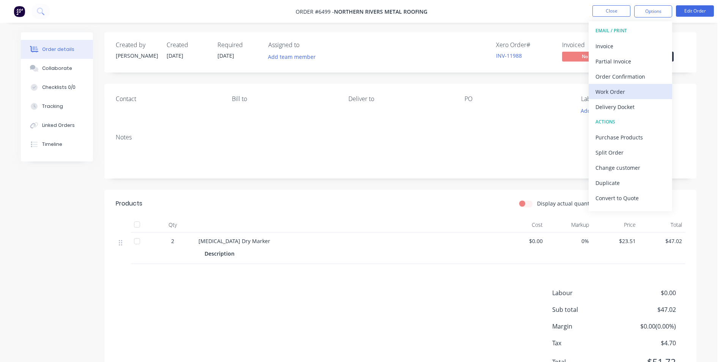
click at [627, 95] on div "Work Order" at bounding box center [631, 91] width 70 height 11
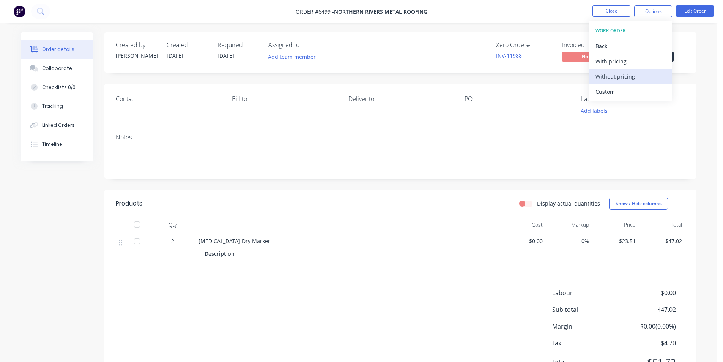
click at [621, 84] on button "Without pricing" at bounding box center [631, 76] width 84 height 15
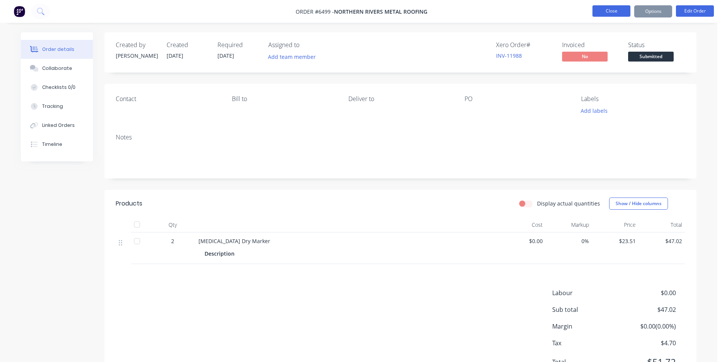
click at [609, 13] on button "Close" at bounding box center [611, 10] width 38 height 11
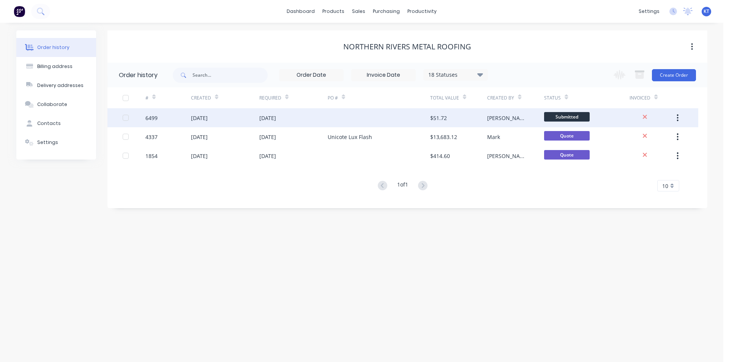
click at [309, 113] on div "[DATE]" at bounding box center [293, 117] width 68 height 19
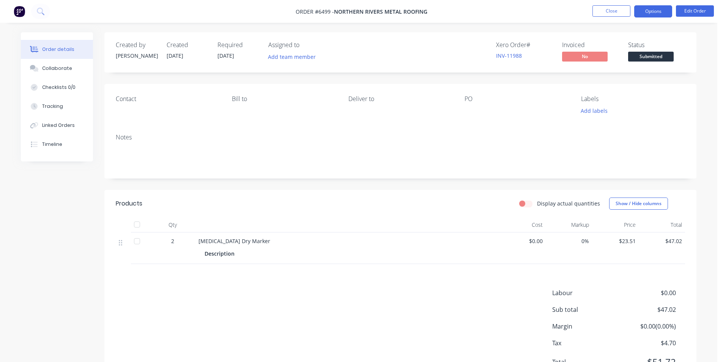
click at [665, 13] on button "Options" at bounding box center [653, 11] width 38 height 12
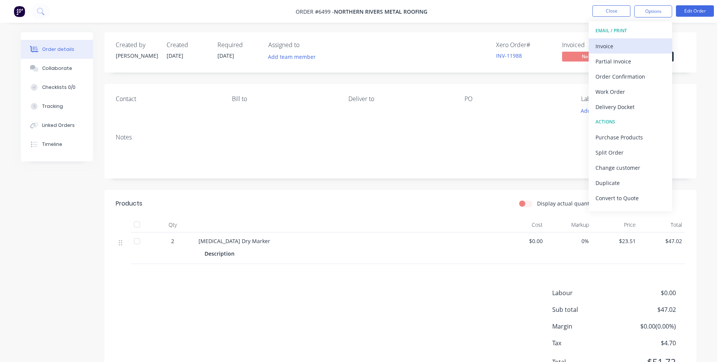
click at [623, 41] on div "Invoice" at bounding box center [631, 46] width 70 height 11
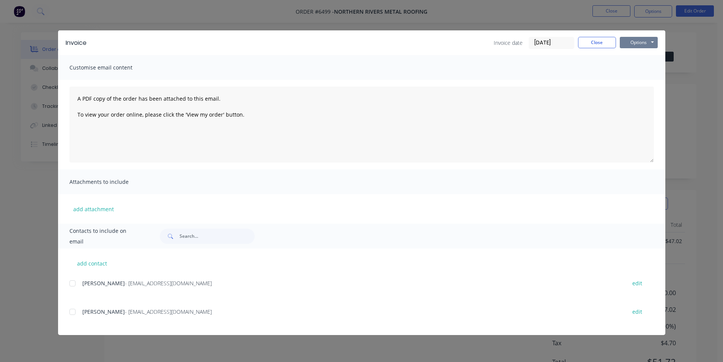
click at [632, 40] on button "Options" at bounding box center [639, 42] width 38 height 11
click at [638, 68] on button "Print" at bounding box center [644, 68] width 49 height 13
click at [586, 39] on button "Close" at bounding box center [597, 42] width 38 height 11
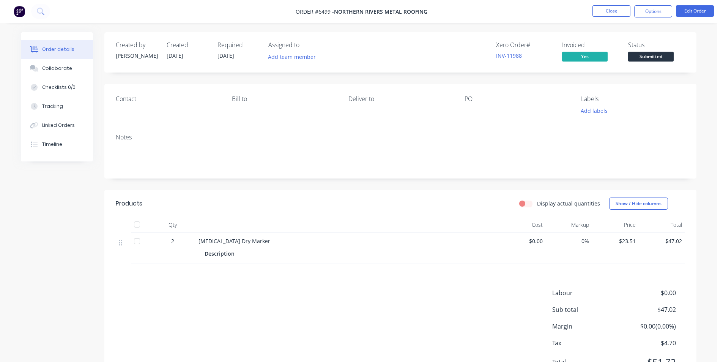
click at [670, 58] on span "Submitted" at bounding box center [651, 56] width 46 height 9
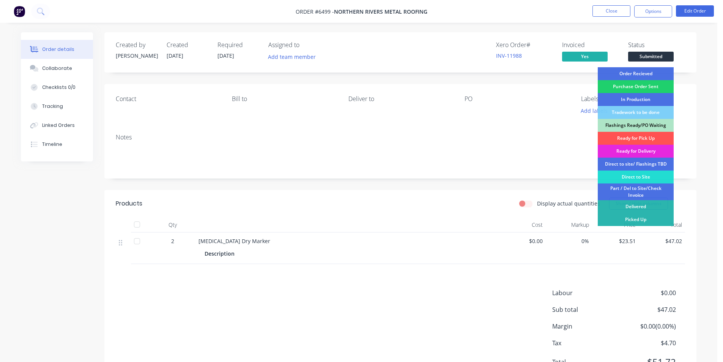
drag, startPoint x: 625, startPoint y: 219, endPoint x: 684, endPoint y: 203, distance: 60.9
click at [627, 219] on div "Picked Up" at bounding box center [636, 219] width 76 height 13
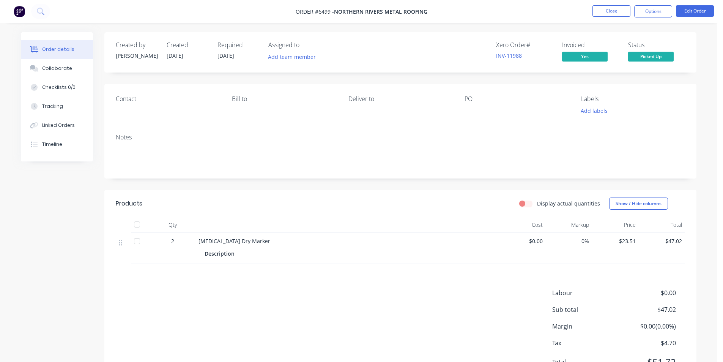
click at [137, 224] on div at bounding box center [136, 224] width 15 height 15
click at [655, 12] on button "Options" at bounding box center [653, 11] width 38 height 12
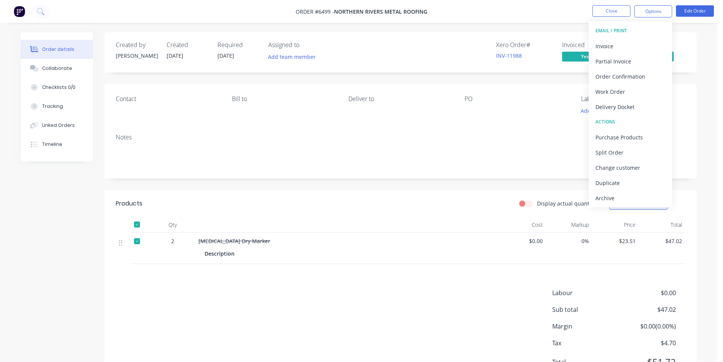
drag, startPoint x: 611, startPoint y: 201, endPoint x: 629, endPoint y: 199, distance: 17.2
click at [611, 201] on div "Archive" at bounding box center [631, 197] width 70 height 11
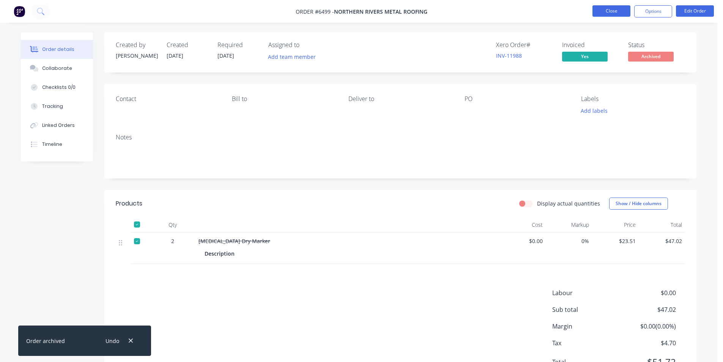
click at [602, 11] on button "Close" at bounding box center [611, 10] width 38 height 11
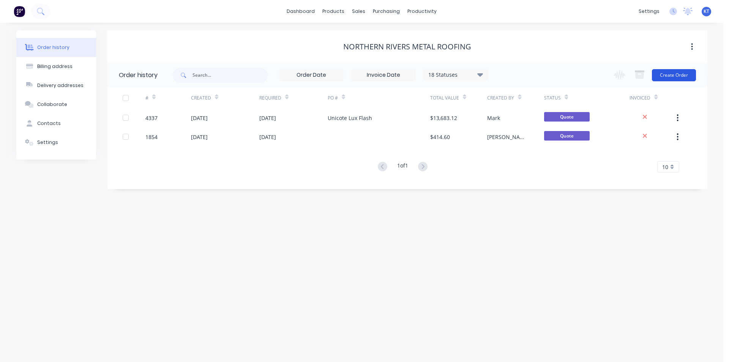
click at [671, 76] on button "Create Order" at bounding box center [674, 75] width 44 height 12
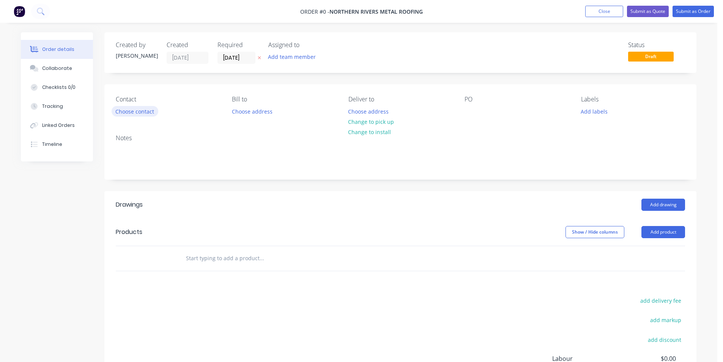
click at [133, 109] on button "Choose contact" at bounding box center [135, 111] width 47 height 10
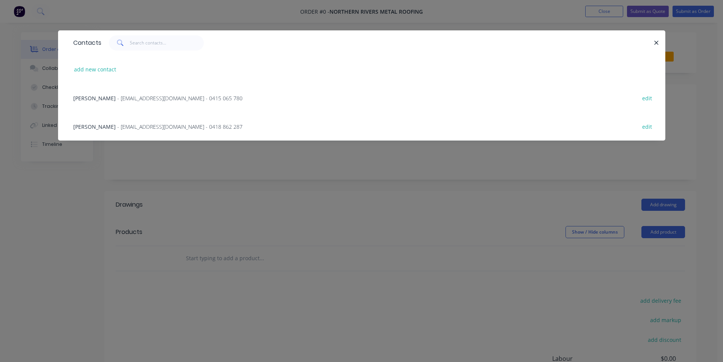
click at [133, 102] on div "Luke McCauley - northernriversmetalroofing@gmail.com - 0415 065 780 edit" at bounding box center [361, 98] width 585 height 28
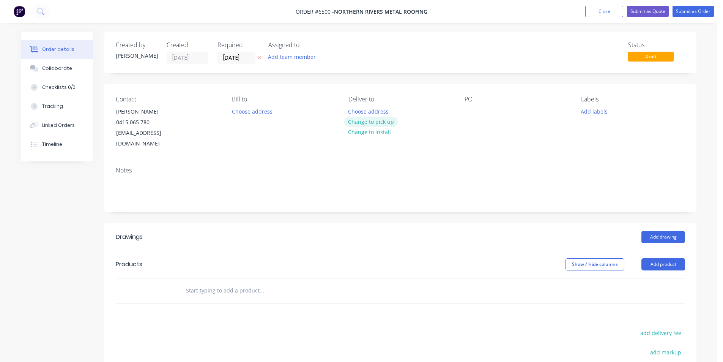
click at [388, 123] on button "Change to pick up" at bounding box center [371, 122] width 54 height 10
click at [662, 258] on button "Add product" at bounding box center [663, 264] width 44 height 12
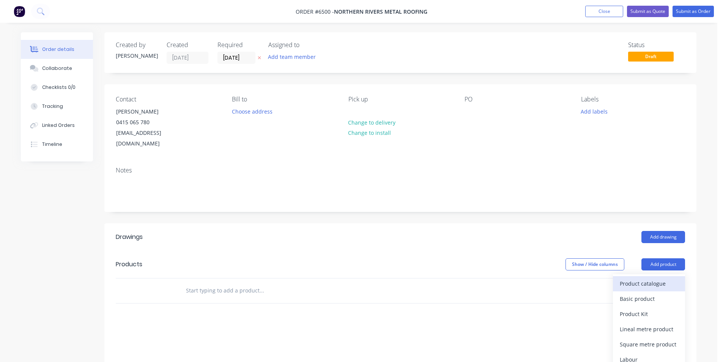
click at [635, 278] on div "Product catalogue" at bounding box center [649, 283] width 58 height 11
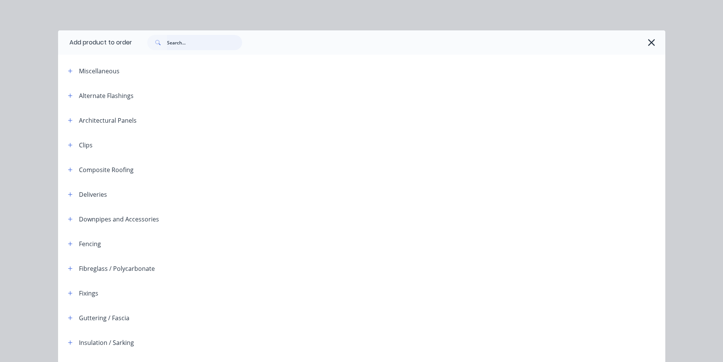
click at [201, 46] on input "text" at bounding box center [204, 42] width 75 height 15
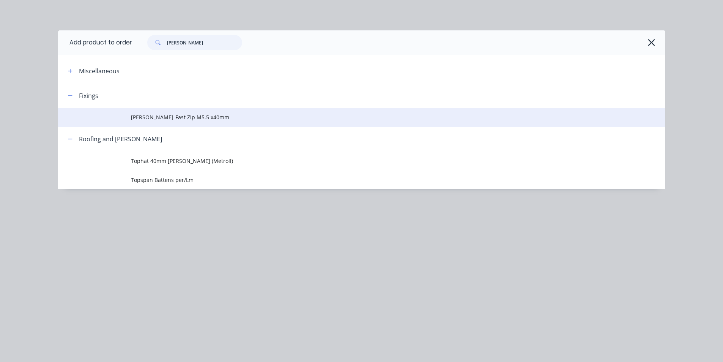
type input "batten"
click at [154, 125] on td "Batten-Fast Zip M5.5 x40mm" at bounding box center [398, 117] width 534 height 19
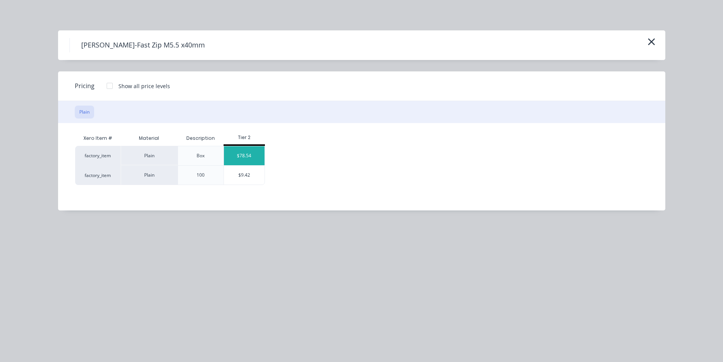
click at [258, 161] on div "$78.54" at bounding box center [244, 155] width 41 height 19
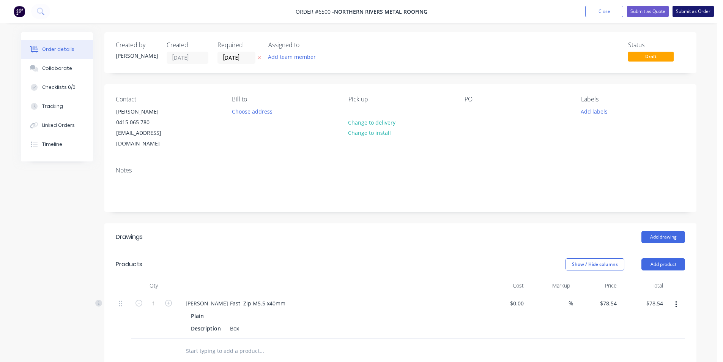
click at [681, 11] on button "Submit as Order" at bounding box center [693, 11] width 41 height 11
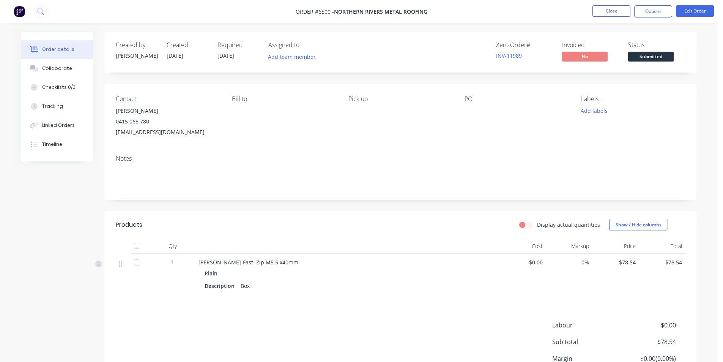
drag, startPoint x: 140, startPoint y: 248, endPoint x: 169, endPoint y: 240, distance: 30.7
click at [140, 248] on div at bounding box center [136, 245] width 15 height 15
click at [652, 62] on button "Submitted" at bounding box center [651, 57] width 46 height 11
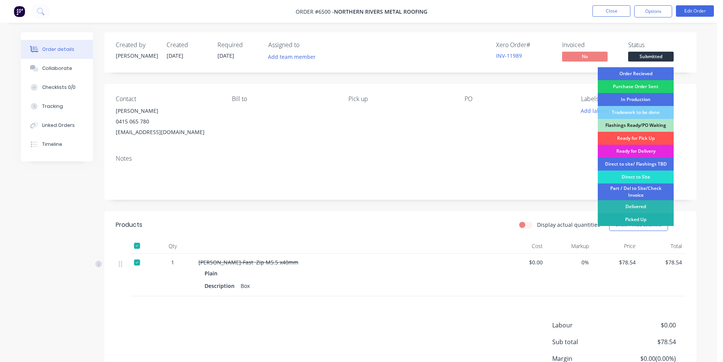
click at [645, 213] on div "Picked Up" at bounding box center [636, 219] width 76 height 13
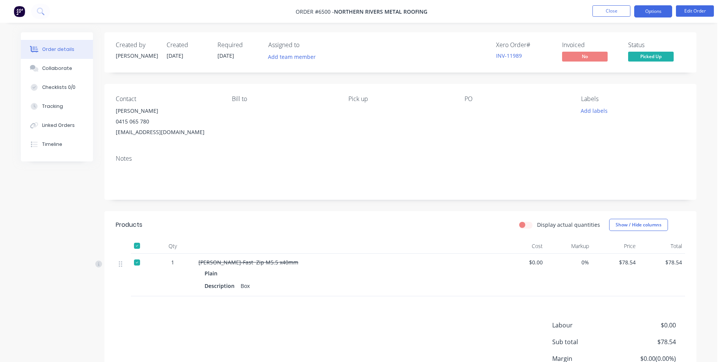
click at [655, 15] on button "Options" at bounding box center [653, 11] width 38 height 12
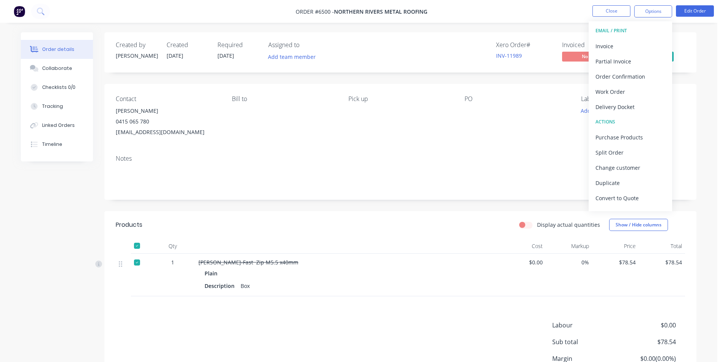
click at [622, 35] on div "EMAIL / PRINT" at bounding box center [631, 31] width 70 height 10
click at [638, 48] on div "Invoice" at bounding box center [631, 46] width 70 height 11
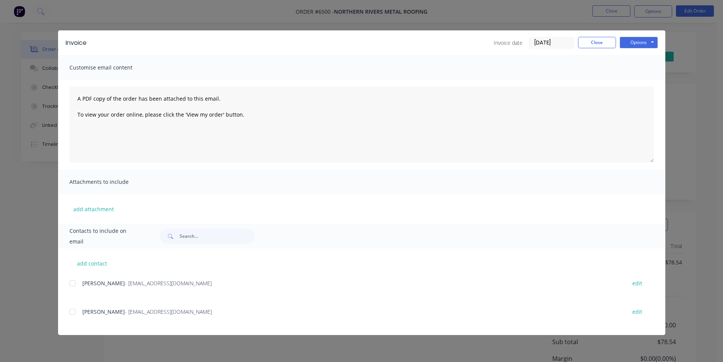
click at [66, 287] on div "add contact Luke McCauley - northernriversmetalroofing@gmail.com edit Reece Hil…" at bounding box center [361, 291] width 607 height 87
click at [69, 283] on div at bounding box center [72, 283] width 15 height 15
click at [633, 41] on button "Options" at bounding box center [639, 42] width 38 height 11
click at [642, 80] on button "Email" at bounding box center [644, 81] width 49 height 13
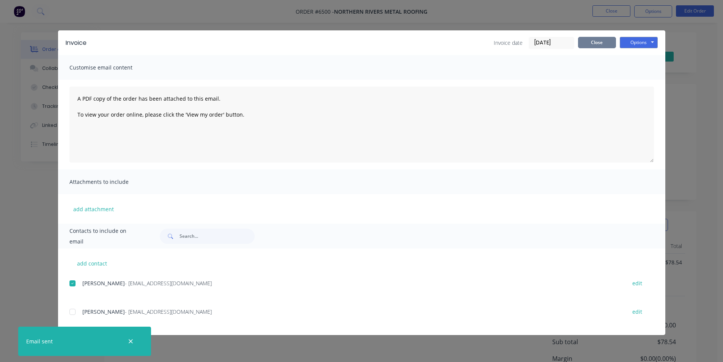
click at [607, 42] on button "Close" at bounding box center [597, 42] width 38 height 11
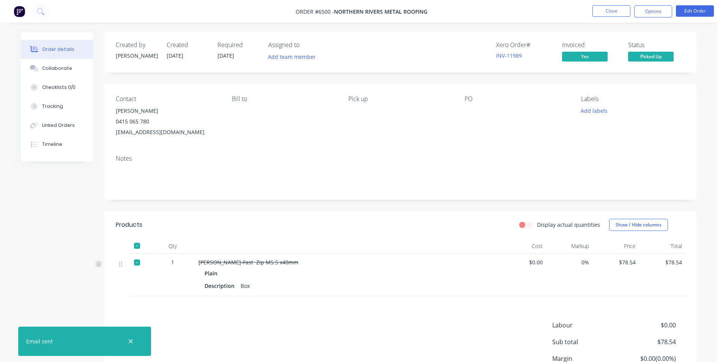
click at [615, 17] on nav "Order #6500 - Northern Rivers Metal Roofing Close Options Edit Order" at bounding box center [361, 11] width 723 height 23
click at [617, 13] on button "Close" at bounding box center [611, 10] width 38 height 11
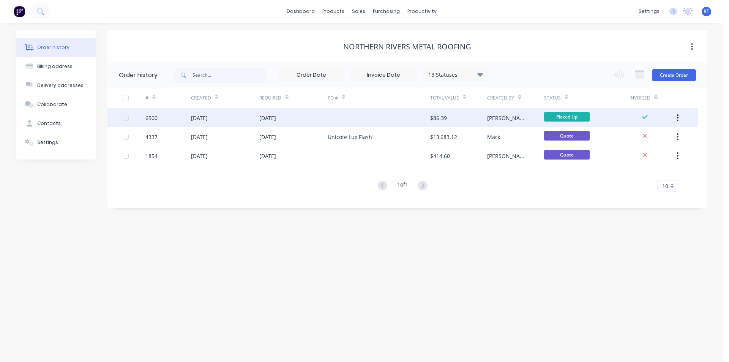
click at [425, 126] on div at bounding box center [379, 117] width 102 height 19
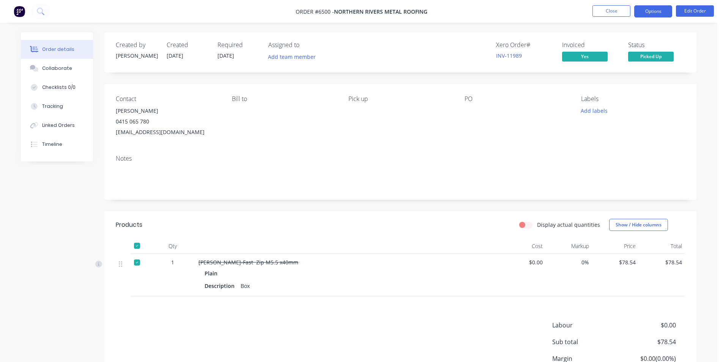
click at [653, 13] on button "Options" at bounding box center [653, 11] width 38 height 12
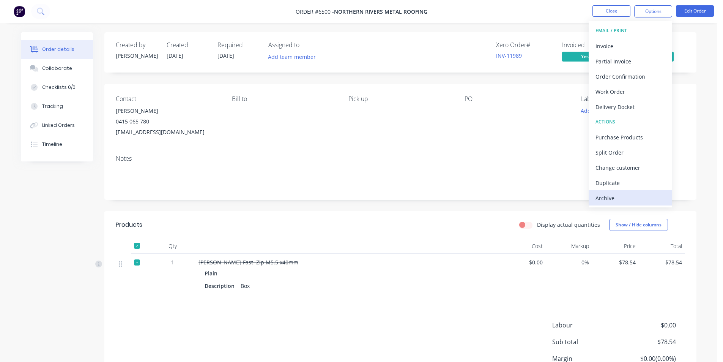
click at [640, 200] on div "Archive" at bounding box center [631, 197] width 70 height 11
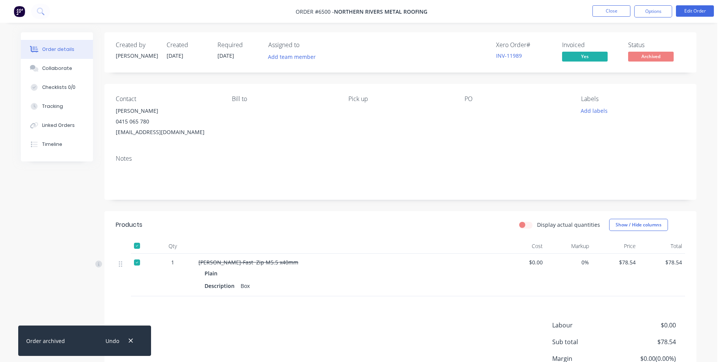
click at [194, 208] on div "Created by Katie Created 12/08/25 Required 12/08/25 Assigned to Add team member…" at bounding box center [400, 226] width 592 height 388
click at [599, 7] on button "Close" at bounding box center [611, 10] width 38 height 11
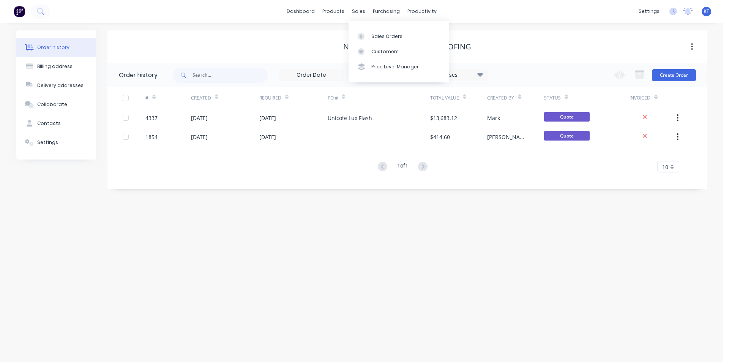
click at [365, 28] on div "Sales Orders Customers Price Level Manager" at bounding box center [398, 51] width 101 height 61
click at [364, 37] on div at bounding box center [363, 36] width 11 height 7
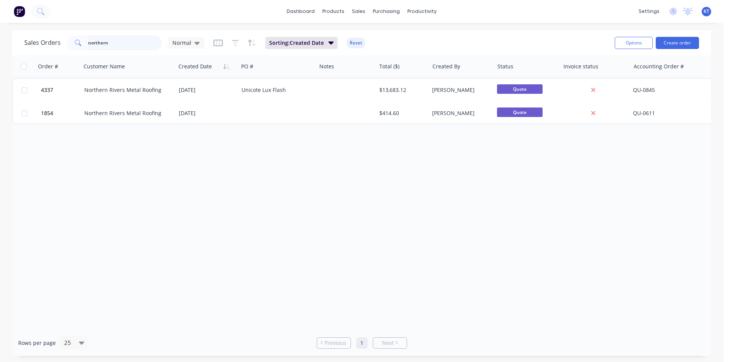
click at [128, 46] on input "northern" at bounding box center [125, 42] width 74 height 15
type input "symmetry"
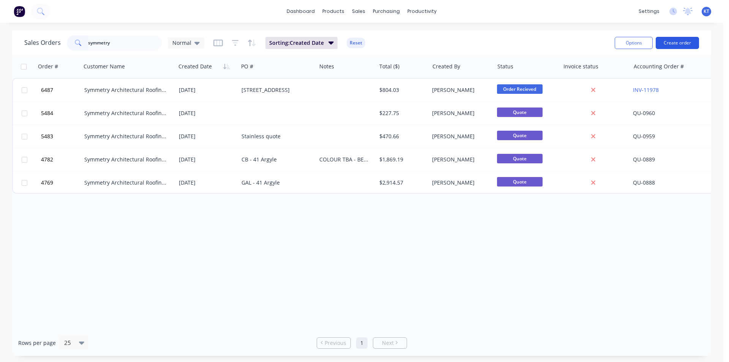
click at [687, 41] on button "Create order" at bounding box center [676, 43] width 43 height 12
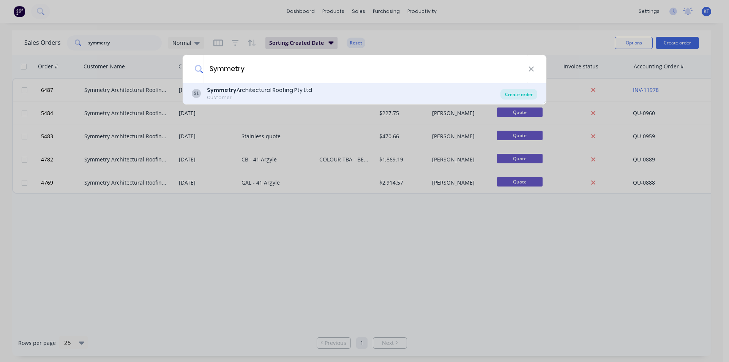
type input "Symmetry"
click at [525, 93] on div "Create order" at bounding box center [518, 94] width 37 height 11
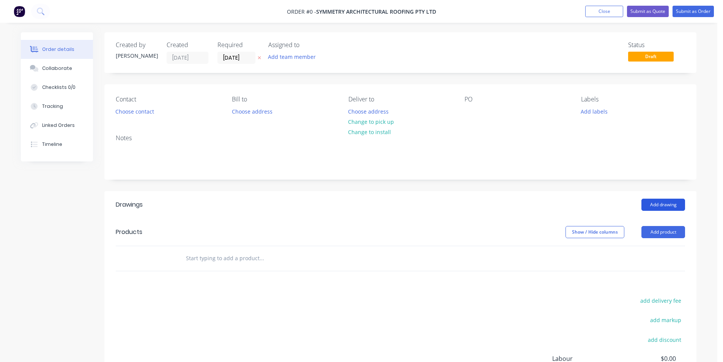
click at [667, 202] on button "Add drawing" at bounding box center [663, 205] width 44 height 12
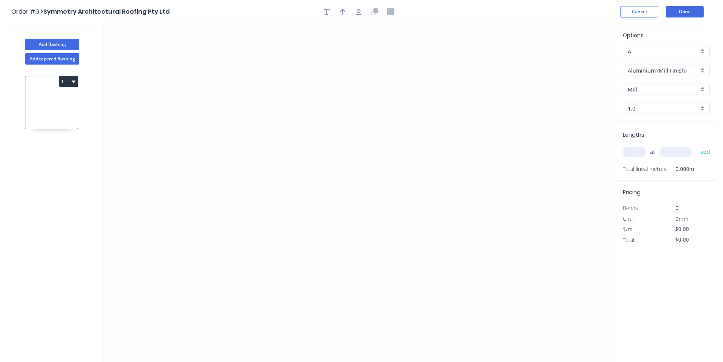
click at [656, 72] on input "Aluminium (Mill Finish)" at bounding box center [663, 70] width 71 height 8
click at [675, 145] on div "Zincalume" at bounding box center [666, 149] width 86 height 13
type input "Zincalume"
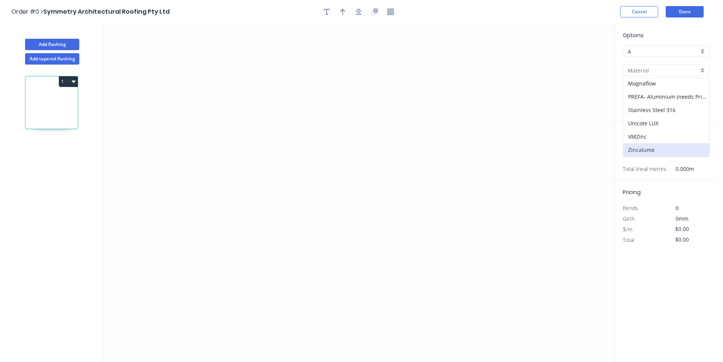
type input "0.55"
click at [286, 213] on icon "0" at bounding box center [358, 193] width 512 height 338
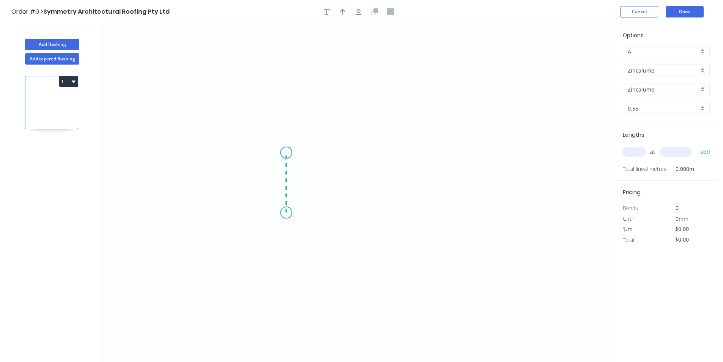
click at [287, 153] on icon "0" at bounding box center [358, 193] width 512 height 338
click at [346, 157] on icon "0 ?" at bounding box center [358, 193] width 512 height 338
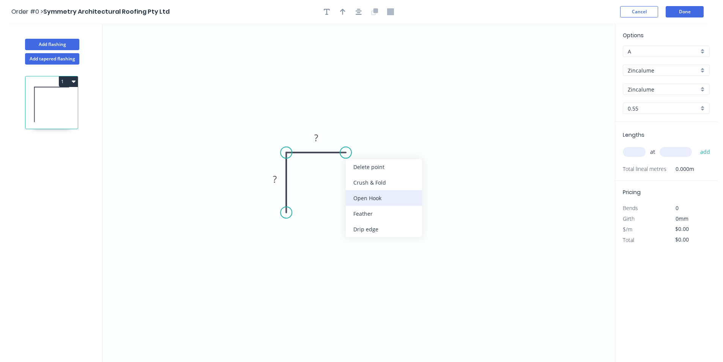
click at [378, 198] on div "Open Hook" at bounding box center [384, 198] width 76 height 16
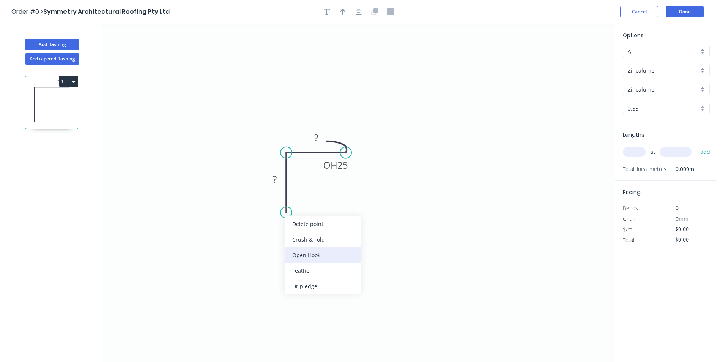
click at [303, 257] on div "Open Hook" at bounding box center [323, 255] width 76 height 16
click at [280, 201] on tspan "25" at bounding box center [277, 198] width 11 height 13
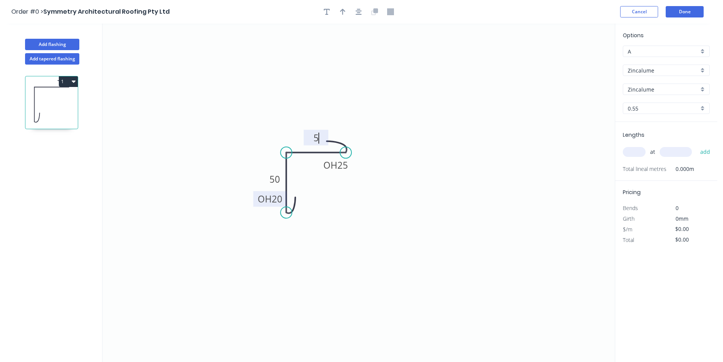
type input "$8.21"
click at [359, 14] on icon "button" at bounding box center [359, 12] width 6 height 6
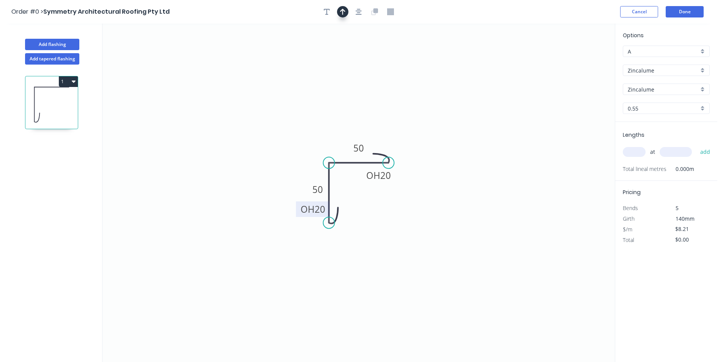
click at [346, 10] on button "button" at bounding box center [342, 11] width 11 height 11
drag, startPoint x: 575, startPoint y: 60, endPoint x: 329, endPoint y: 147, distance: 261.3
click at [329, 147] on icon at bounding box center [329, 138] width 7 height 24
click at [625, 146] on div "at add" at bounding box center [667, 151] width 88 height 13
click at [631, 151] on input "text" at bounding box center [634, 152] width 23 height 10
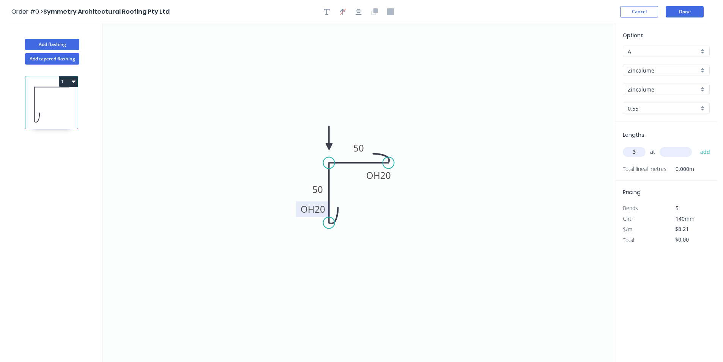
type input "3"
type input "3000"
click at [696, 145] on button "add" at bounding box center [705, 151] width 18 height 13
type input "$73.89"
click at [64, 40] on button "Add flashing" at bounding box center [52, 44] width 54 height 11
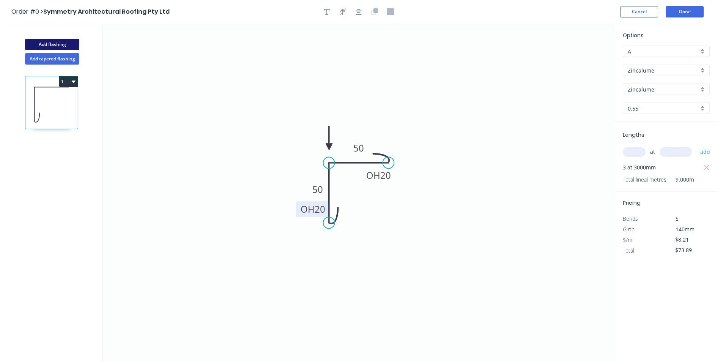
type input "$0.00"
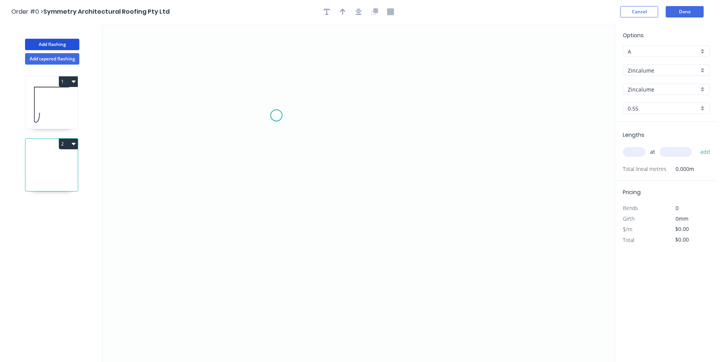
click at [276, 115] on icon "0" at bounding box center [358, 193] width 512 height 338
click at [279, 175] on icon "0" at bounding box center [358, 193] width 512 height 338
click at [310, 175] on icon at bounding box center [293, 175] width 34 height 0
click at [312, 201] on icon "0 ? ?" at bounding box center [358, 193] width 512 height 338
click at [274, 145] on rect at bounding box center [265, 142] width 25 height 16
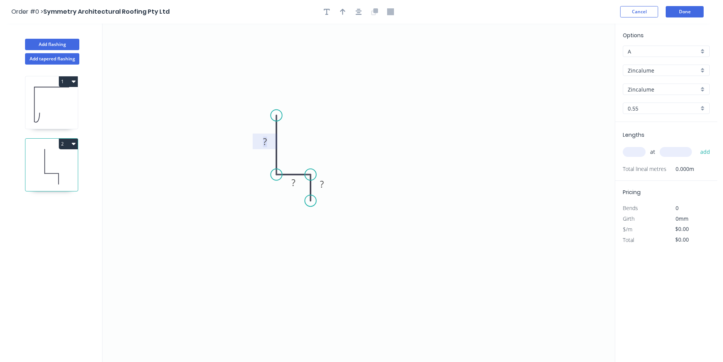
click at [269, 142] on rect at bounding box center [264, 142] width 15 height 11
type input "$4.61"
click at [364, 10] on button "button" at bounding box center [358, 11] width 11 height 11
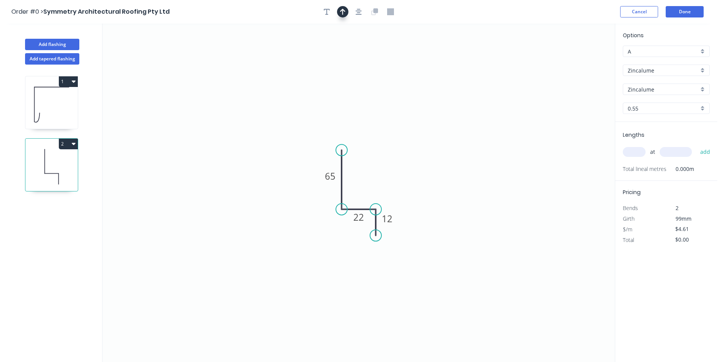
click at [347, 13] on button "button" at bounding box center [342, 11] width 11 height 11
click at [580, 58] on icon "0 65 22 12" at bounding box center [358, 193] width 512 height 338
click at [576, 60] on icon at bounding box center [576, 53] width 7 height 24
drag, startPoint x: 576, startPoint y: 60, endPoint x: 354, endPoint y: 187, distance: 255.5
click at [354, 187] on icon at bounding box center [357, 180] width 22 height 22
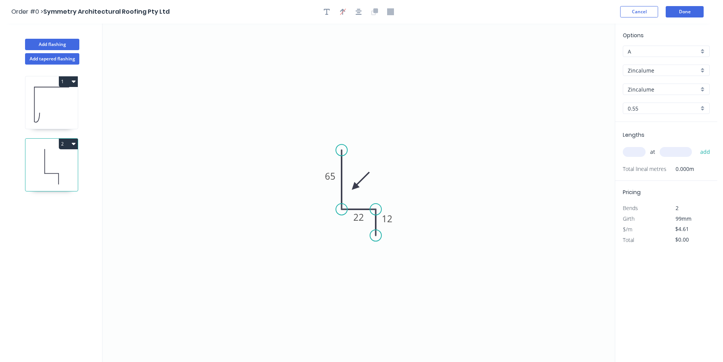
click at [638, 151] on input "text" at bounding box center [634, 152] width 23 height 10
type input "1"
type input "2000"
click at [696, 145] on button "add" at bounding box center [705, 151] width 18 height 13
type input "$9.22"
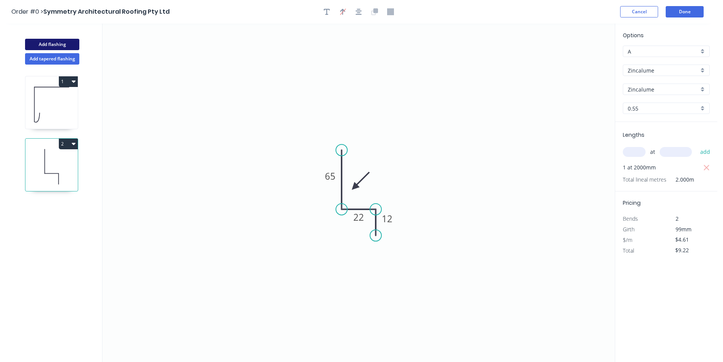
click at [41, 40] on button "Add flashing" at bounding box center [52, 44] width 54 height 11
type input "$0.00"
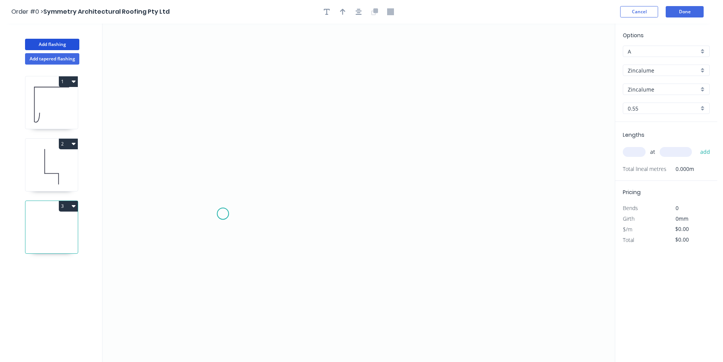
click at [222, 213] on icon "0" at bounding box center [358, 193] width 512 height 338
click at [320, 211] on icon "0" at bounding box center [358, 193] width 512 height 338
click at [335, 192] on icon at bounding box center [328, 202] width 16 height 21
click at [346, 212] on rect at bounding box center [336, 206] width 25 height 16
click at [479, 219] on icon "0 ? ? ? ? º ? º" at bounding box center [358, 193] width 512 height 338
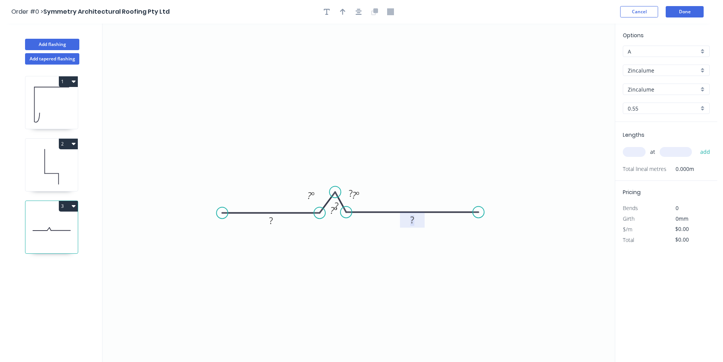
click at [415, 221] on rect at bounding box center [412, 220] width 15 height 11
click at [637, 157] on div "at add" at bounding box center [667, 151] width 88 height 13
click at [638, 151] on input "text" at bounding box center [634, 152] width 23 height 10
type input "1"
type input "600"
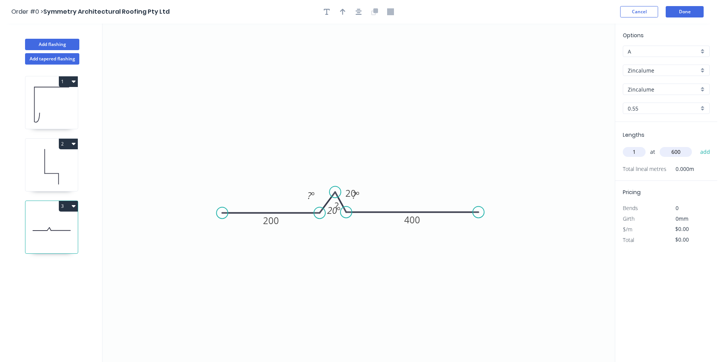
click at [696, 145] on button "add" at bounding box center [705, 151] width 18 height 13
click at [692, 16] on button "Done" at bounding box center [685, 11] width 38 height 11
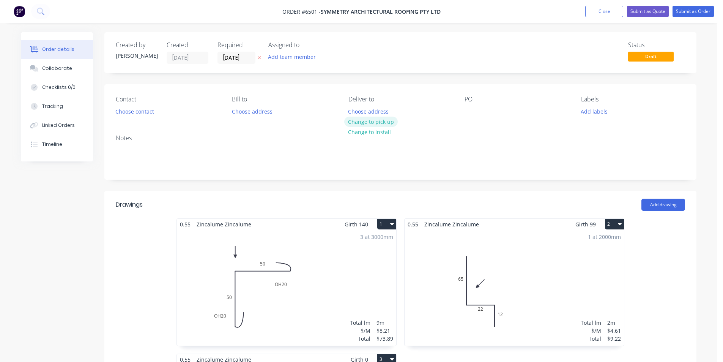
click at [373, 121] on button "Change to pick up" at bounding box center [371, 122] width 54 height 10
drag, startPoint x: 66, startPoint y: 66, endPoint x: 102, endPoint y: 58, distance: 36.4
click at [66, 66] on div "Collaborate" at bounding box center [57, 68] width 30 height 7
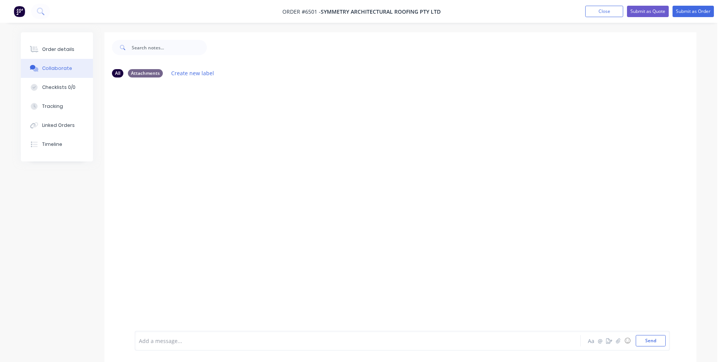
drag, startPoint x: 704, startPoint y: 328, endPoint x: 674, endPoint y: 332, distance: 30.6
click at [717, 356] on div at bounding box center [717, 356] width 0 height 0
click at [618, 337] on button "button" at bounding box center [618, 340] width 9 height 9
click at [652, 344] on button "Send" at bounding box center [651, 340] width 30 height 11
click at [70, 49] on div "Order details" at bounding box center [58, 49] width 32 height 7
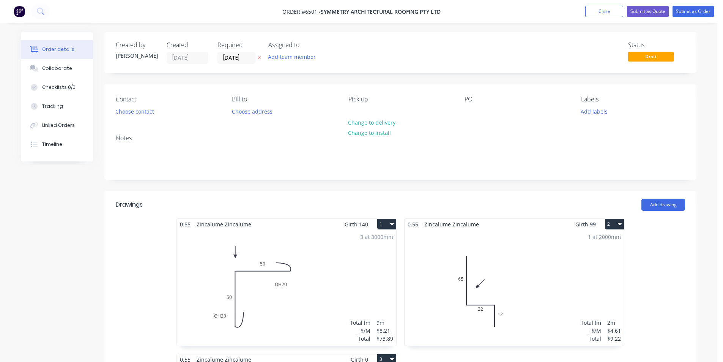
drag, startPoint x: 611, startPoint y: 11, endPoint x: 643, endPoint y: 47, distance: 48.1
click at [611, 11] on button "Close" at bounding box center [604, 11] width 38 height 11
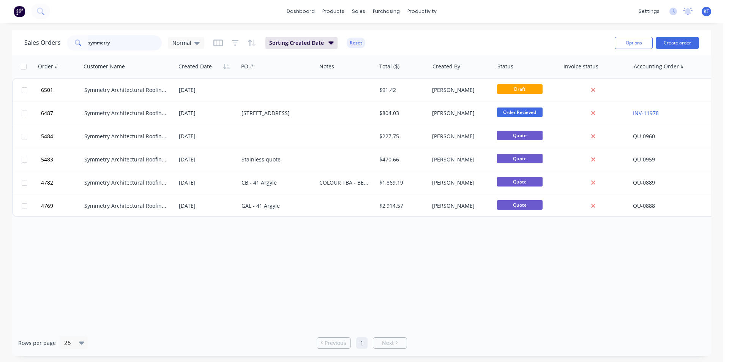
click at [136, 41] on input "symmetry" at bounding box center [125, 42] width 74 height 15
type input "canstruct"
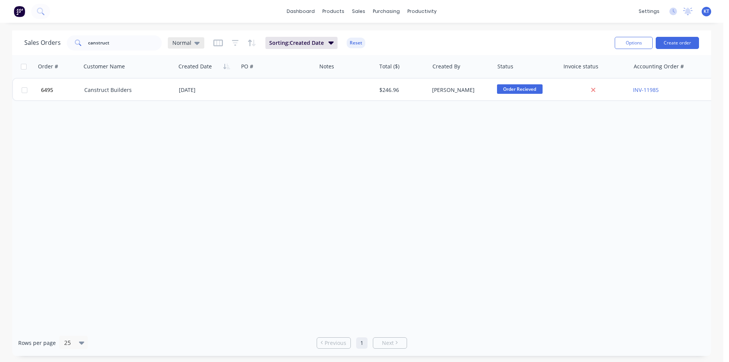
click at [197, 45] on icon at bounding box center [196, 43] width 5 height 8
click at [229, 140] on button "archived" at bounding box center [213, 138] width 87 height 9
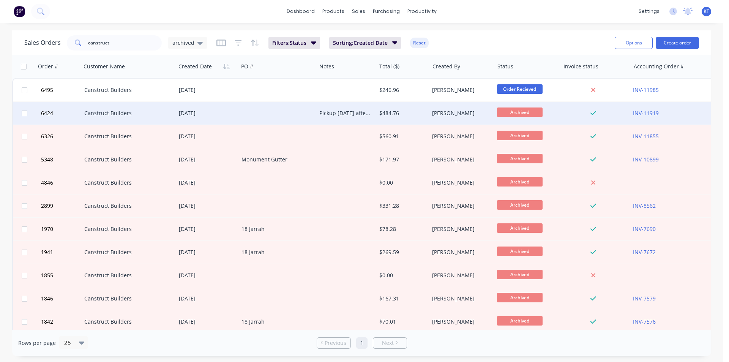
click at [203, 121] on div "05 Aug 2025" at bounding box center [207, 113] width 63 height 23
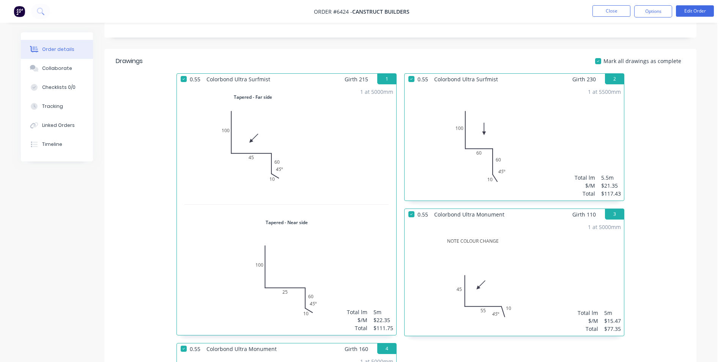
scroll to position [190, 0]
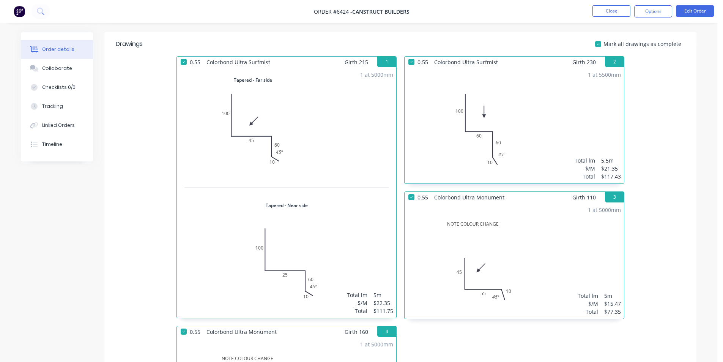
click at [292, 170] on div "1 at 5000mm Total lm $/M Total 5m $22.35 $111.75" at bounding box center [286, 193] width 219 height 250
click at [660, 7] on button "Options" at bounding box center [653, 11] width 38 height 12
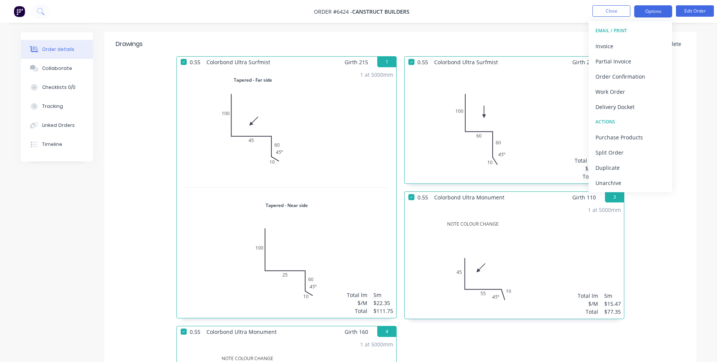
click at [659, 7] on button "Options" at bounding box center [653, 11] width 38 height 12
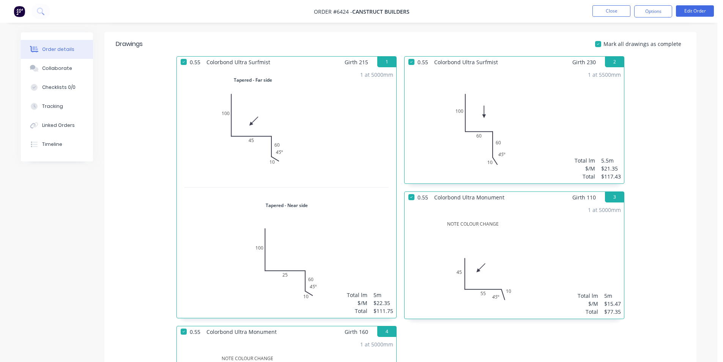
click at [648, 22] on nav "Order #6424 - Canstruct Builders Close Options Edit Order" at bounding box center [361, 11] width 723 height 23
click at [648, 14] on button "Options" at bounding box center [653, 11] width 38 height 12
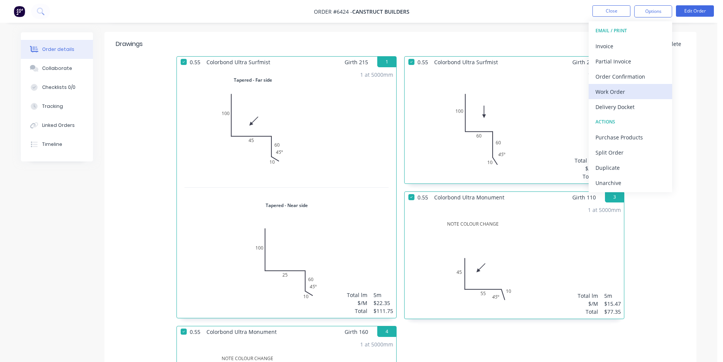
click at [613, 92] on div "Work Order" at bounding box center [631, 91] width 70 height 11
click at [614, 89] on div "Custom" at bounding box center [631, 91] width 70 height 11
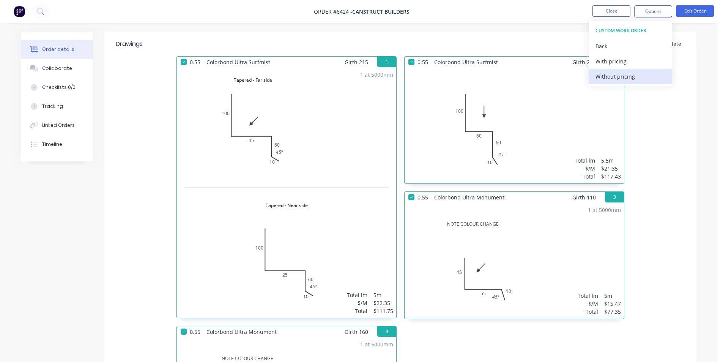
click at [617, 75] on div "Without pricing" at bounding box center [631, 76] width 70 height 11
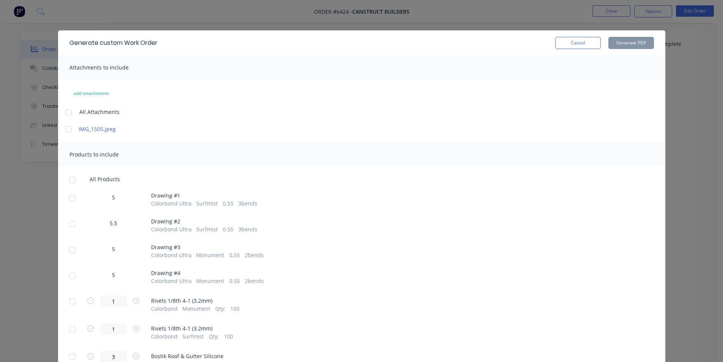
click at [68, 197] on div at bounding box center [72, 198] width 15 height 15
click at [621, 45] on button "Generate PDF" at bounding box center [631, 43] width 46 height 12
click at [585, 42] on button "Cancel" at bounding box center [578, 43] width 46 height 12
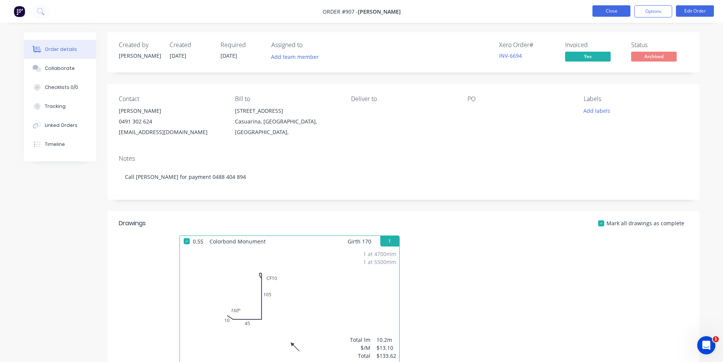
click at [624, 14] on button "Close" at bounding box center [611, 10] width 38 height 11
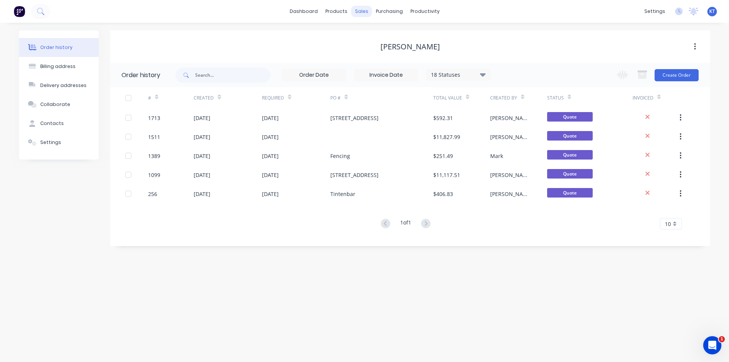
click at [359, 14] on div "sales" at bounding box center [361, 11] width 21 height 11
click at [378, 42] on link "Sales Orders" at bounding box center [401, 35] width 101 height 15
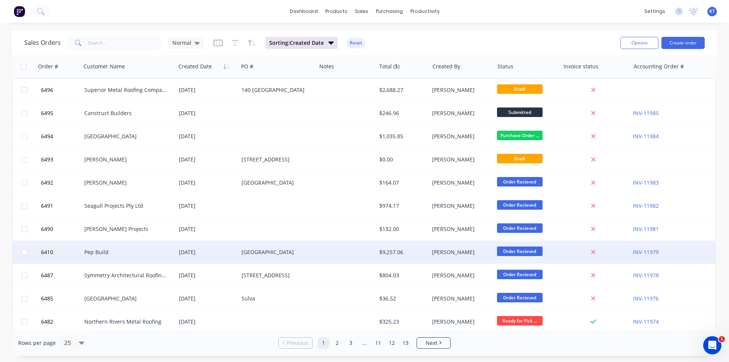
click at [218, 115] on div "[DATE]" at bounding box center [207, 113] width 57 height 8
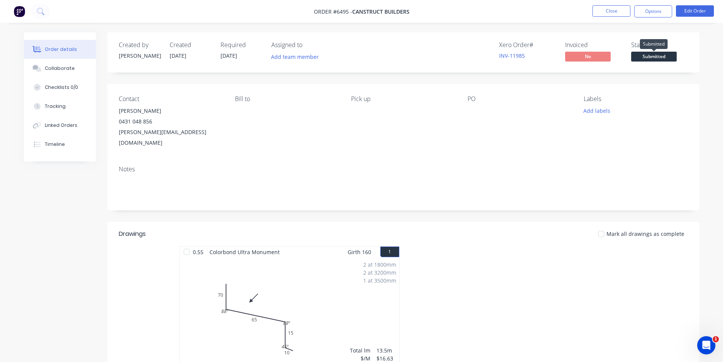
click at [667, 59] on span "Submitted" at bounding box center [654, 56] width 46 height 9
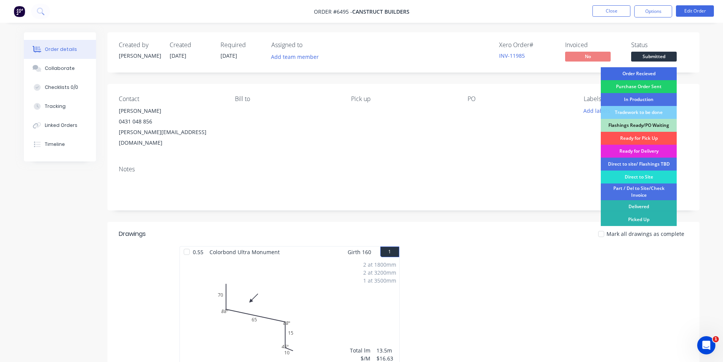
click at [651, 71] on div "Order Recieved" at bounding box center [639, 73] width 76 height 13
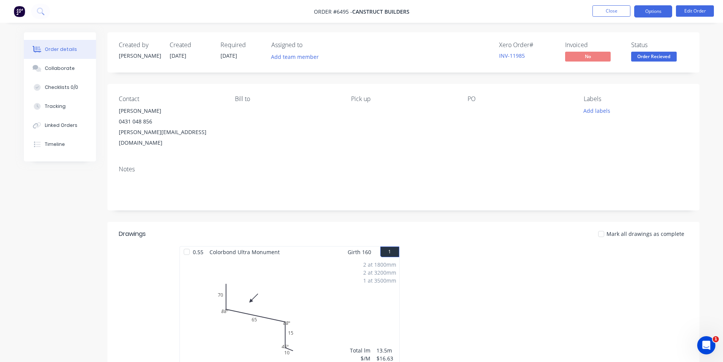
click at [653, 14] on button "Options" at bounding box center [653, 11] width 38 height 12
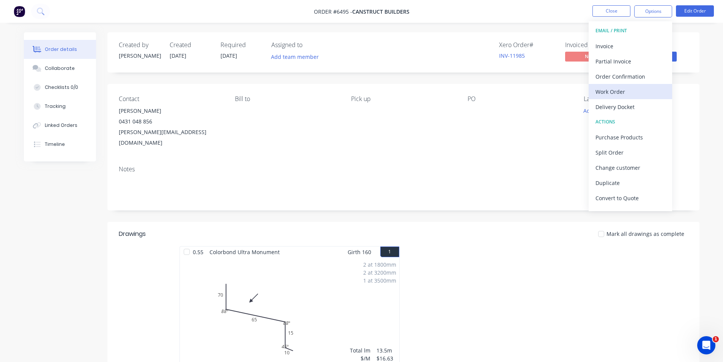
click at [618, 94] on div "Work Order" at bounding box center [631, 91] width 70 height 11
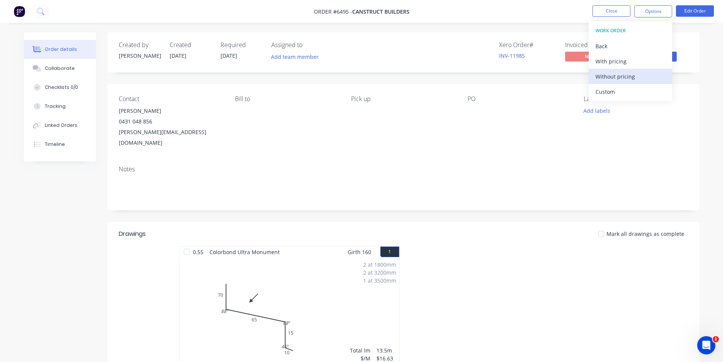
click at [618, 81] on div "Without pricing" at bounding box center [631, 76] width 70 height 11
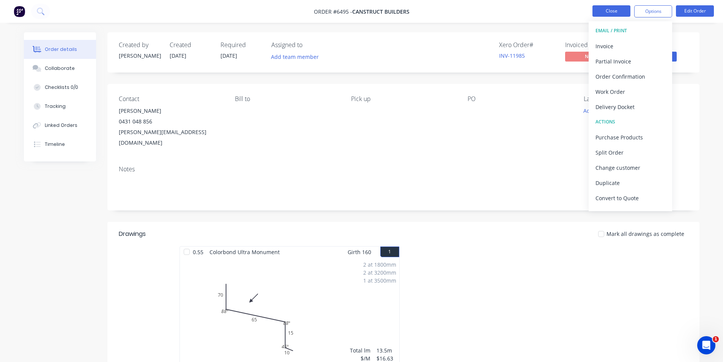
click at [615, 8] on button "Close" at bounding box center [611, 10] width 38 height 11
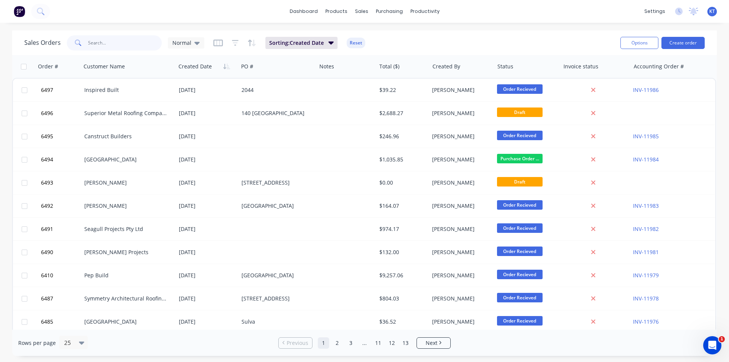
click at [134, 41] on input "text" at bounding box center [125, 42] width 74 height 15
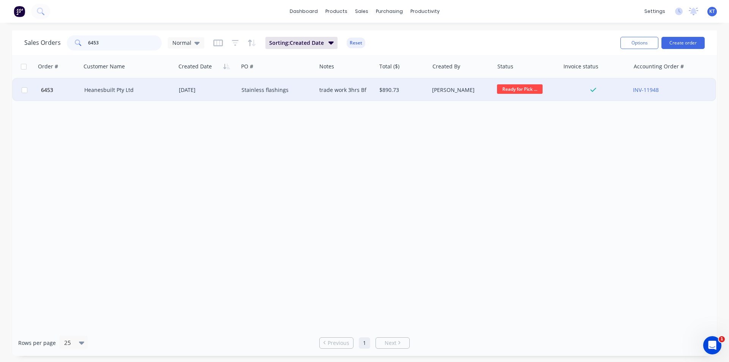
type input "6453"
click at [165, 95] on div "Heanesbuilt Pty Ltd" at bounding box center [128, 90] width 95 height 23
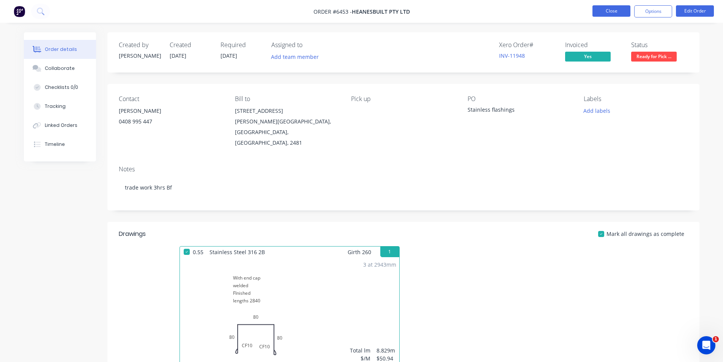
click at [607, 9] on button "Close" at bounding box center [611, 10] width 38 height 11
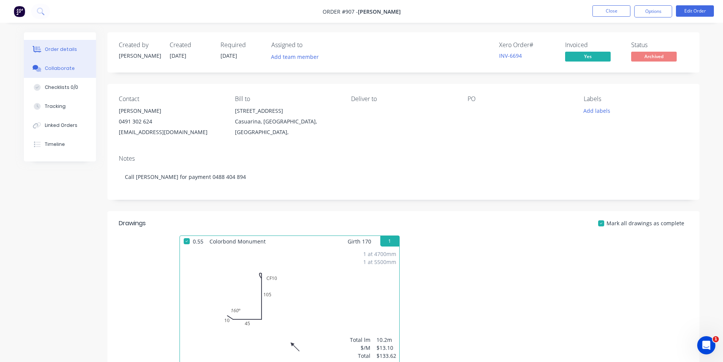
click at [87, 71] on button "Collaborate" at bounding box center [60, 68] width 72 height 19
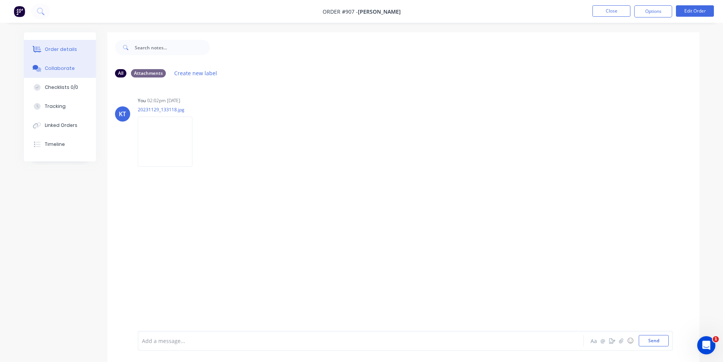
click at [74, 53] on button "Order details" at bounding box center [60, 49] width 72 height 19
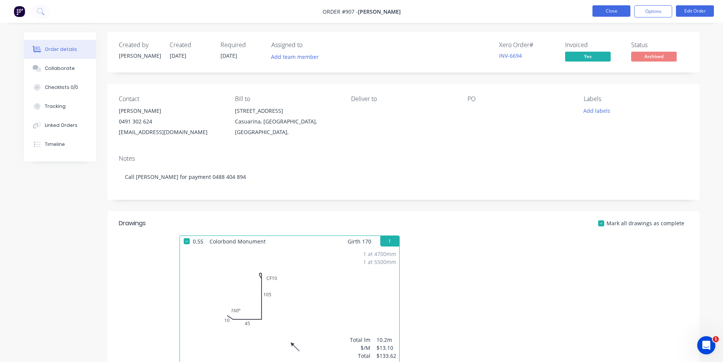
click at [619, 7] on button "Close" at bounding box center [611, 10] width 38 height 11
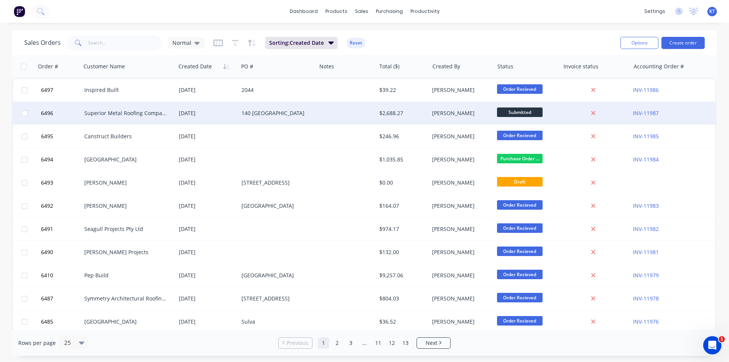
click at [192, 115] on div "[DATE]" at bounding box center [207, 113] width 57 height 8
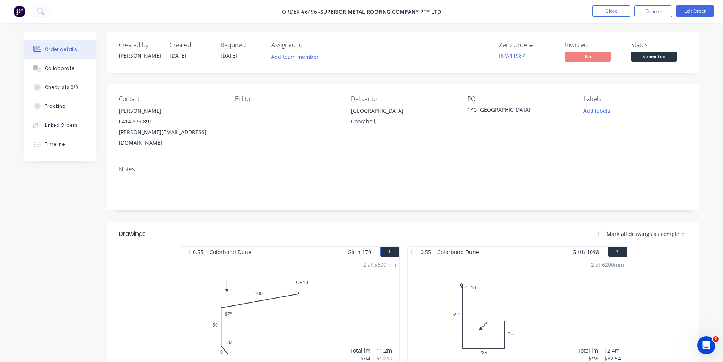
click at [671, 51] on div "Status Submitted" at bounding box center [659, 52] width 57 height 22
click at [672, 58] on span "Submitted" at bounding box center [654, 56] width 46 height 9
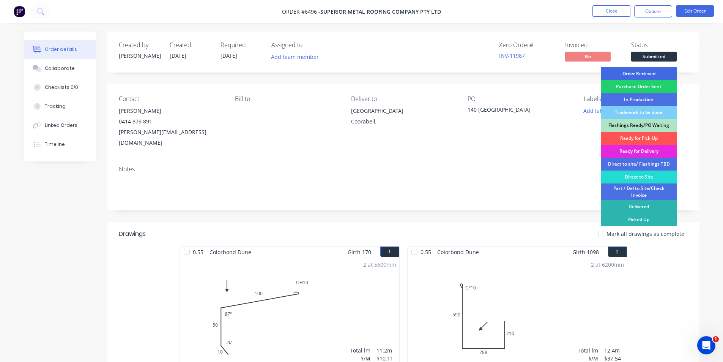
click at [672, 74] on div "Order Recieved" at bounding box center [639, 73] width 76 height 13
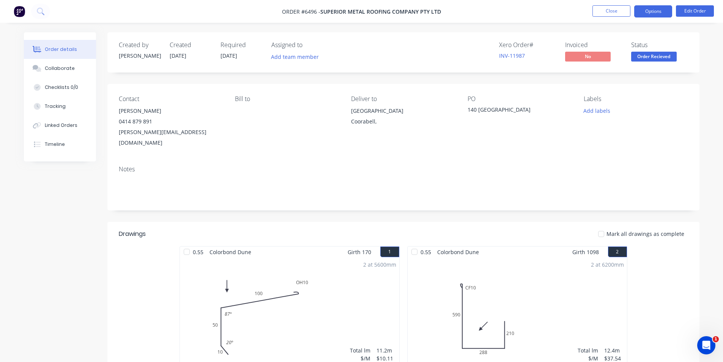
click at [654, 15] on button "Options" at bounding box center [653, 11] width 38 height 12
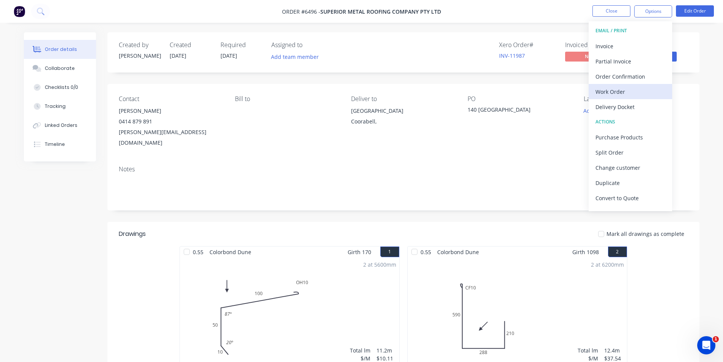
click at [633, 95] on div "Work Order" at bounding box center [631, 91] width 70 height 11
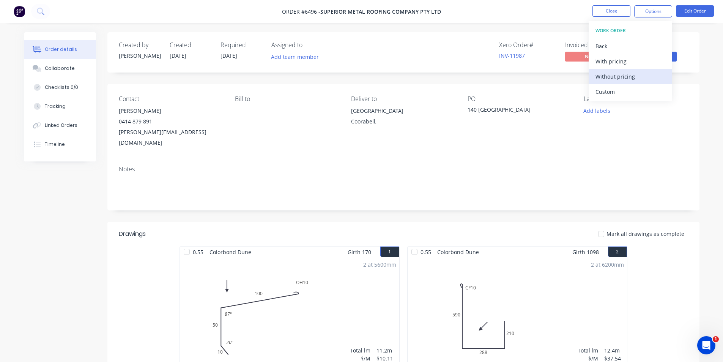
click at [627, 79] on div "Without pricing" at bounding box center [631, 76] width 70 height 11
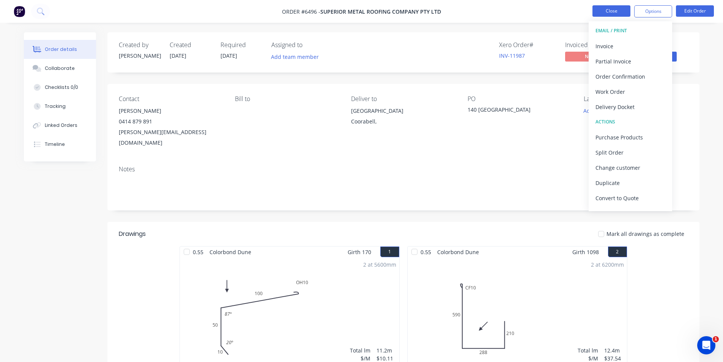
click at [622, 8] on button "Close" at bounding box center [611, 10] width 38 height 11
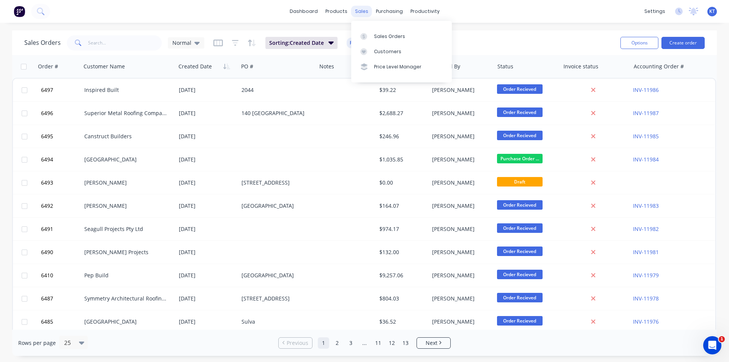
click at [361, 14] on div "sales" at bounding box center [361, 11] width 21 height 11
click at [404, 39] on link "Sales Orders" at bounding box center [401, 35] width 101 height 15
click at [391, 7] on div "purchasing" at bounding box center [389, 11] width 35 height 11
click at [410, 32] on link "Purchase Orders" at bounding box center [421, 35] width 101 height 15
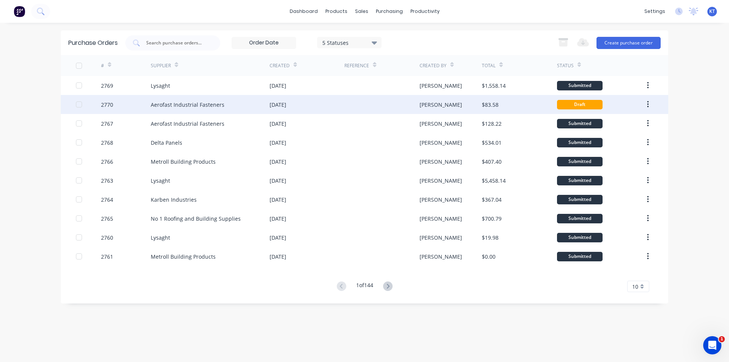
click at [426, 101] on div "[PERSON_NAME]" at bounding box center [440, 105] width 43 height 8
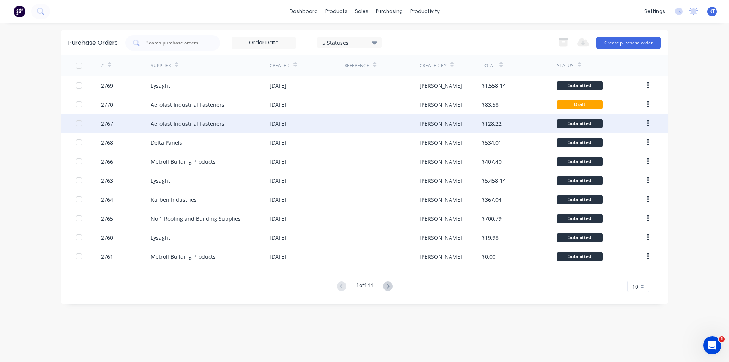
click at [170, 127] on div "Aerofast Industrial Fasteners" at bounding box center [188, 124] width 74 height 8
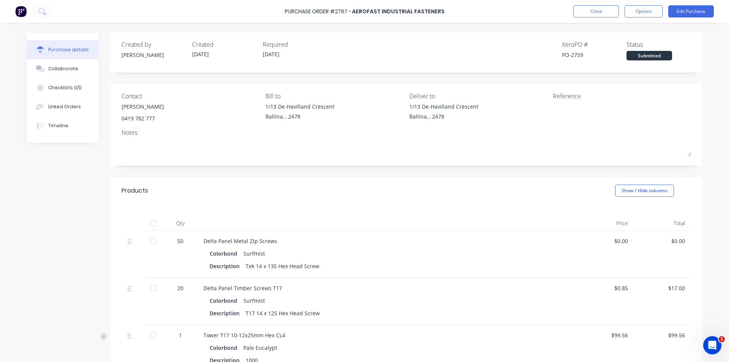
click at [602, 6] on button "Close" at bounding box center [596, 11] width 46 height 12
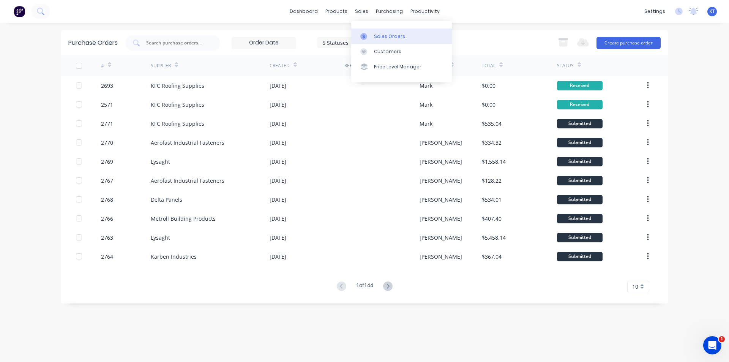
click at [372, 35] on link "Sales Orders" at bounding box center [401, 35] width 101 height 15
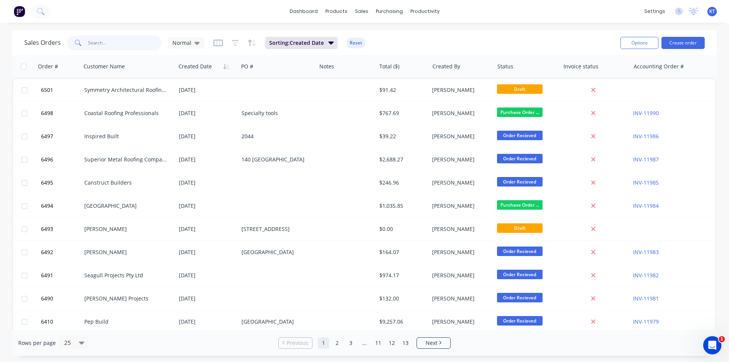
click at [137, 43] on input "text" at bounding box center [125, 42] width 74 height 15
click at [694, 43] on button "Create order" at bounding box center [682, 43] width 43 height 12
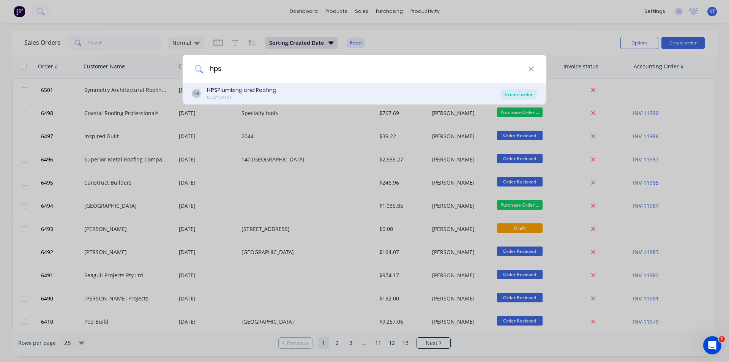
type input "hps"
click at [508, 92] on div "Create order" at bounding box center [518, 94] width 37 height 11
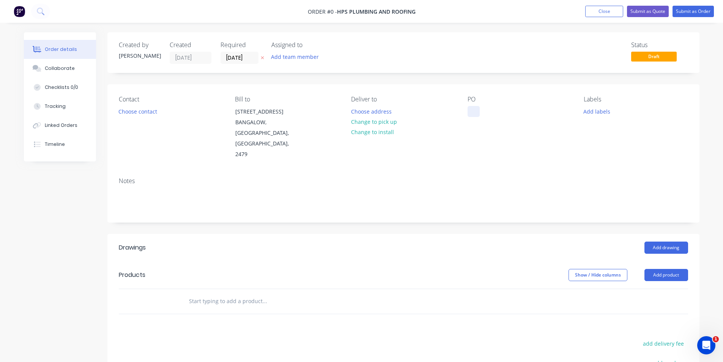
click at [476, 114] on div at bounding box center [474, 111] width 12 height 11
click at [147, 106] on div "Order details Collaborate Checklists 0/0 Tracking Linked Orders Timeline Order …" at bounding box center [361, 269] width 691 height 475
click at [120, 109] on button "Choose contact" at bounding box center [137, 111] width 47 height 10
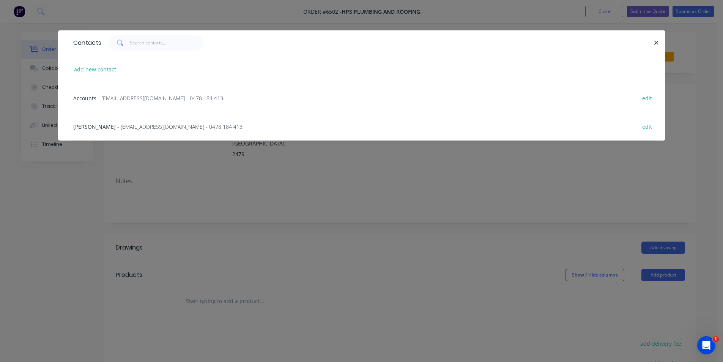
click at [117, 126] on span "- info@hpsbyron.com.au - 0478 184 413" at bounding box center [179, 126] width 125 height 7
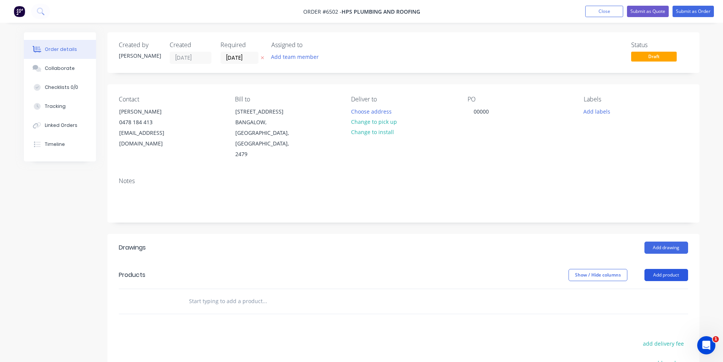
click at [657, 269] on button "Add product" at bounding box center [666, 275] width 44 height 12
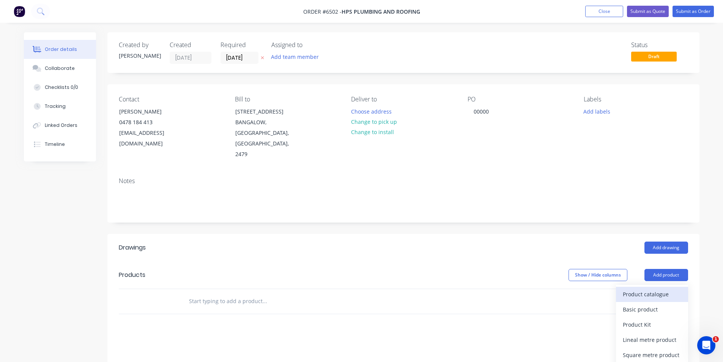
click at [659, 287] on button "Product catalogue" at bounding box center [652, 294] width 72 height 15
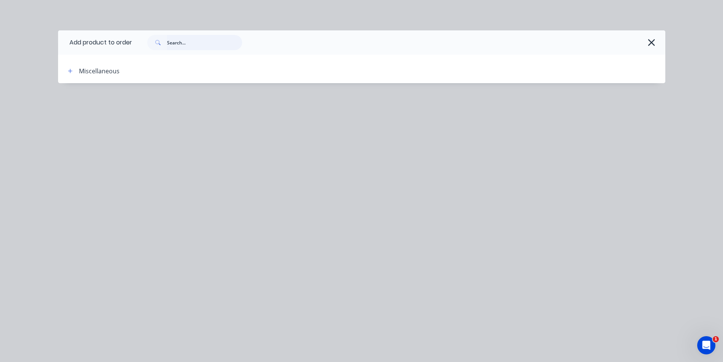
click at [178, 46] on input "text" at bounding box center [204, 42] width 75 height 15
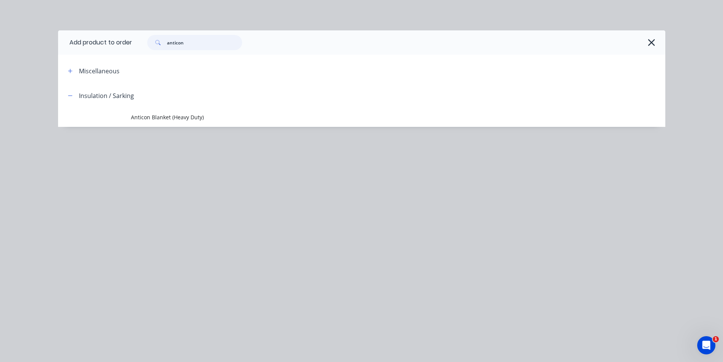
type input "anticon"
click at [169, 105] on header "Insulation / Sarking" at bounding box center [361, 95] width 607 height 25
click at [163, 129] on div "Add product to order anticon Miscellaneous Insulation / Sarking Anticon Blanket…" at bounding box center [361, 89] width 607 height 119
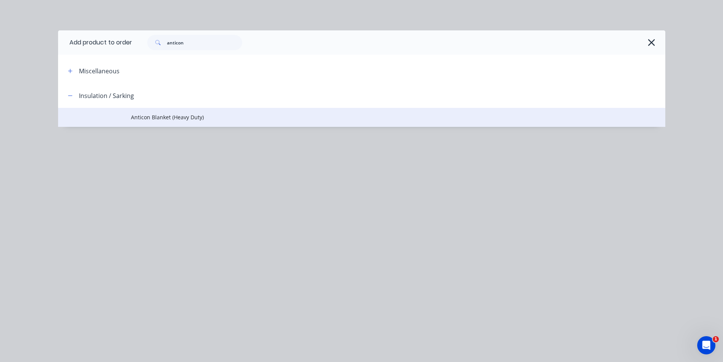
click at [166, 119] on span "Anticon Blanket (Heavy Duty)" at bounding box center [344, 117] width 427 height 8
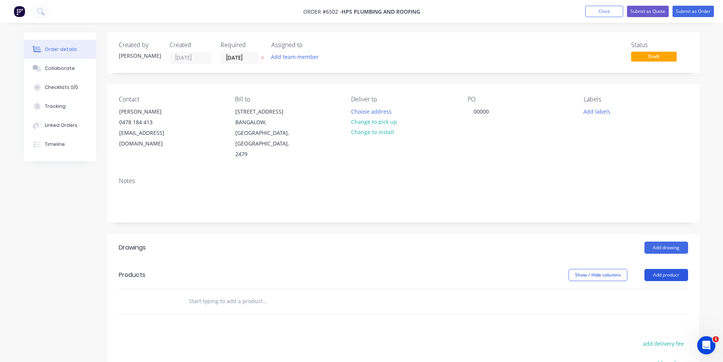
click at [649, 269] on button "Add product" at bounding box center [666, 275] width 44 height 12
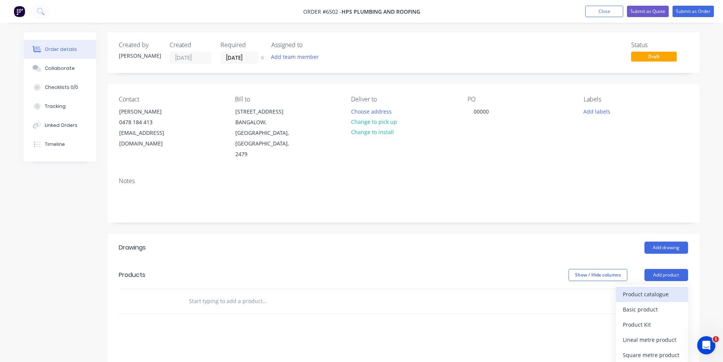
click at [628, 288] on div "Product catalogue" at bounding box center [652, 293] width 58 height 11
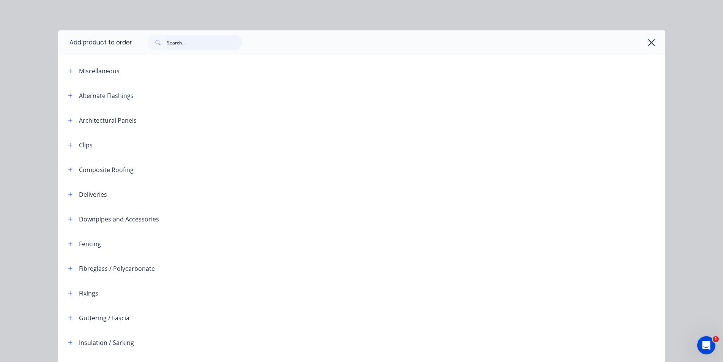
click at [176, 47] on input "text" at bounding box center [204, 42] width 75 height 15
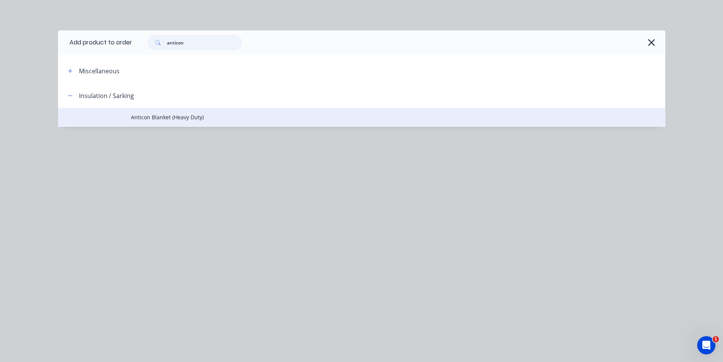
type input "anticon"
click at [147, 119] on span "Anticon Blanket (Heavy Duty)" at bounding box center [344, 117] width 427 height 8
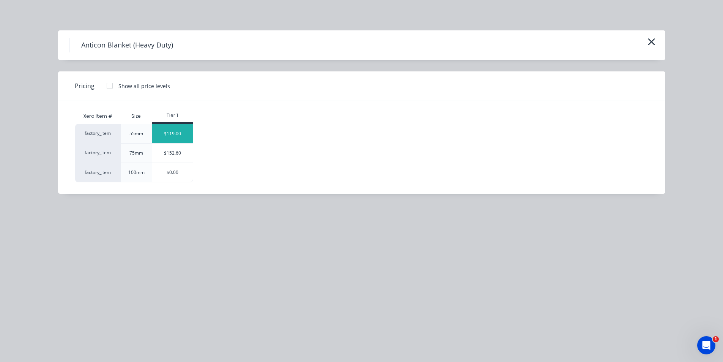
click at [180, 139] on div "$119.00" at bounding box center [172, 133] width 41 height 19
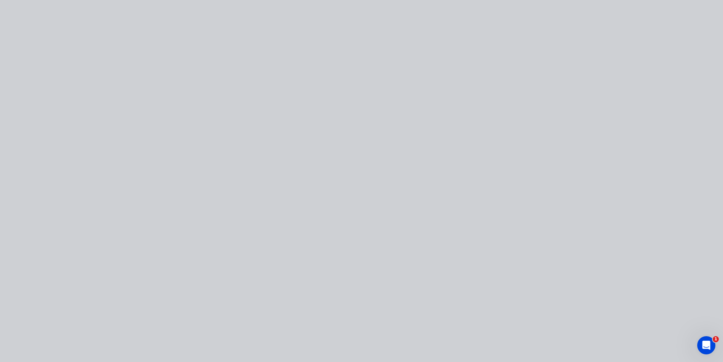
type input "$119.00"
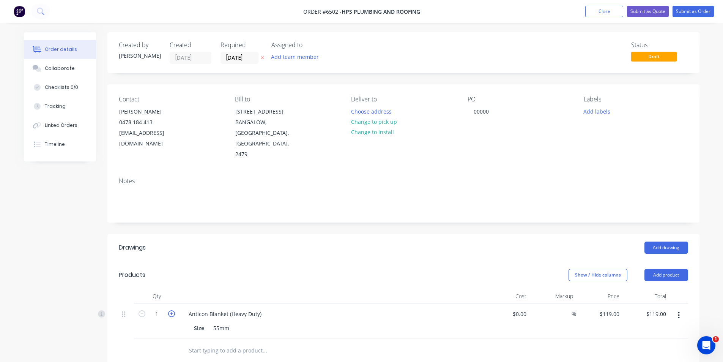
click at [173, 310] on icon "button" at bounding box center [171, 313] width 7 height 7
type input "2"
type input "$238.00"
click at [704, 13] on button "Submit as Order" at bounding box center [693, 11] width 41 height 11
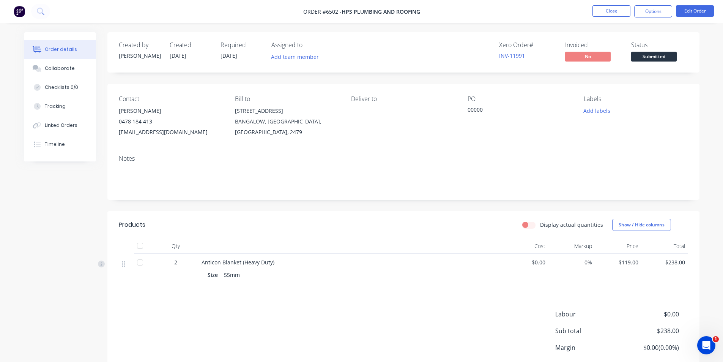
click at [676, 52] on span "Submitted" at bounding box center [654, 56] width 46 height 9
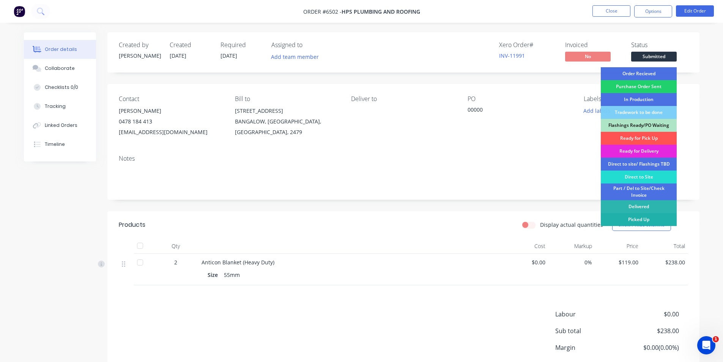
click at [646, 222] on div "Picked Up" at bounding box center [639, 219] width 76 height 13
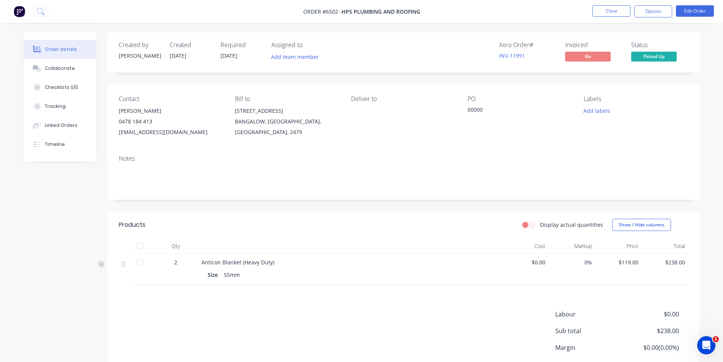
click at [214, 234] on header "Products Display actual quantities Show / Hide columns" at bounding box center [403, 224] width 592 height 27
click at [141, 243] on div at bounding box center [139, 245] width 15 height 15
click at [655, 8] on button "Options" at bounding box center [653, 11] width 38 height 12
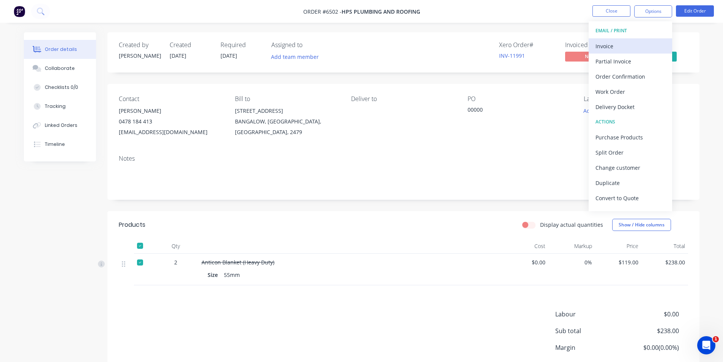
click at [643, 41] on div "Invoice" at bounding box center [631, 46] width 70 height 11
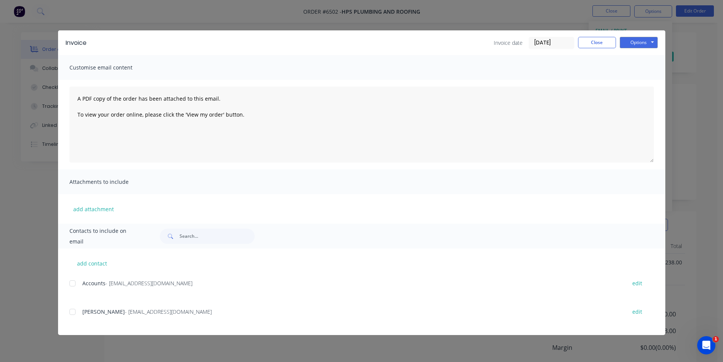
click at [75, 281] on div at bounding box center [72, 283] width 15 height 15
click at [74, 312] on div at bounding box center [72, 311] width 15 height 15
click at [646, 42] on button "Options" at bounding box center [639, 42] width 38 height 11
click at [649, 80] on button "Email" at bounding box center [644, 81] width 49 height 13
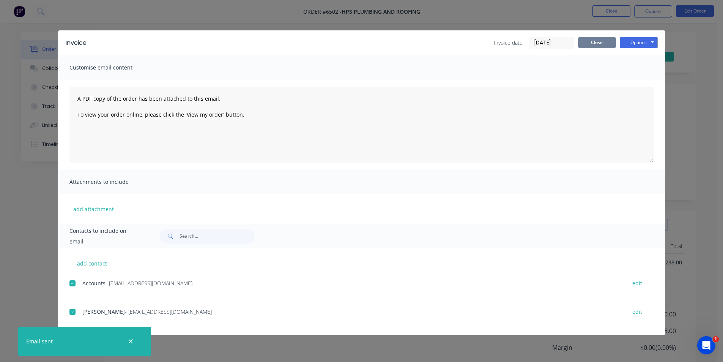
click at [607, 41] on button "Close" at bounding box center [597, 42] width 38 height 11
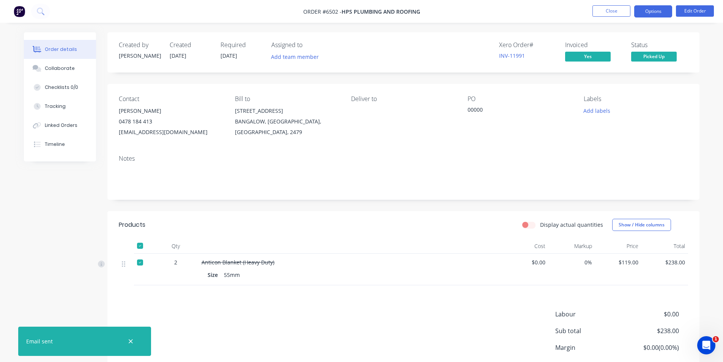
click at [659, 9] on button "Options" at bounding box center [653, 11] width 38 height 12
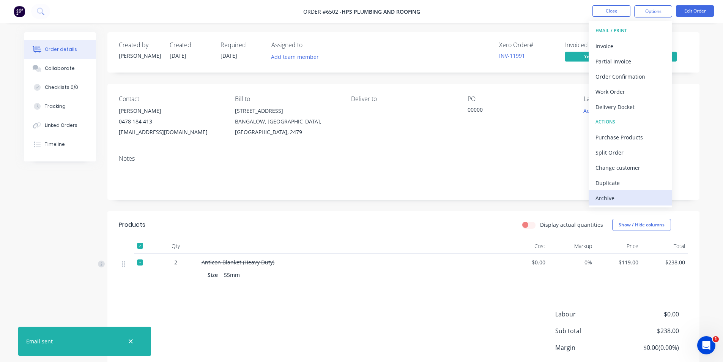
click at [648, 195] on div "Archive" at bounding box center [631, 197] width 70 height 11
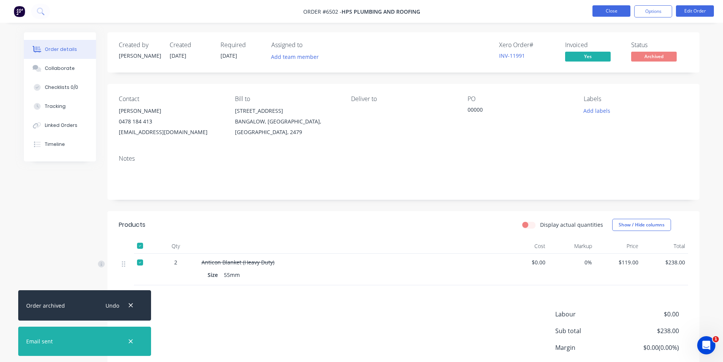
click at [601, 16] on button "Close" at bounding box center [611, 10] width 38 height 11
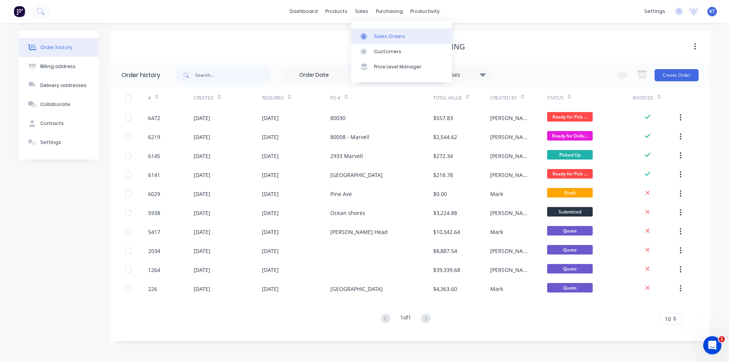
click at [368, 35] on div at bounding box center [365, 36] width 11 height 7
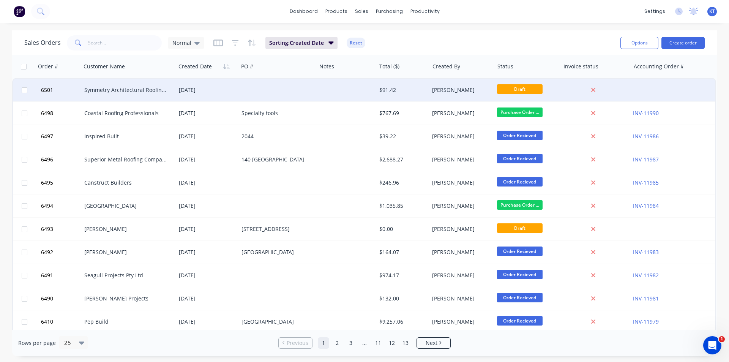
click at [182, 89] on div "[DATE]" at bounding box center [207, 90] width 57 height 8
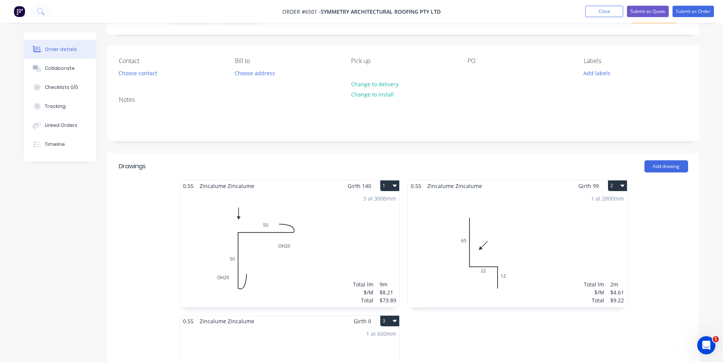
scroll to position [228, 0]
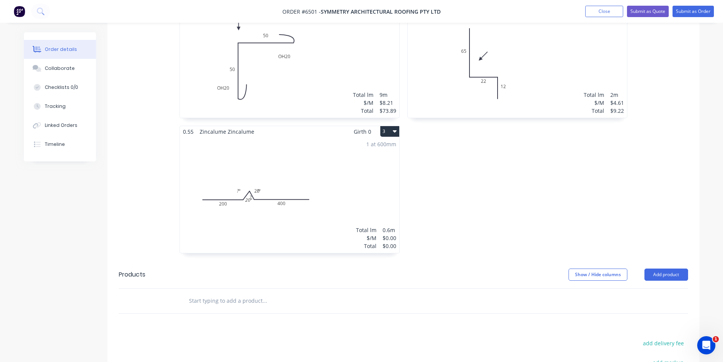
click at [233, 216] on div "1 at 600mm Total lm $/M Total 0.6m $0.00 $0.00" at bounding box center [289, 195] width 219 height 116
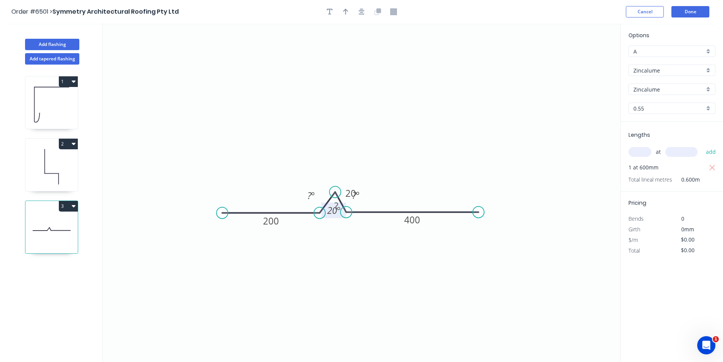
click at [335, 204] on tspan "20" at bounding box center [332, 210] width 10 height 13
click at [338, 203] on rect at bounding box center [333, 210] width 25 height 16
click at [337, 201] on tspan "?" at bounding box center [336, 205] width 4 height 13
type input "$19.62"
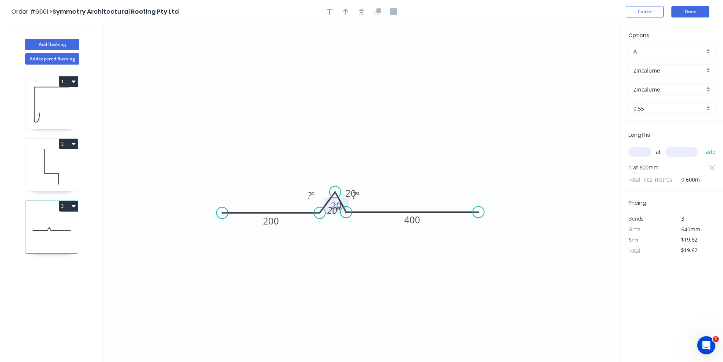
click at [638, 154] on input "text" at bounding box center [640, 152] width 23 height 10
click at [684, 22] on header "Order #6501 > Symmetry Architectural Roofing Pty Ltd Cancel Done" at bounding box center [361, 12] width 723 height 24
click at [688, 14] on button "Done" at bounding box center [690, 11] width 38 height 11
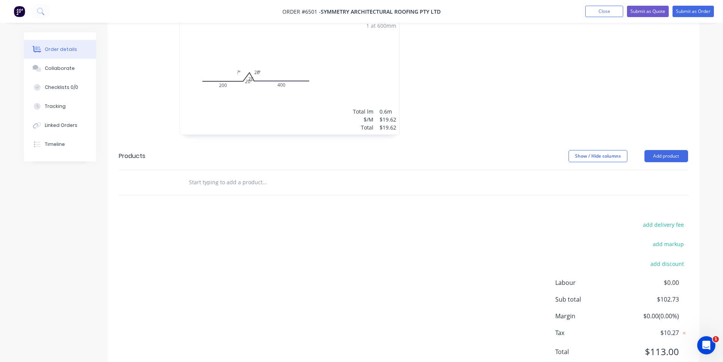
scroll to position [373, 0]
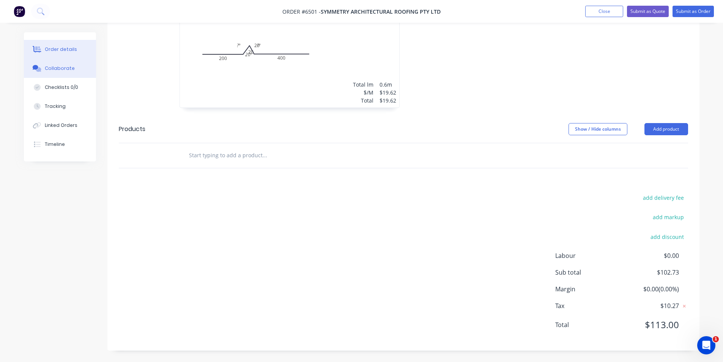
click at [71, 68] on div "Collaborate" at bounding box center [60, 68] width 30 height 7
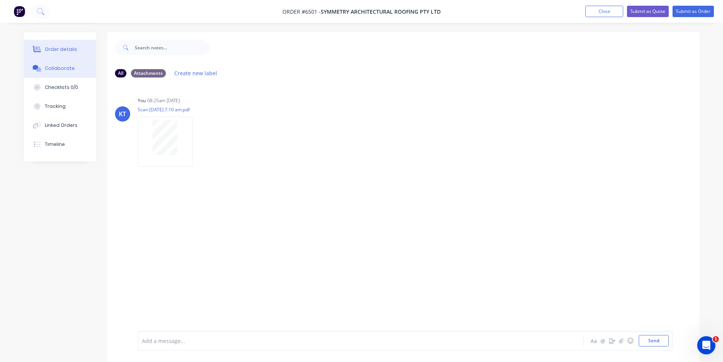
click at [69, 46] on div "Order details" at bounding box center [61, 49] width 32 height 7
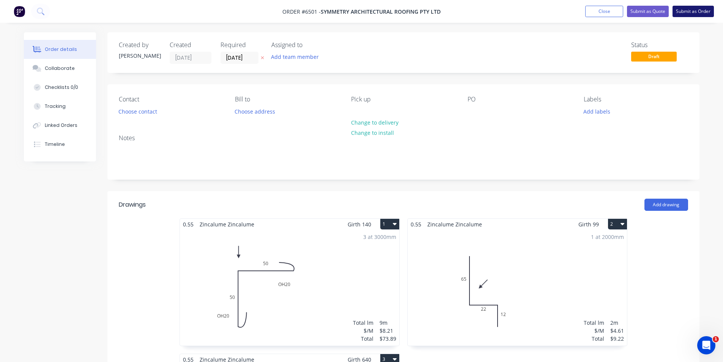
click at [706, 11] on button "Submit as Order" at bounding box center [693, 11] width 41 height 11
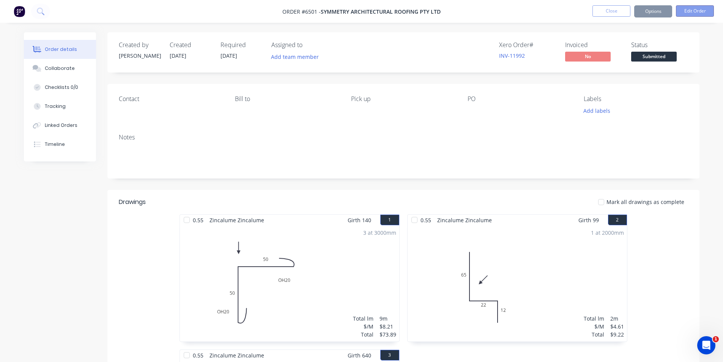
click at [695, 12] on button "Edit Order" at bounding box center [695, 10] width 38 height 11
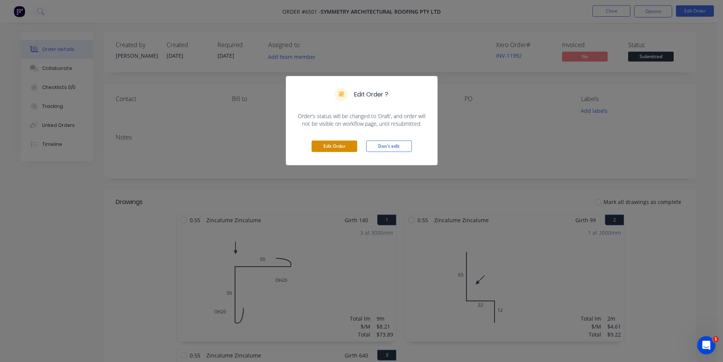
click at [316, 145] on button "Edit Order" at bounding box center [335, 145] width 46 height 11
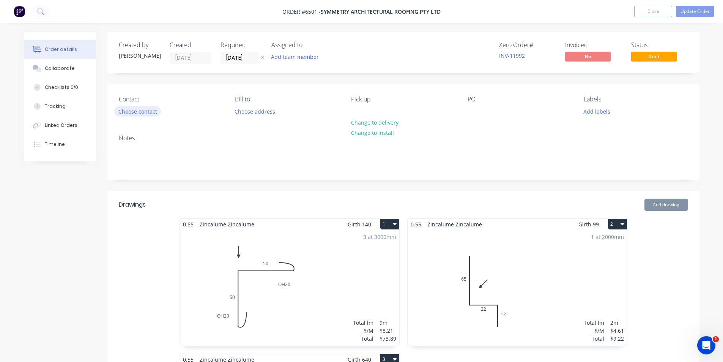
click at [132, 114] on button "Choose contact" at bounding box center [137, 111] width 47 height 10
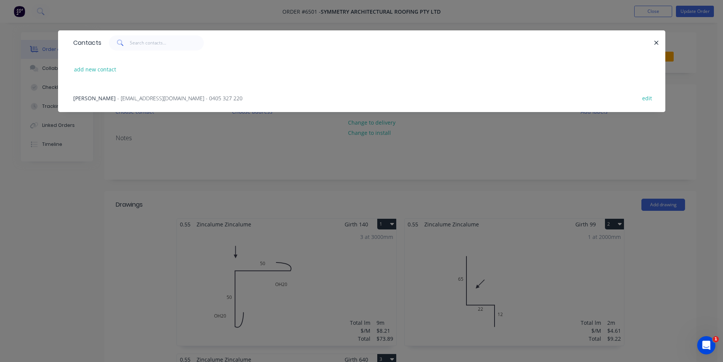
click at [173, 98] on span "- nippardteal@hotmail.com - 0405 327 220" at bounding box center [179, 98] width 125 height 7
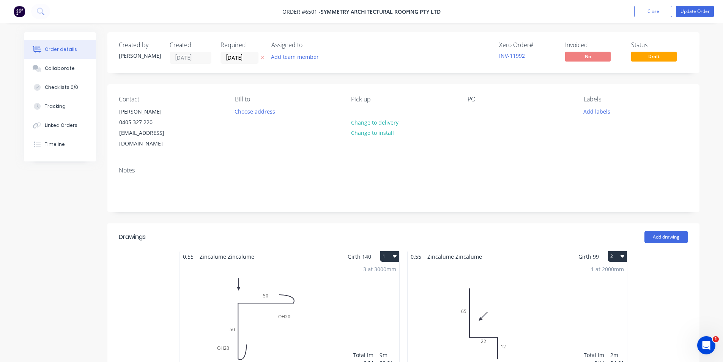
click at [483, 123] on div "PO" at bounding box center [520, 123] width 104 height 54
click at [477, 112] on div at bounding box center [474, 111] width 12 height 11
click at [695, 10] on button "Update Order" at bounding box center [695, 11] width 38 height 11
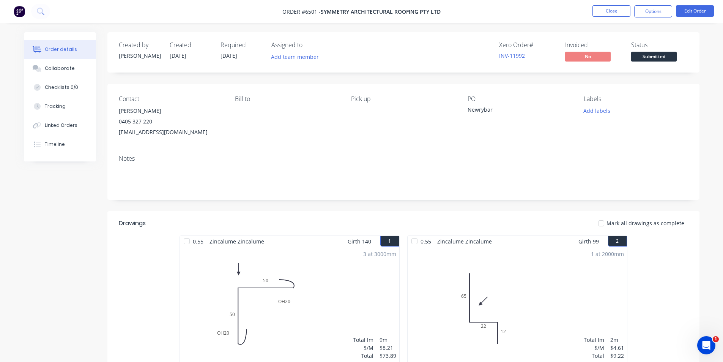
click at [644, 61] on span "Submitted" at bounding box center [654, 56] width 46 height 9
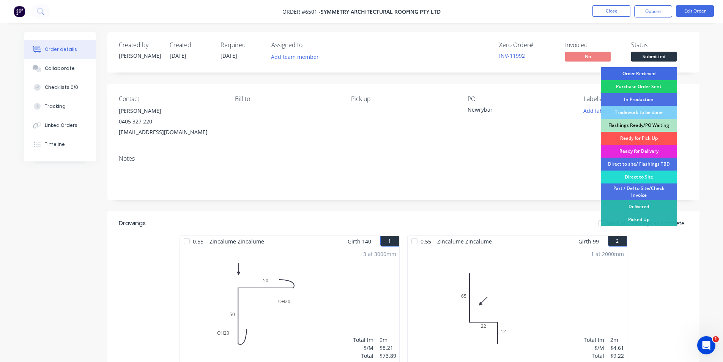
click at [644, 75] on div "Order Recieved" at bounding box center [639, 73] width 76 height 13
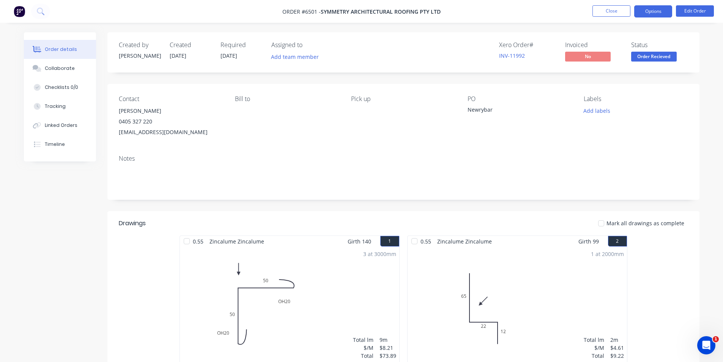
click at [644, 7] on button "Options" at bounding box center [653, 11] width 38 height 12
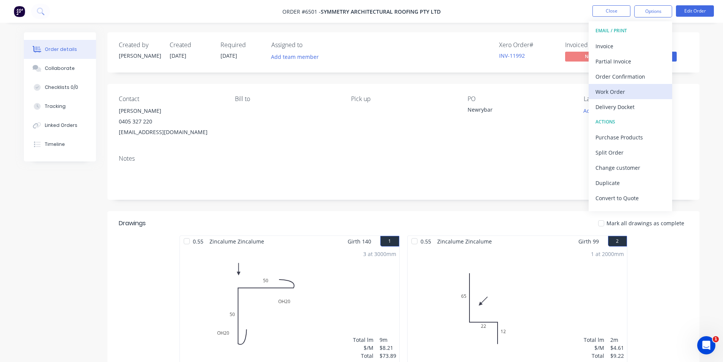
click at [616, 88] on div "Work Order" at bounding box center [631, 91] width 70 height 11
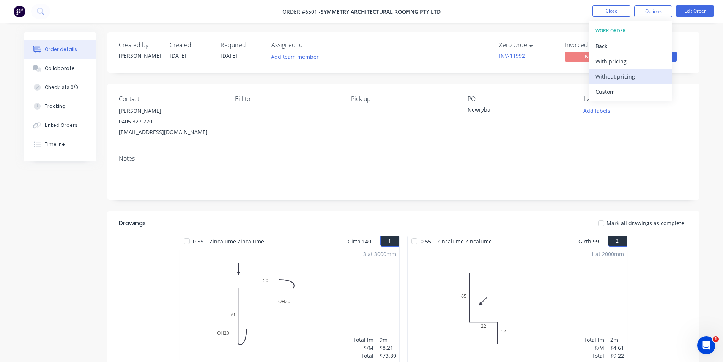
click at [622, 74] on div "Without pricing" at bounding box center [631, 76] width 70 height 11
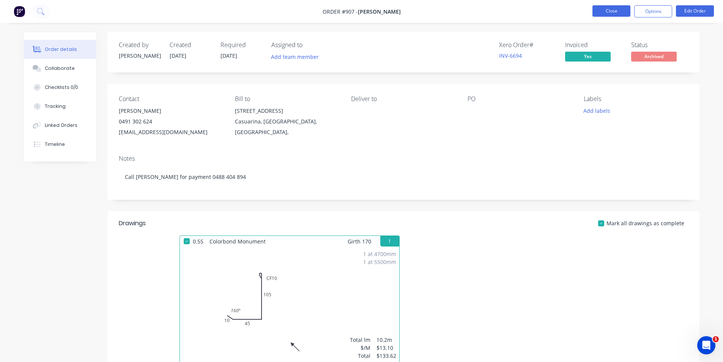
click at [611, 9] on button "Close" at bounding box center [611, 10] width 38 height 11
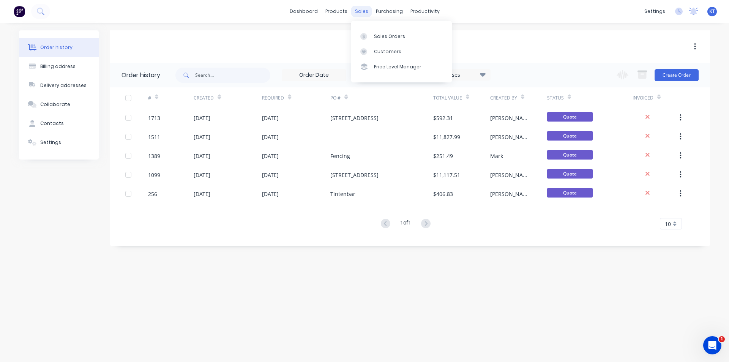
click at [368, 15] on div "sales" at bounding box center [361, 11] width 21 height 11
click at [368, 34] on div at bounding box center [365, 36] width 11 height 7
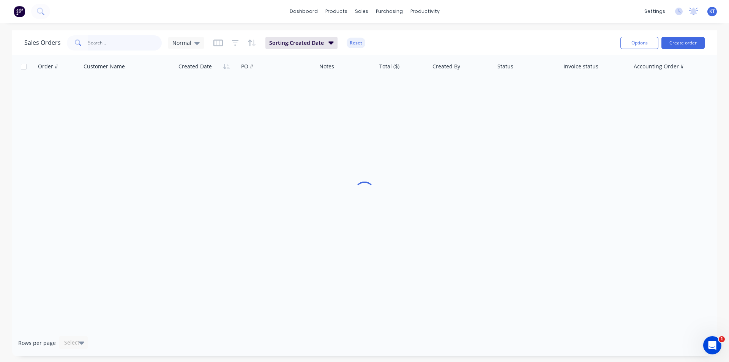
click at [125, 43] on input "text" at bounding box center [125, 42] width 74 height 15
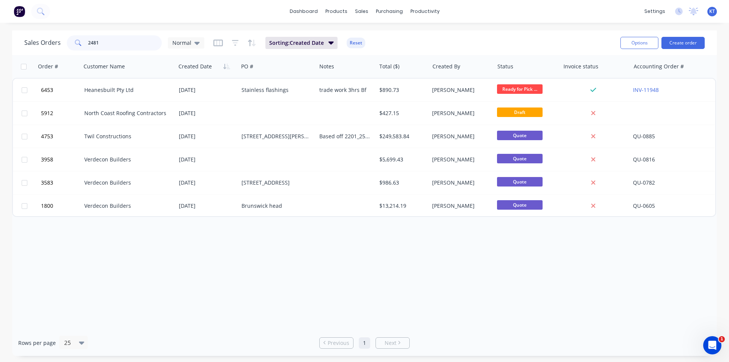
click at [90, 41] on input "2481" at bounding box center [125, 42] width 74 height 15
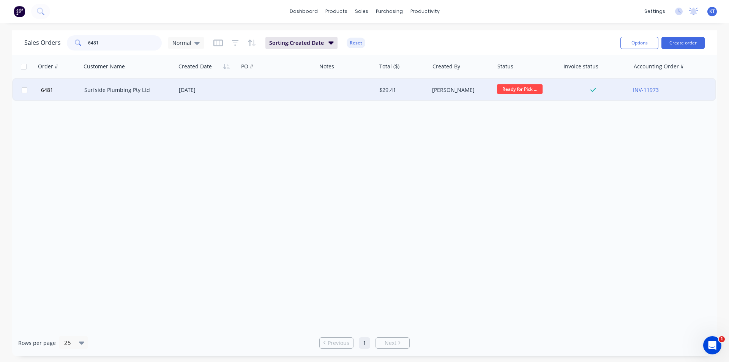
type input "6481"
click at [106, 83] on div "Surfside Plumbing Pty Ltd" at bounding box center [128, 90] width 95 height 23
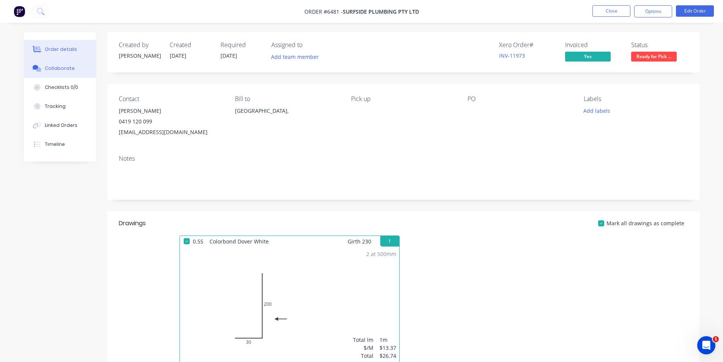
click at [66, 69] on div "Collaborate" at bounding box center [60, 68] width 30 height 7
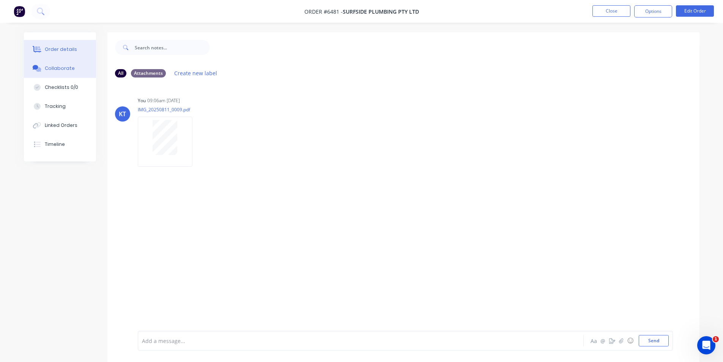
click at [62, 46] on div "Order details" at bounding box center [61, 49] width 32 height 7
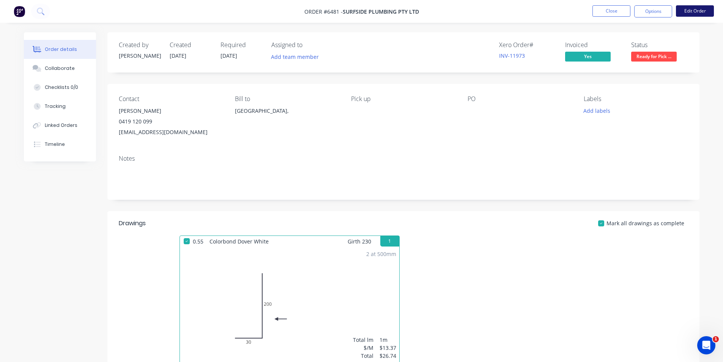
click at [693, 9] on button "Edit Order" at bounding box center [695, 10] width 38 height 11
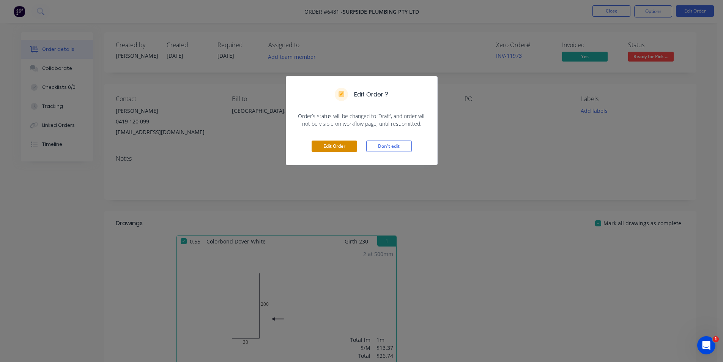
click at [337, 146] on button "Edit Order" at bounding box center [335, 145] width 46 height 11
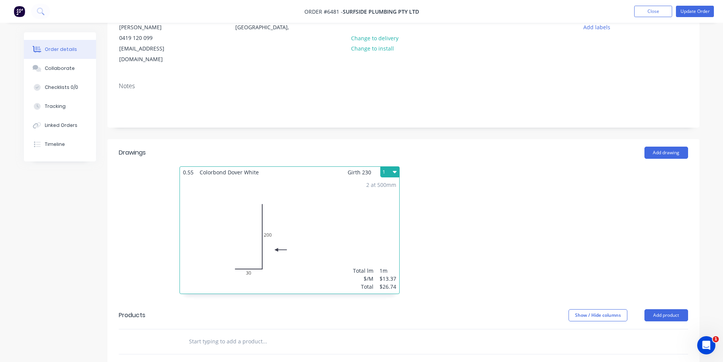
scroll to position [114, 0]
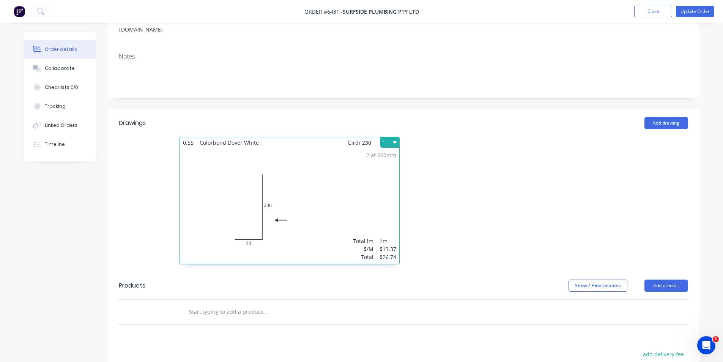
click at [329, 177] on div "2 at 500mm Total lm $/M Total 1m $13.37 $26.74" at bounding box center [289, 206] width 219 height 116
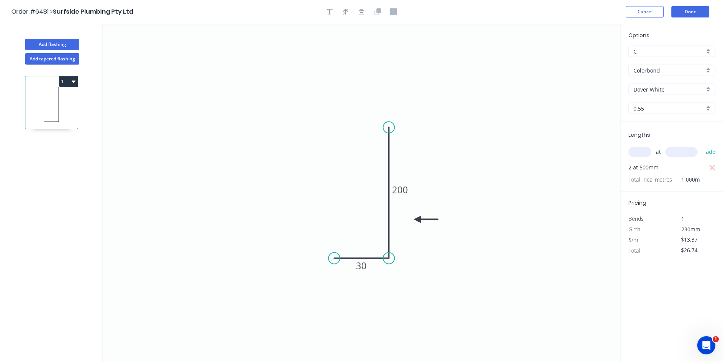
click at [640, 153] on input "text" at bounding box center [640, 152] width 23 height 10
type input "1"
type input "500"
click at [704, 150] on button "add" at bounding box center [711, 151] width 18 height 13
click at [714, 166] on icon "button" at bounding box center [712, 168] width 6 height 6
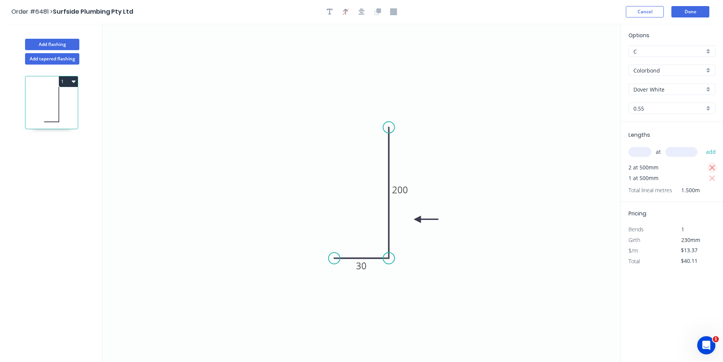
type input "$13.37"
click at [687, 7] on button "Done" at bounding box center [690, 11] width 38 height 11
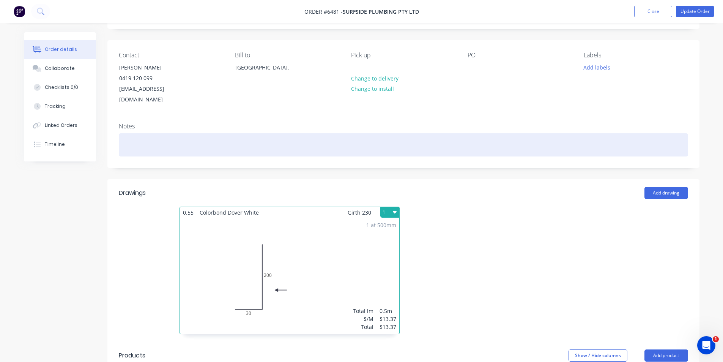
scroll to position [152, 0]
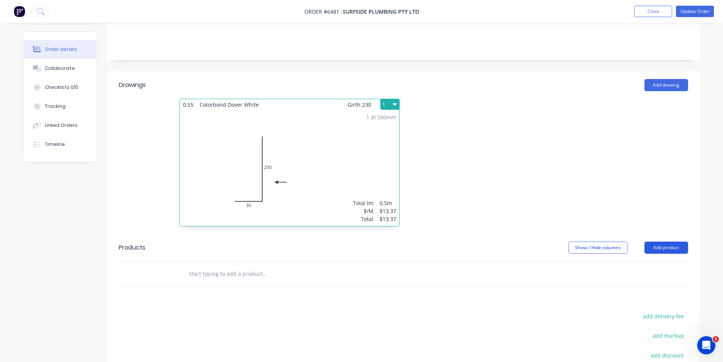
click at [664, 241] on button "Add product" at bounding box center [666, 247] width 44 height 12
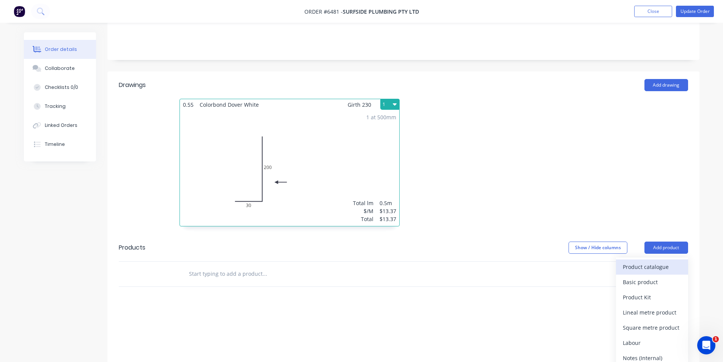
click at [632, 261] on div "Product catalogue" at bounding box center [652, 266] width 58 height 11
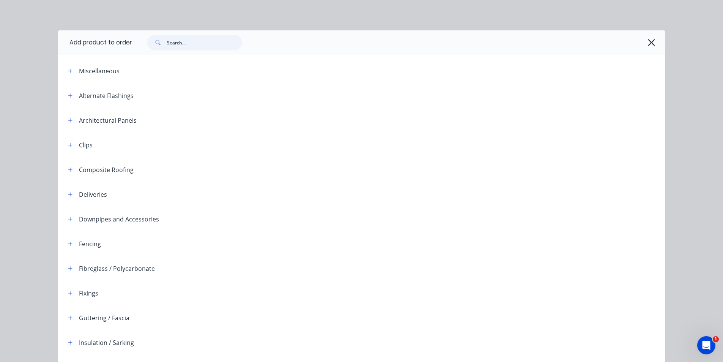
click at [177, 43] on input "text" at bounding box center [204, 42] width 75 height 15
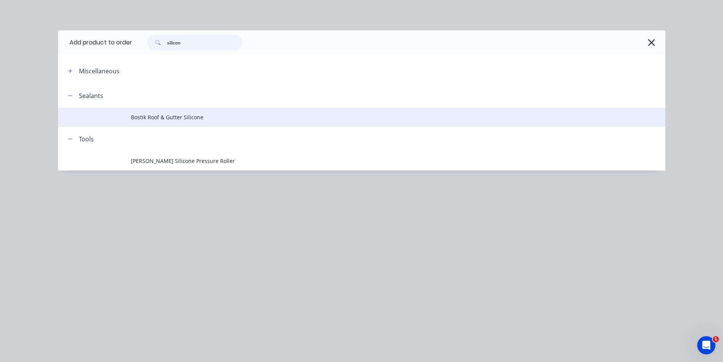
type input "silicon"
click at [183, 115] on span "Bostik Roof & Gutter Silicone" at bounding box center [344, 117] width 427 height 8
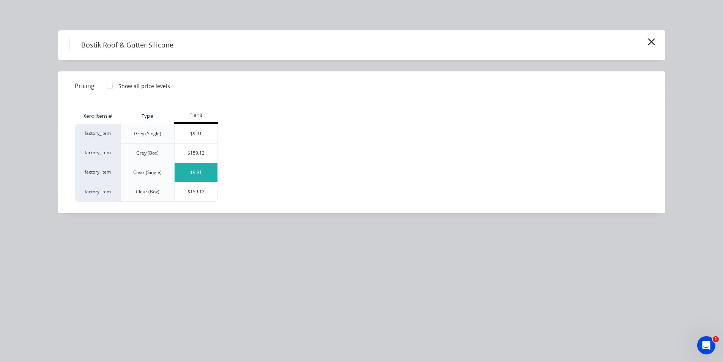
click at [198, 172] on div "$9.91" at bounding box center [196, 172] width 43 height 19
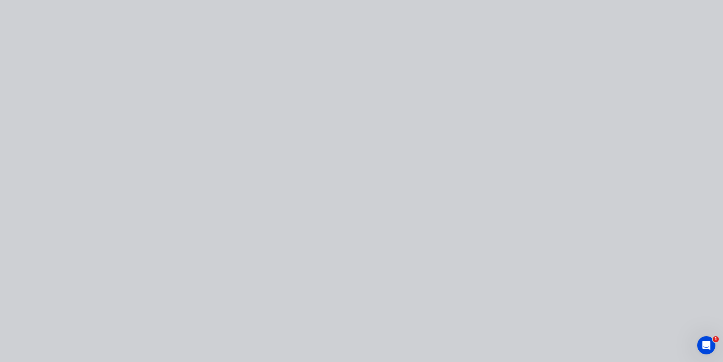
type input "$9.91"
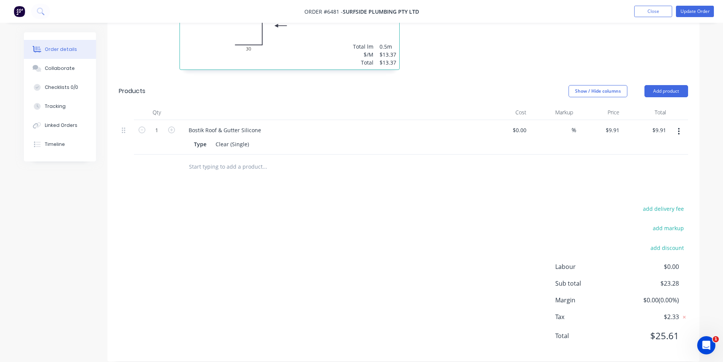
scroll to position [309, 0]
click at [686, 12] on button "Update Order" at bounding box center [695, 11] width 38 height 11
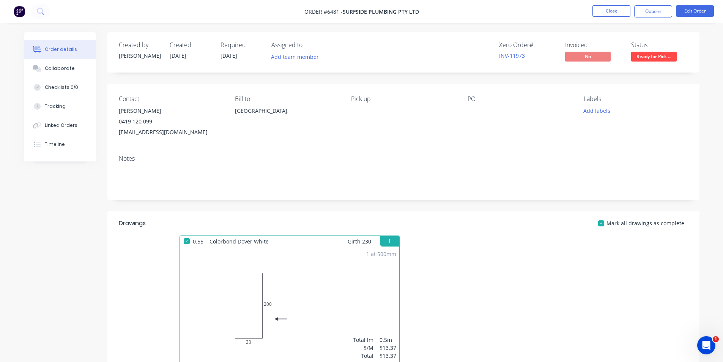
scroll to position [190, 0]
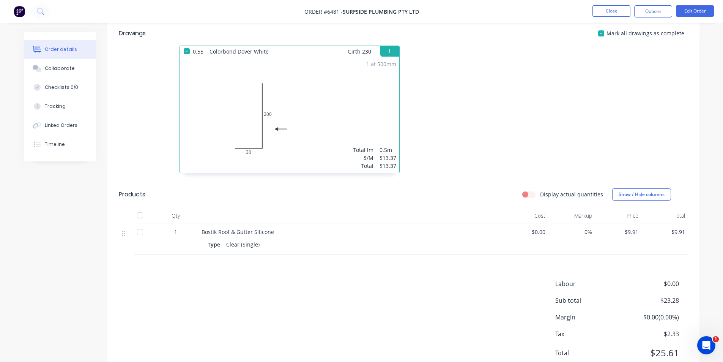
click at [140, 213] on div at bounding box center [139, 215] width 15 height 15
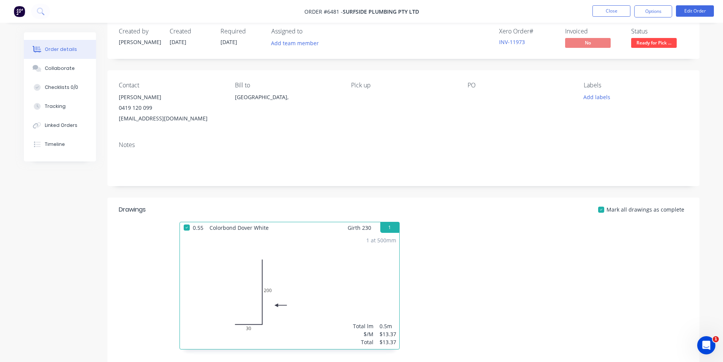
scroll to position [0, 0]
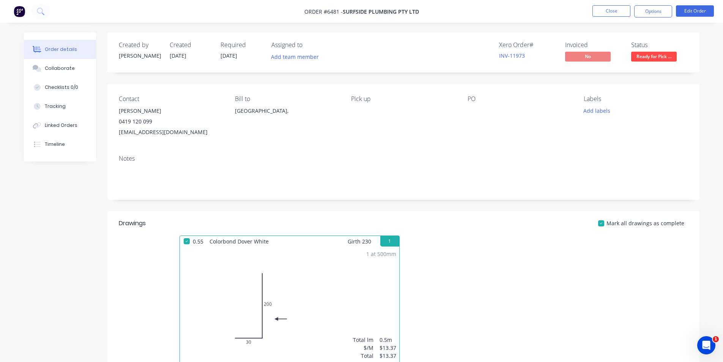
click at [662, 59] on span "Ready for Pick ..." at bounding box center [654, 56] width 46 height 9
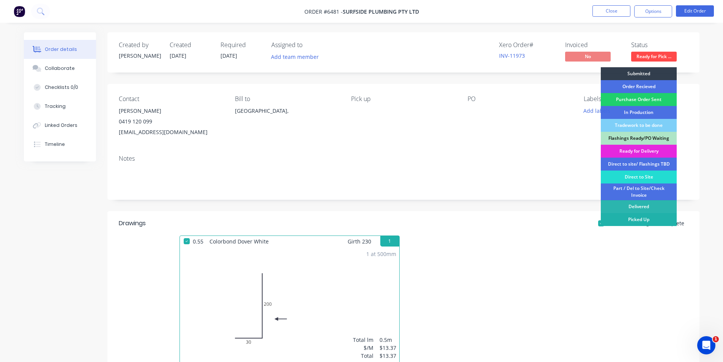
click at [646, 222] on div "Picked Up" at bounding box center [639, 219] width 76 height 13
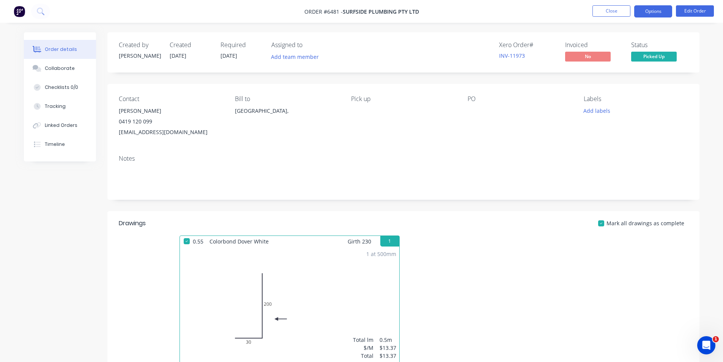
click at [646, 13] on button "Options" at bounding box center [653, 11] width 38 height 12
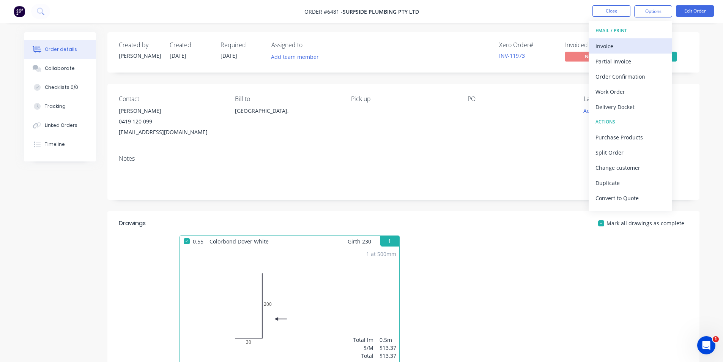
click at [609, 43] on div "Invoice" at bounding box center [631, 46] width 70 height 11
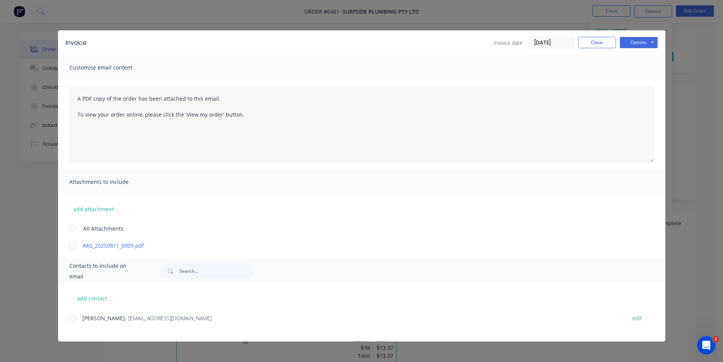
click at [73, 320] on div at bounding box center [72, 317] width 15 height 15
click at [73, 228] on div at bounding box center [72, 228] width 15 height 15
click at [645, 42] on button "Options" at bounding box center [639, 42] width 38 height 11
click at [638, 82] on button "Email" at bounding box center [644, 81] width 49 height 13
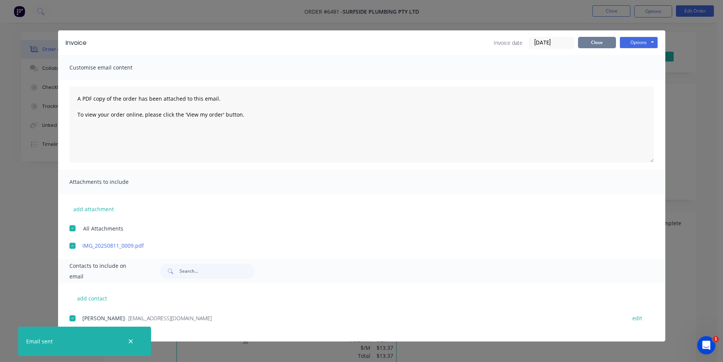
click at [607, 42] on button "Close" at bounding box center [597, 42] width 38 height 11
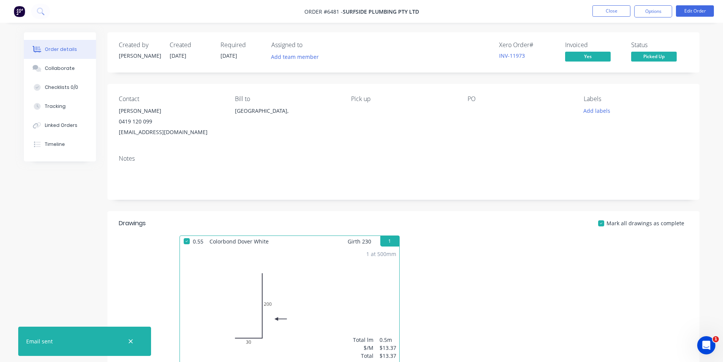
scroll to position [218, 0]
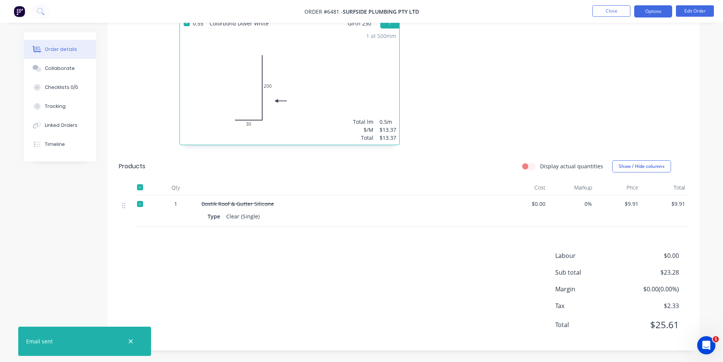
click at [659, 11] on button "Options" at bounding box center [653, 11] width 38 height 12
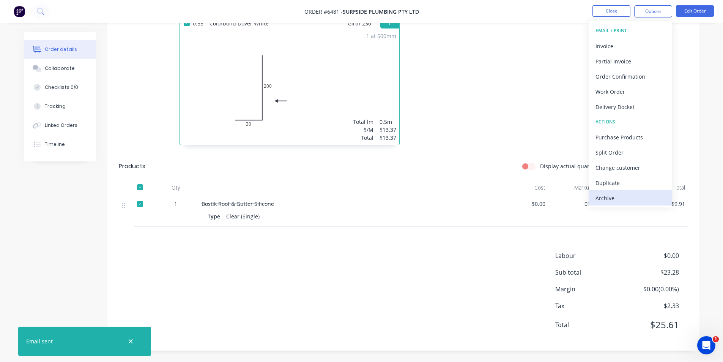
click at [620, 198] on div "Archive" at bounding box center [631, 197] width 70 height 11
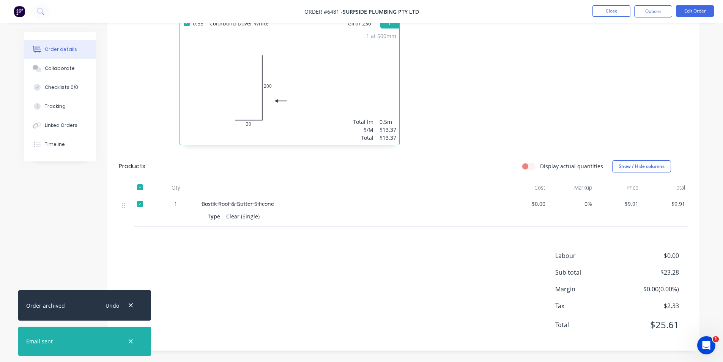
click at [71, 69] on div "Collaborate" at bounding box center [60, 68] width 30 height 7
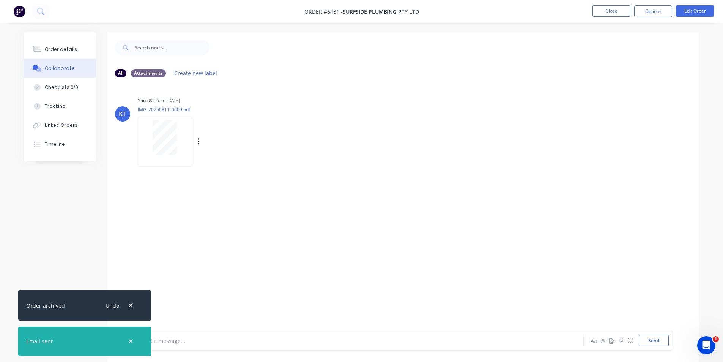
click at [178, 127] on div at bounding box center [165, 137] width 48 height 35
